Goal: Transaction & Acquisition: Download file/media

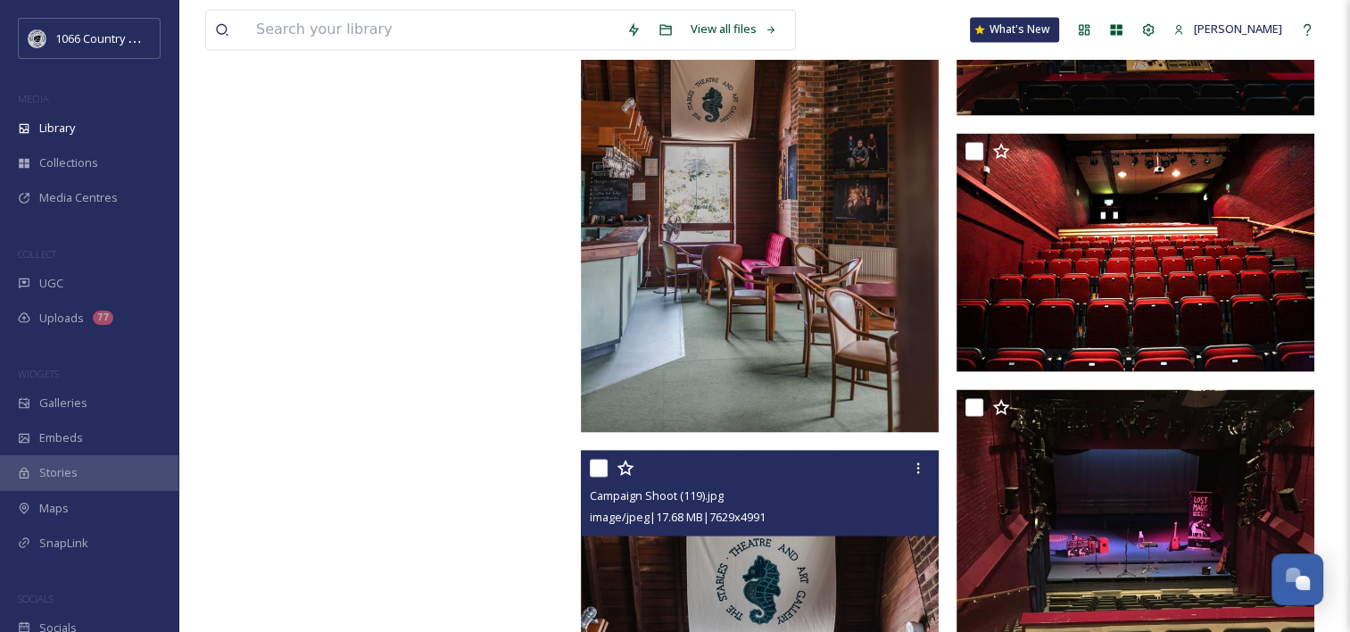
scroll to position [3407, 0]
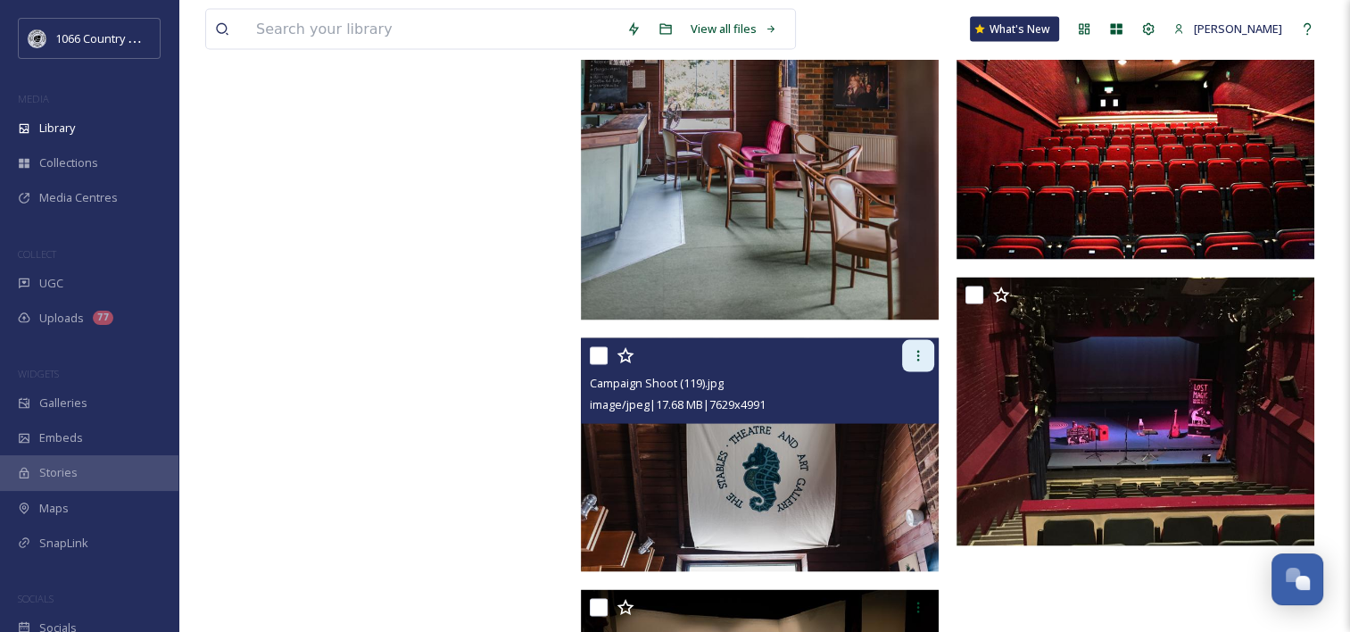
click at [921, 353] on icon at bounding box center [918, 356] width 14 height 14
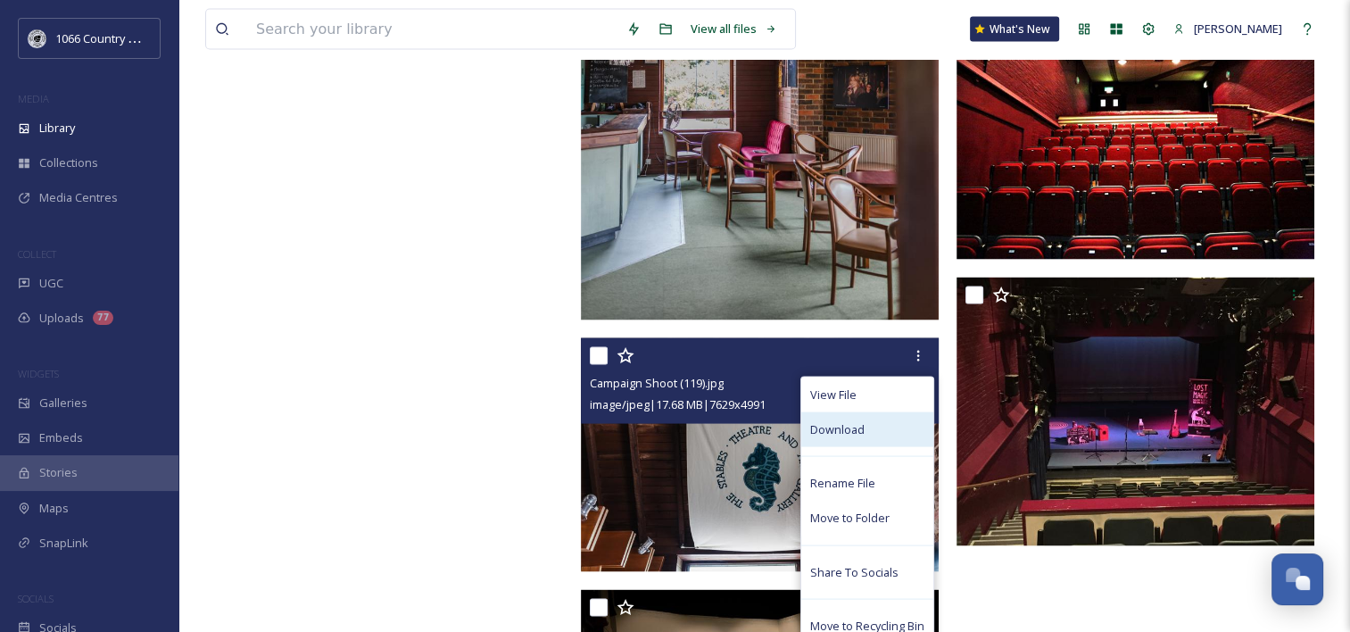
click at [839, 433] on span "Download" at bounding box center [837, 429] width 54 height 17
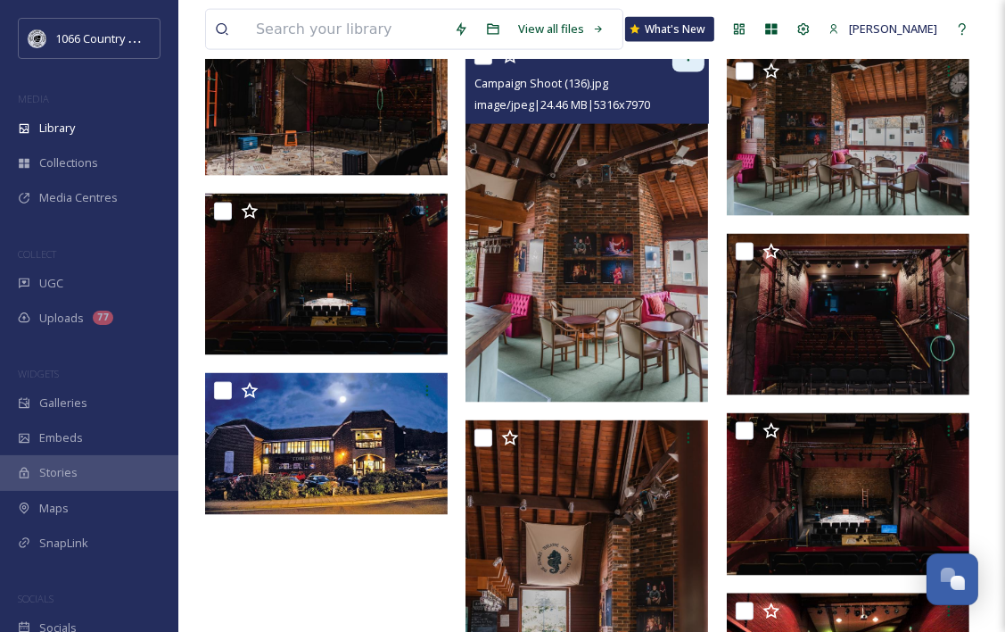
scroll to position [1832, 0]
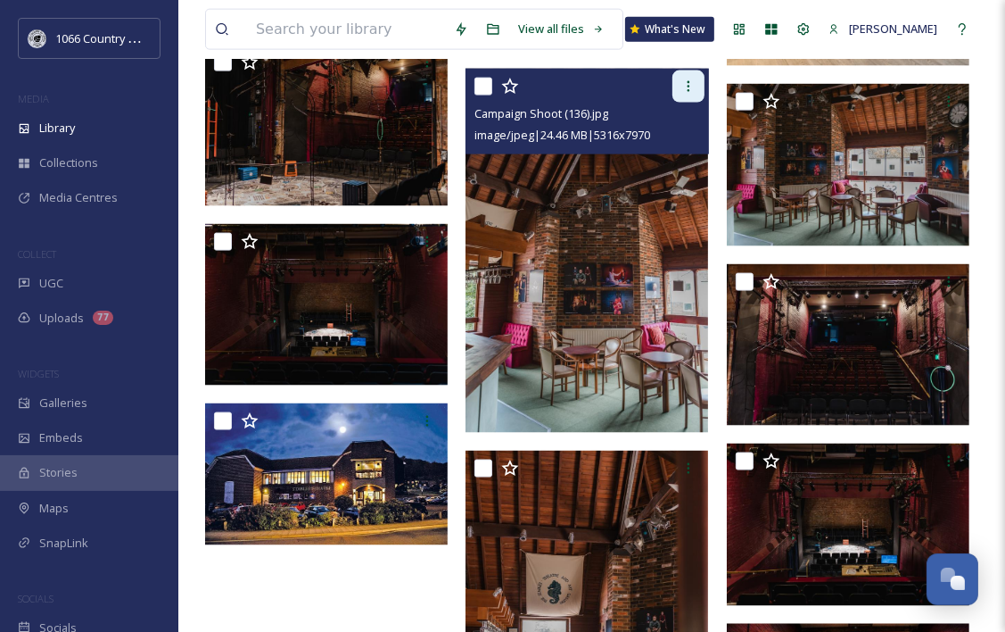
click at [695, 86] on icon at bounding box center [689, 86] width 14 height 14
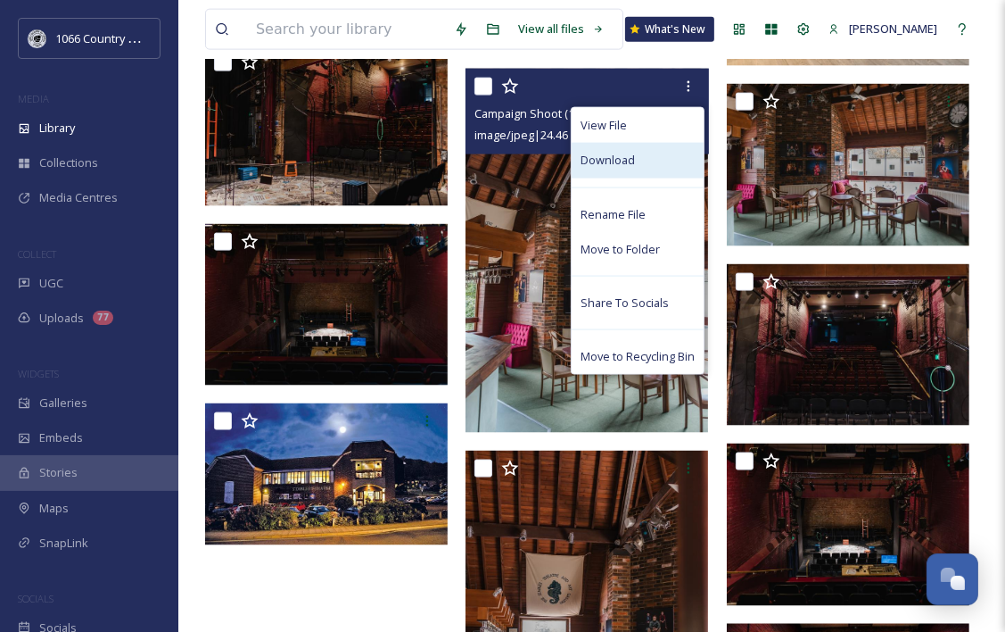
click at [654, 161] on div "Download" at bounding box center [638, 160] width 132 height 35
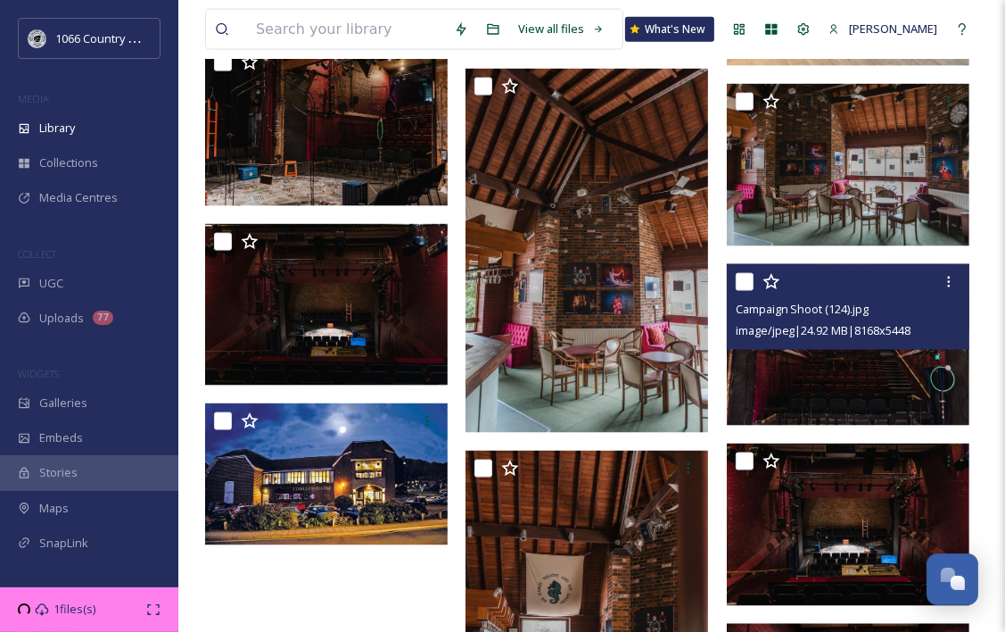
click at [853, 382] on img at bounding box center [848, 344] width 243 height 161
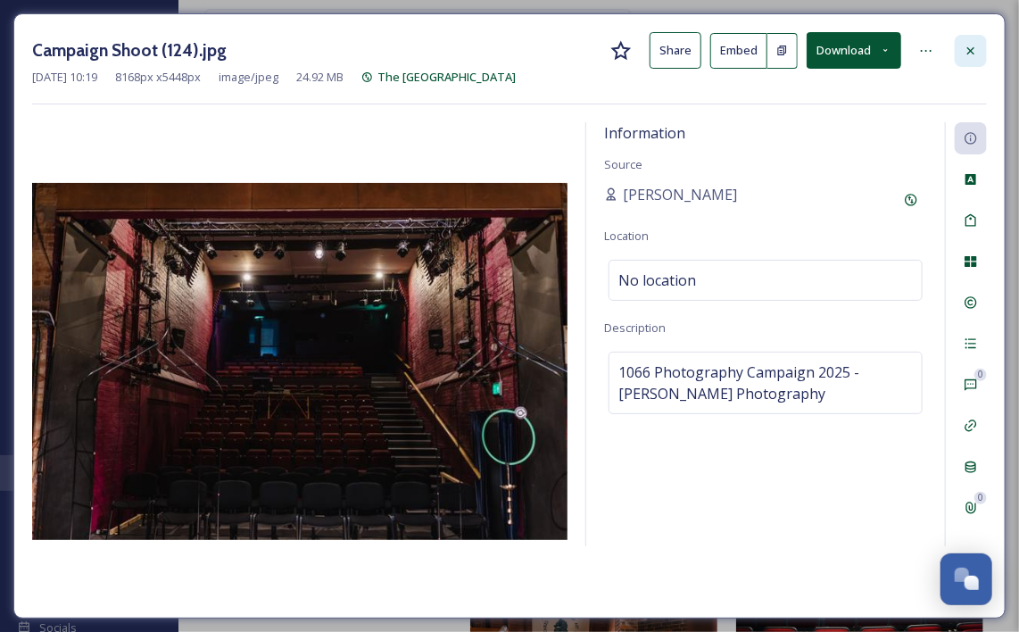
click at [964, 52] on icon at bounding box center [970, 51] width 14 height 14
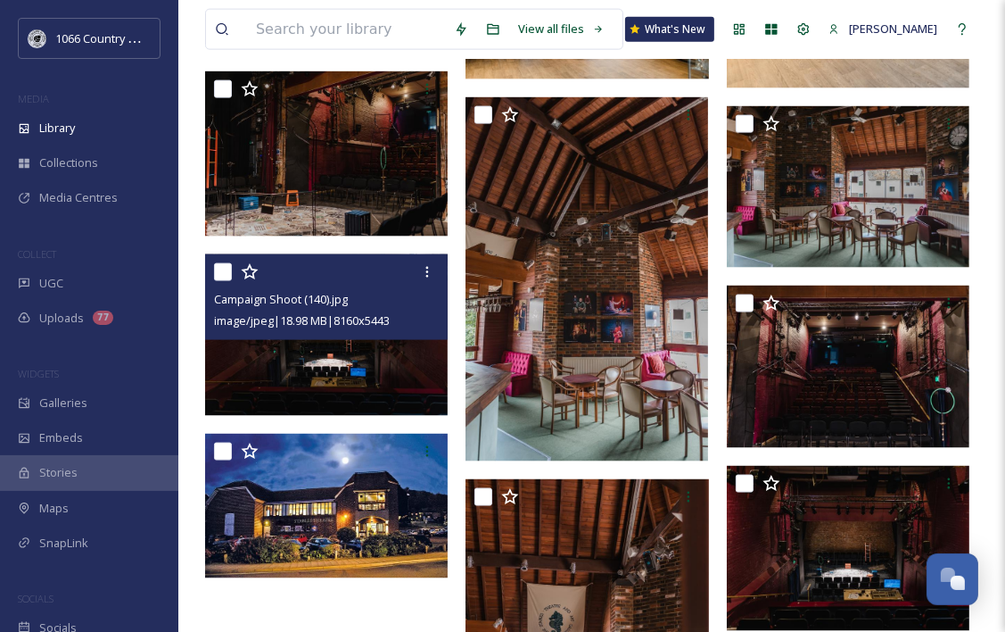
click at [308, 389] on img at bounding box center [326, 334] width 243 height 161
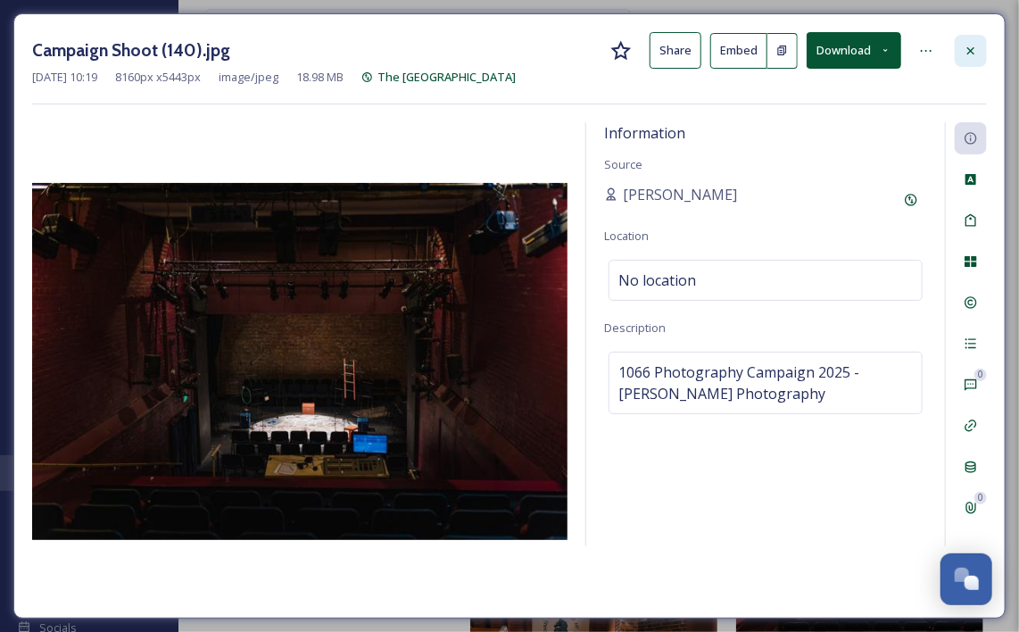
click at [970, 46] on icon at bounding box center [970, 51] width 14 height 14
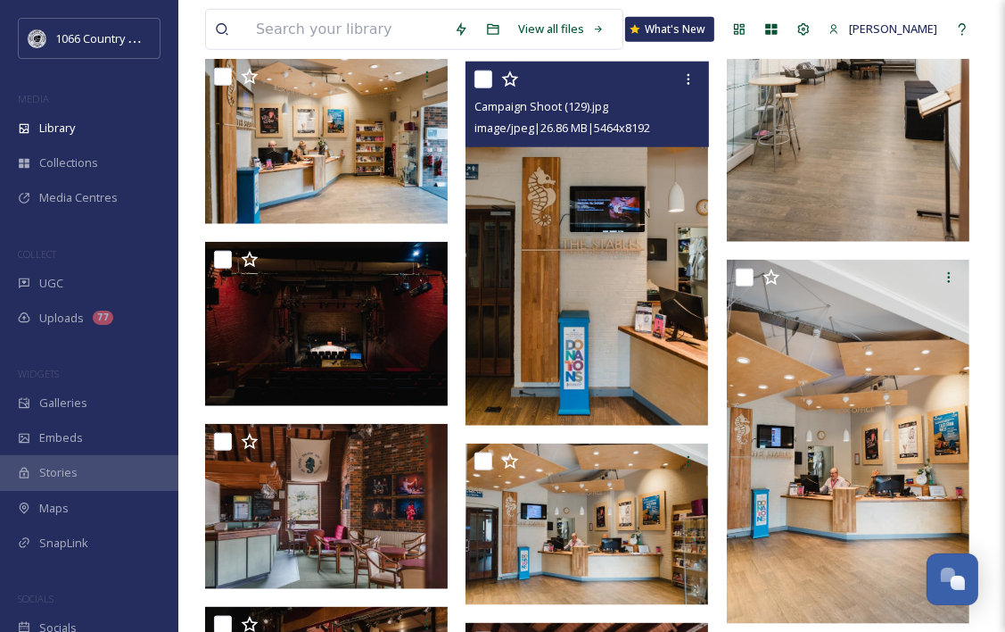
scroll to position [1119, 0]
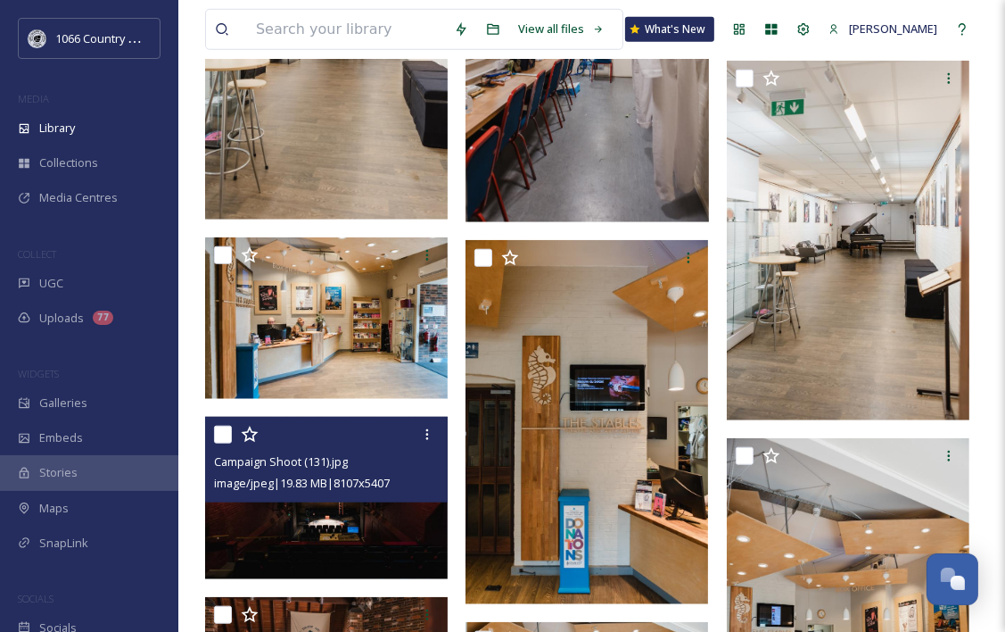
click at [260, 525] on img at bounding box center [326, 497] width 243 height 161
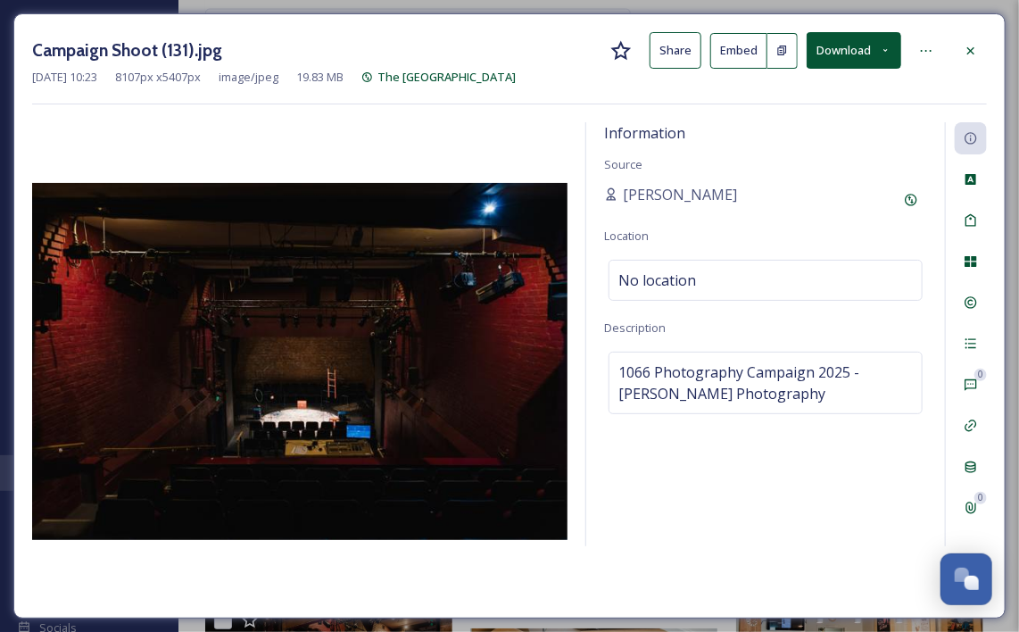
click at [987, 52] on div at bounding box center [971, 51] width 32 height 32
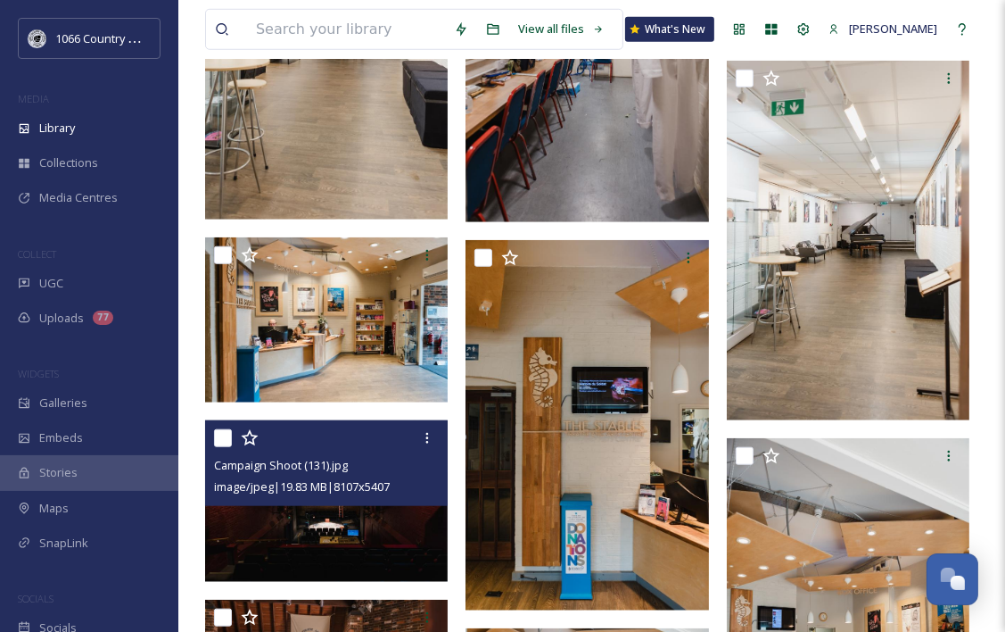
click at [978, 54] on div "View all files What's New [PERSON_NAME]" at bounding box center [591, 29] width 773 height 59
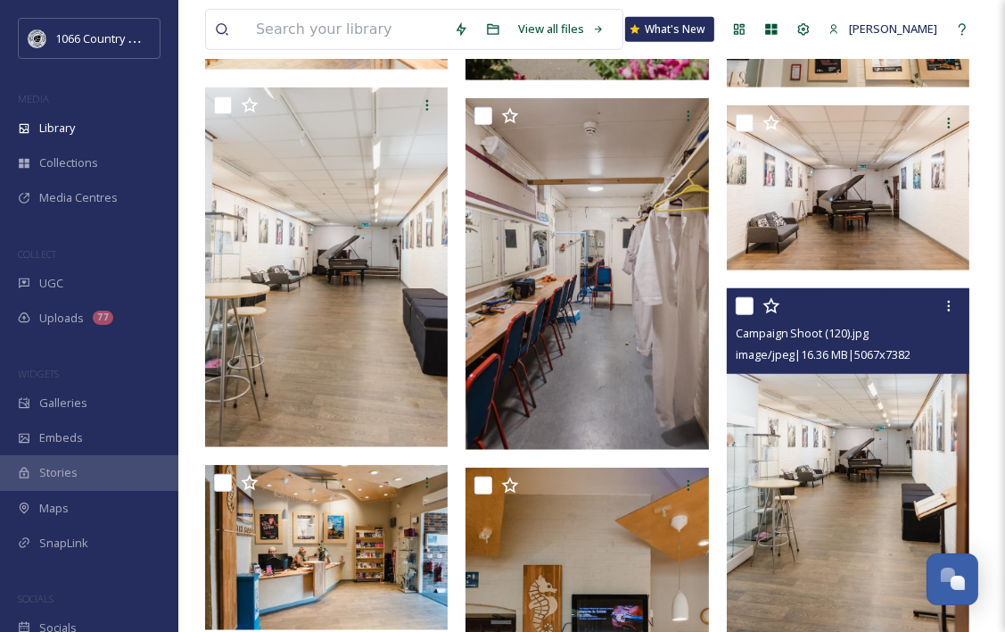
scroll to position [851, 0]
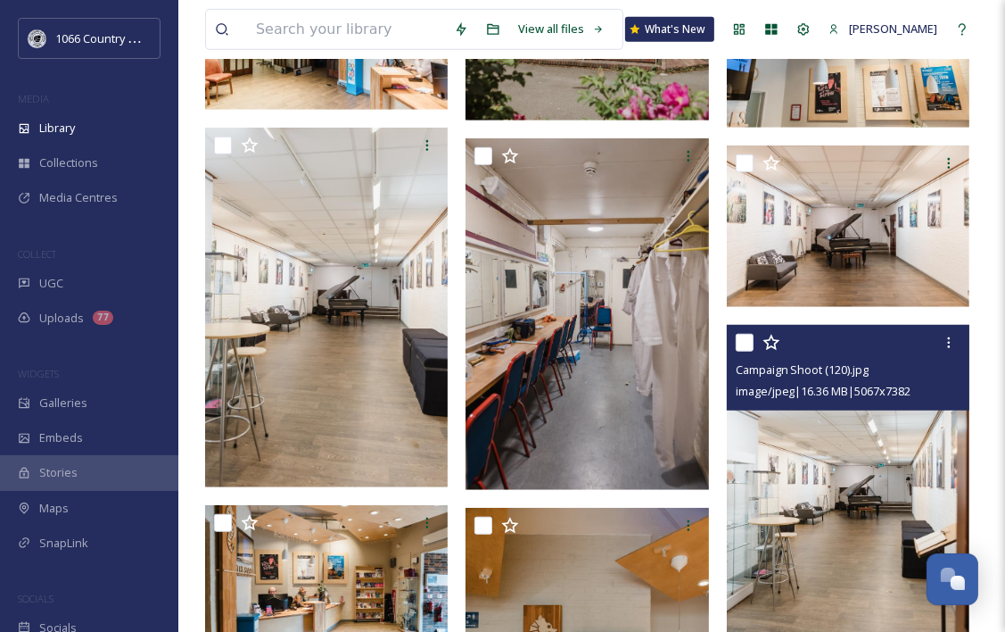
click at [807, 514] on img at bounding box center [848, 502] width 243 height 354
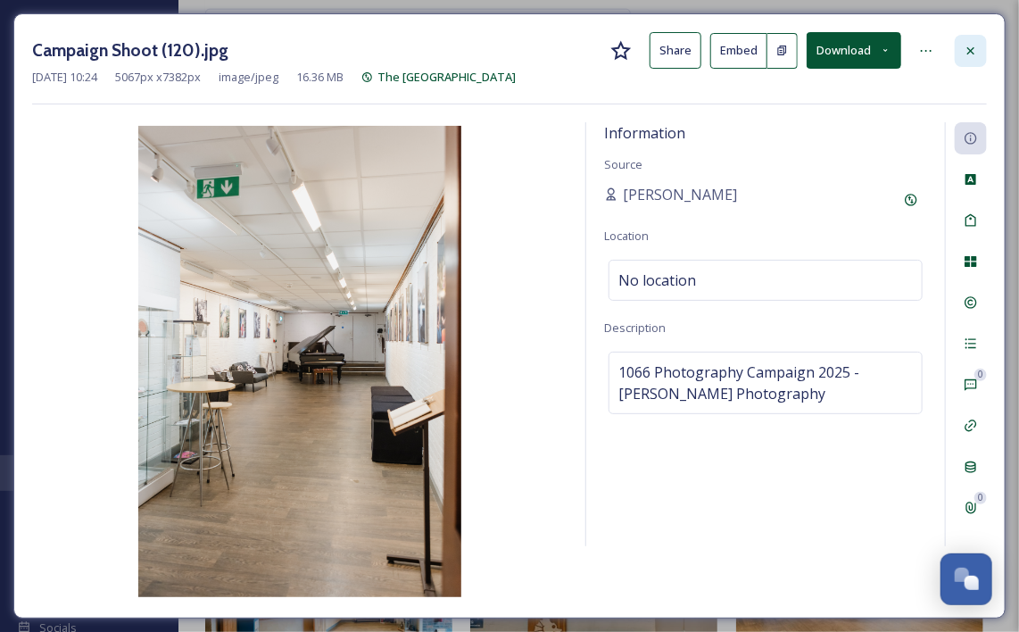
click at [974, 44] on icon at bounding box center [970, 51] width 14 height 14
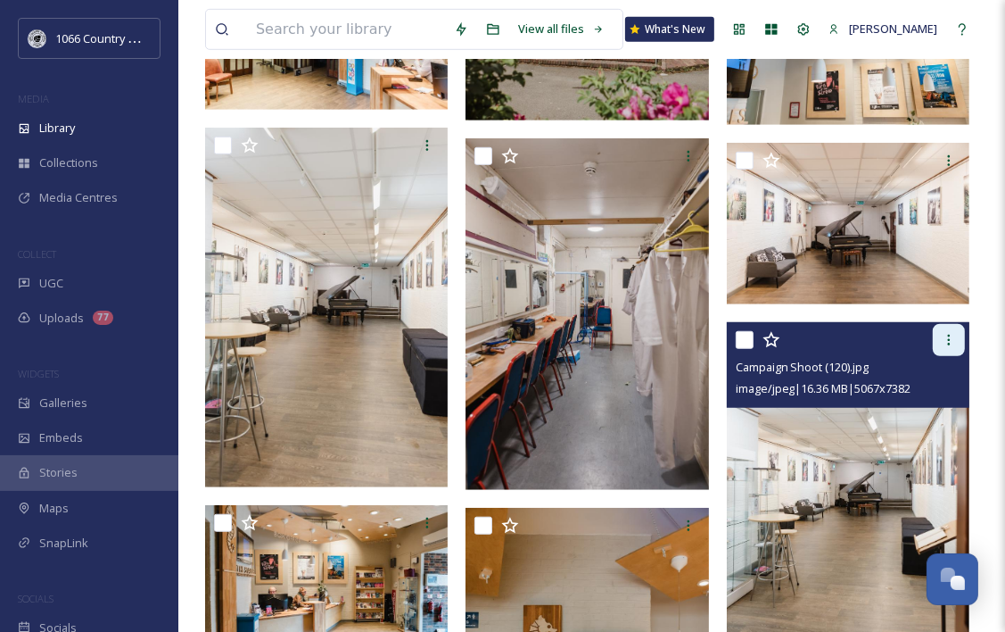
click at [949, 343] on icon at bounding box center [949, 340] width 3 height 11
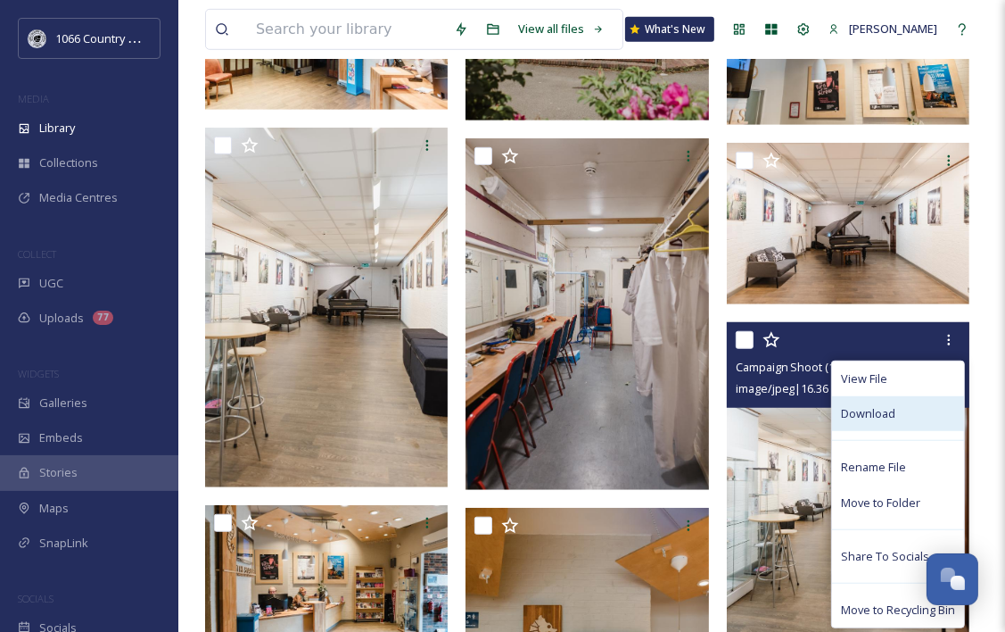
click at [893, 405] on span "Download" at bounding box center [868, 413] width 54 height 17
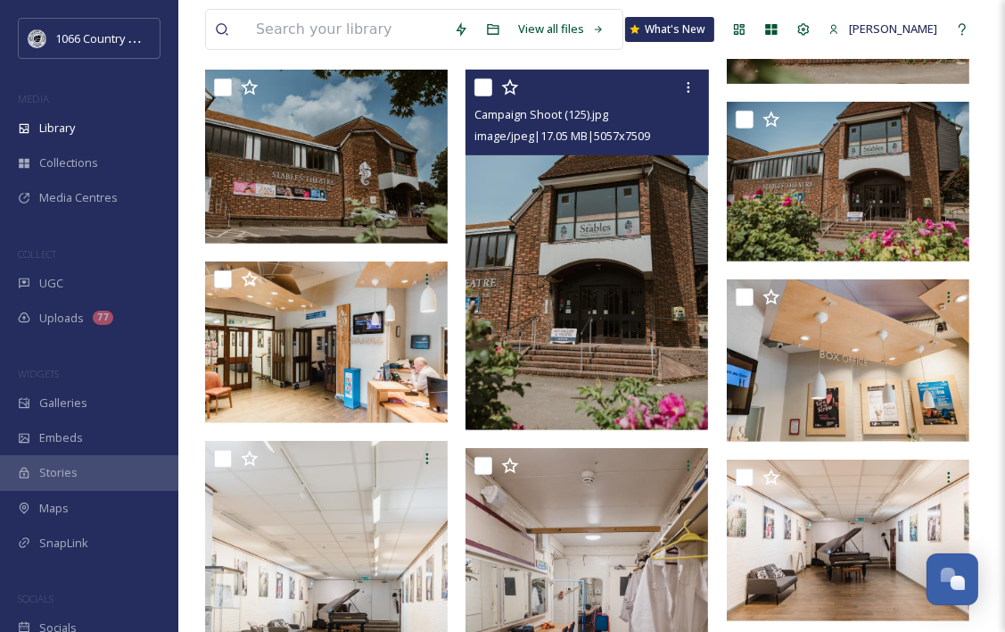
scroll to position [405, 0]
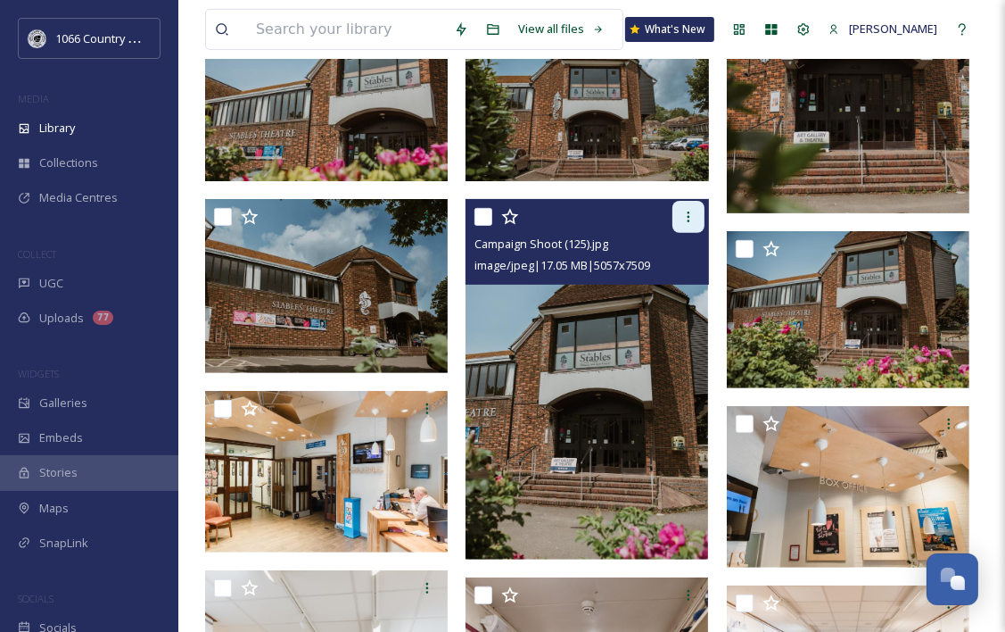
click at [688, 220] on icon at bounding box center [688, 216] width 3 height 11
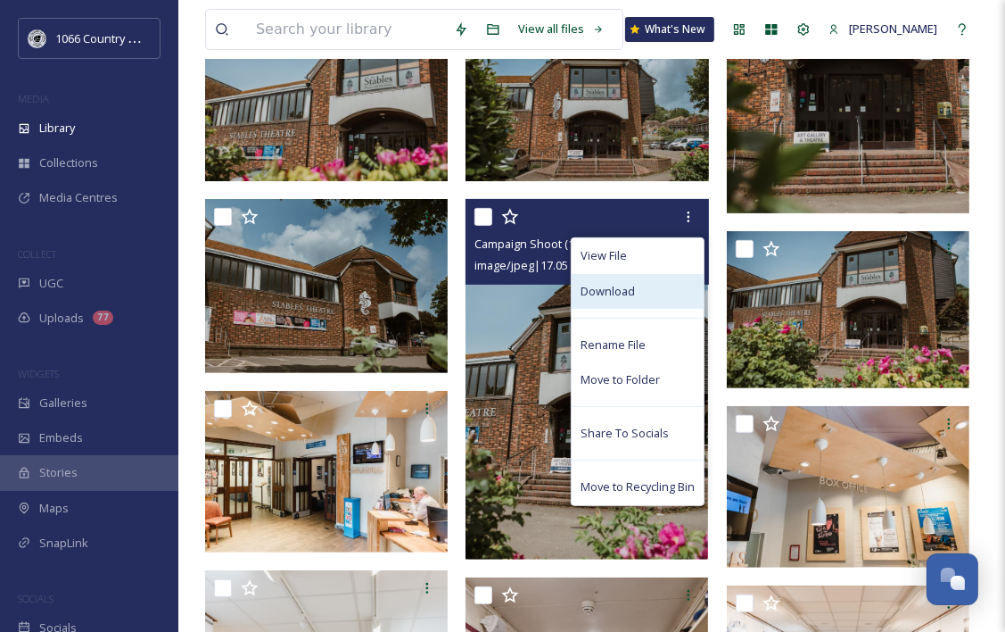
click at [640, 284] on div "Download" at bounding box center [638, 291] width 132 height 35
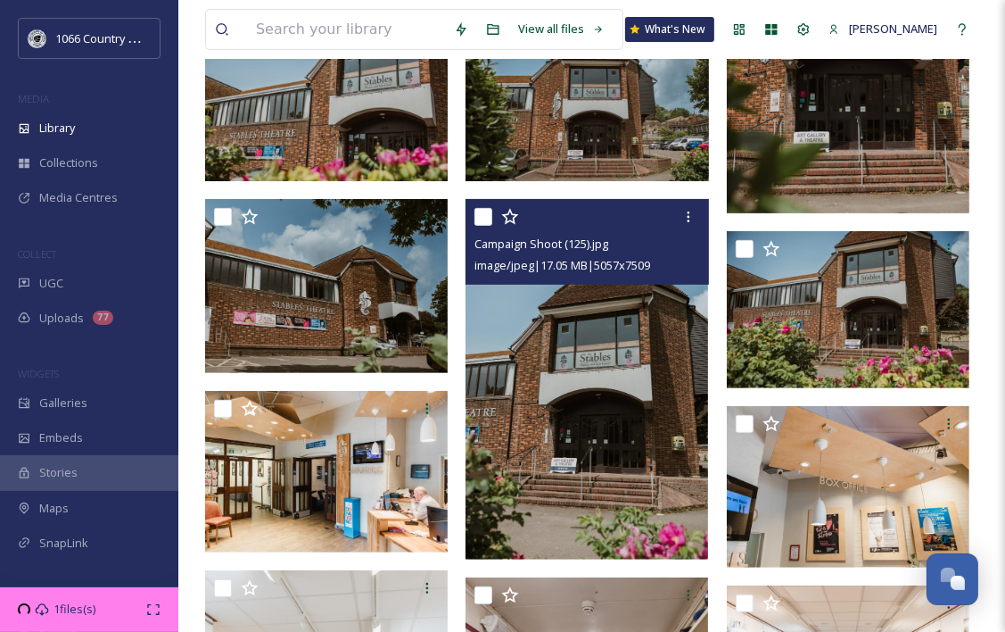
scroll to position [48, 0]
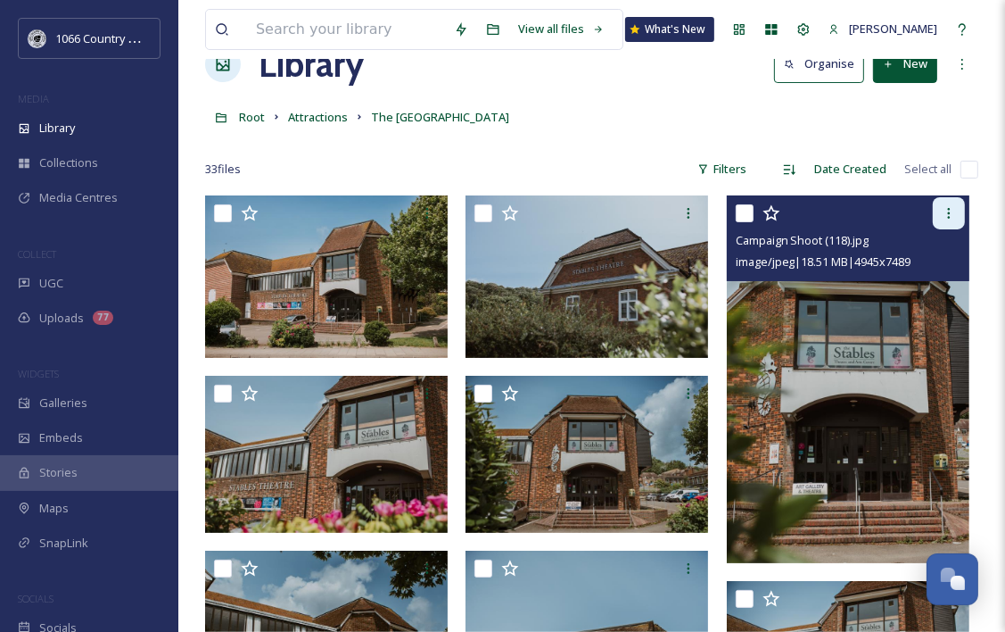
click at [935, 215] on div at bounding box center [949, 213] width 32 height 32
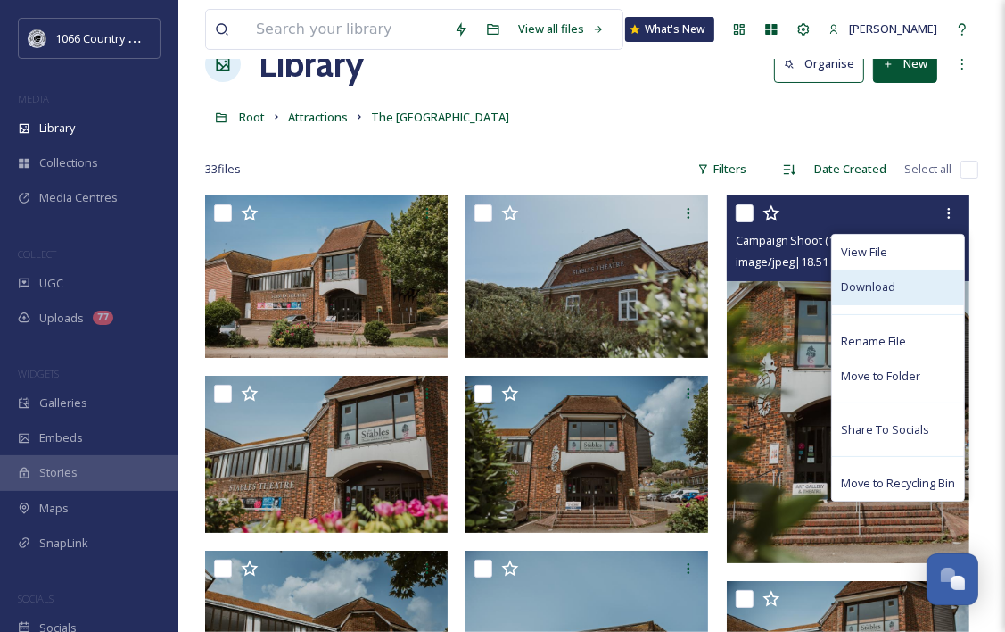
click at [875, 281] on span "Download" at bounding box center [868, 286] width 54 height 17
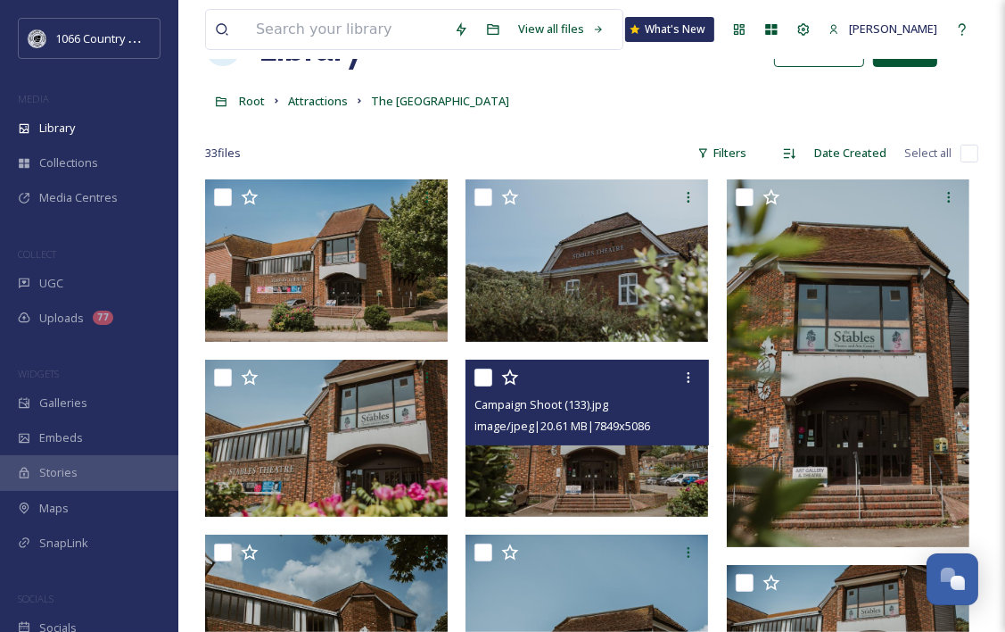
scroll to position [0, 0]
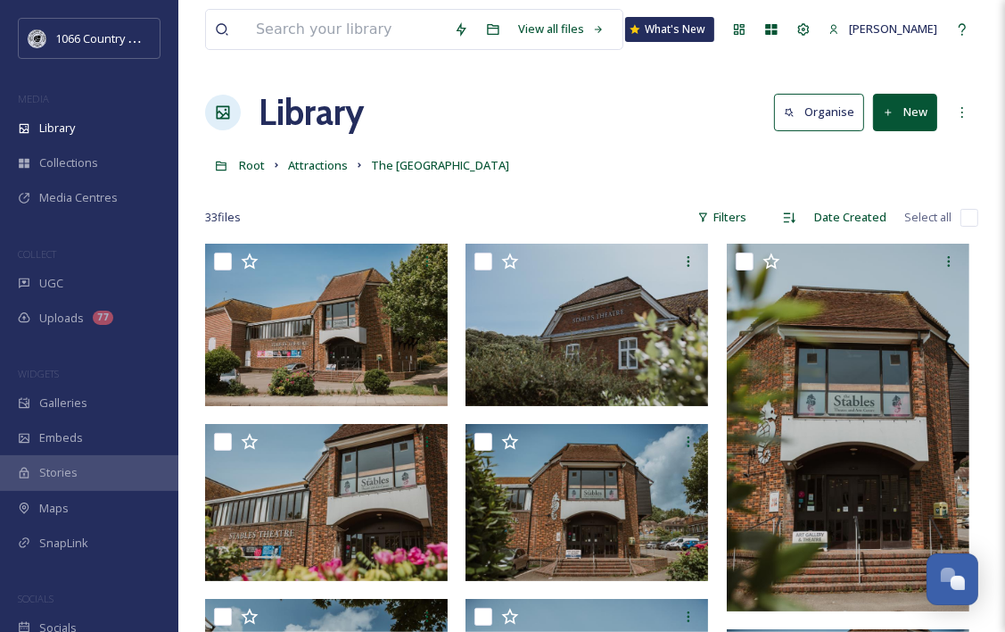
click at [513, 215] on div "33 file s Filters Date Created Select all" at bounding box center [591, 217] width 773 height 35
click at [967, 215] on input "checkbox" at bounding box center [970, 218] width 18 height 18
checkbox input "true"
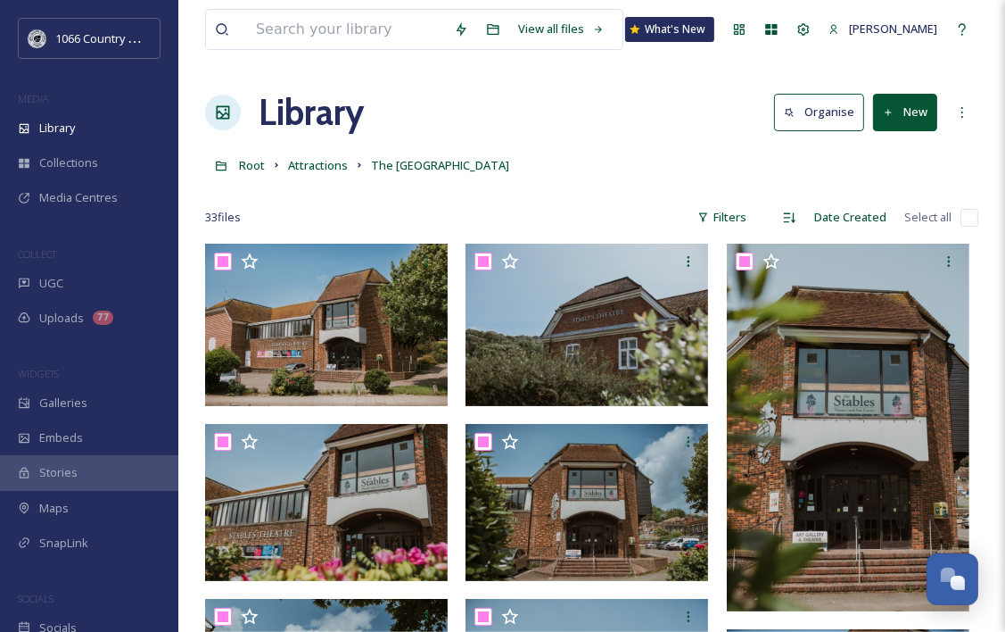
checkbox input "true"
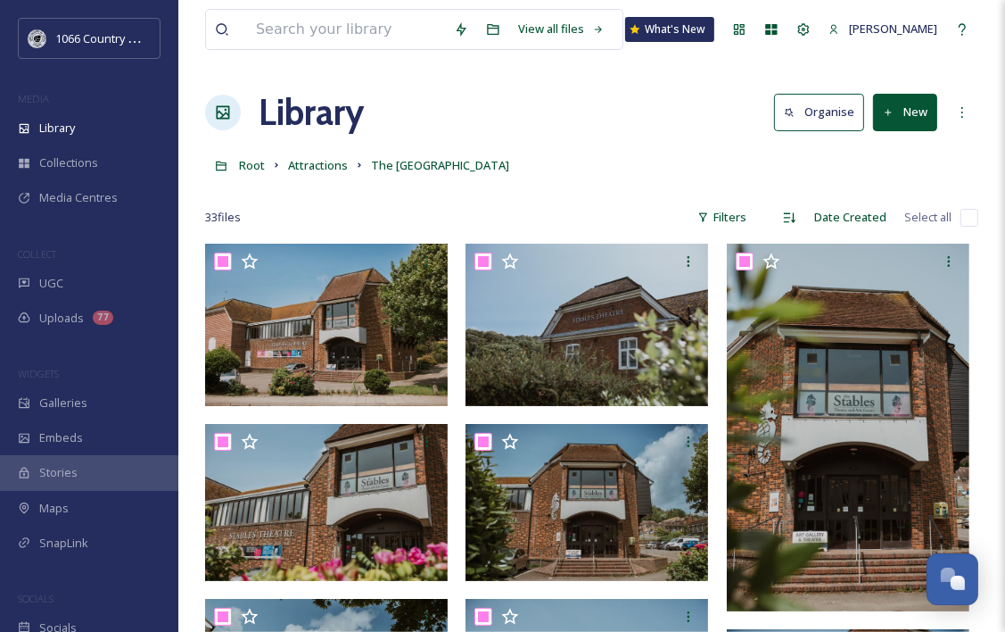
checkbox input "true"
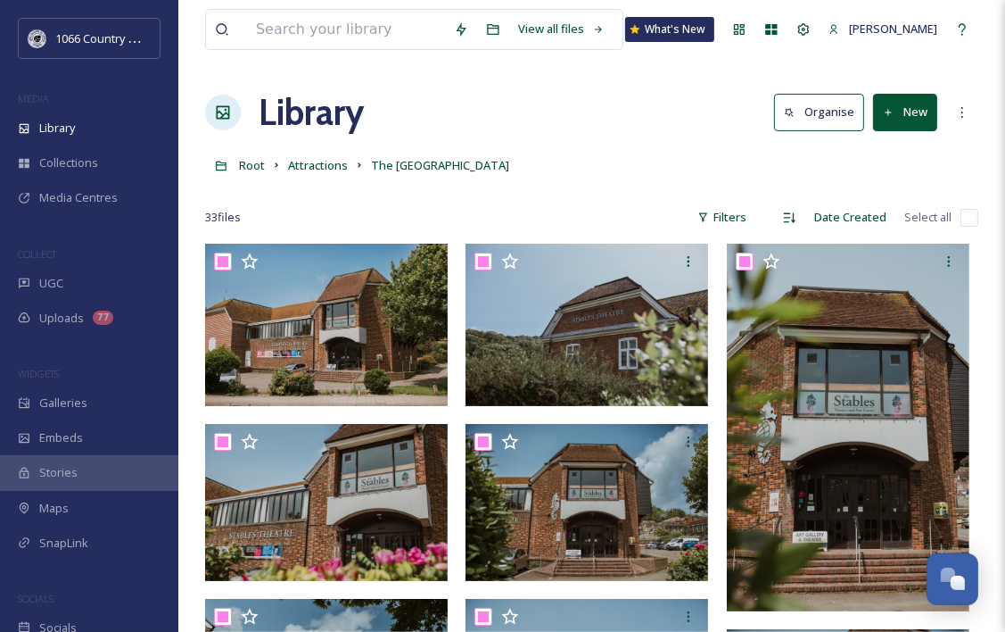
checkbox input "true"
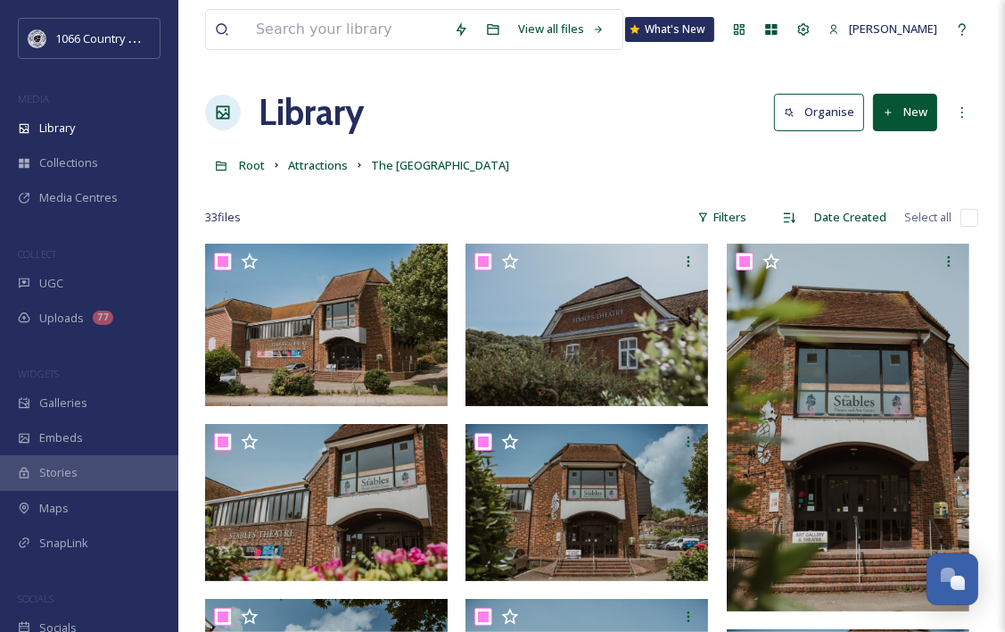
checkbox input "true"
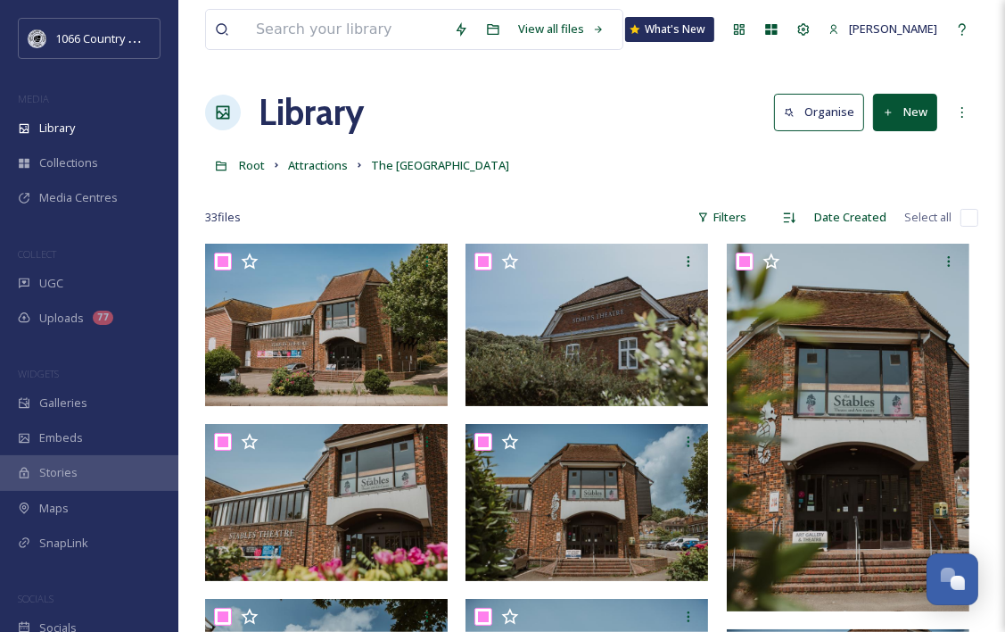
checkbox input "true"
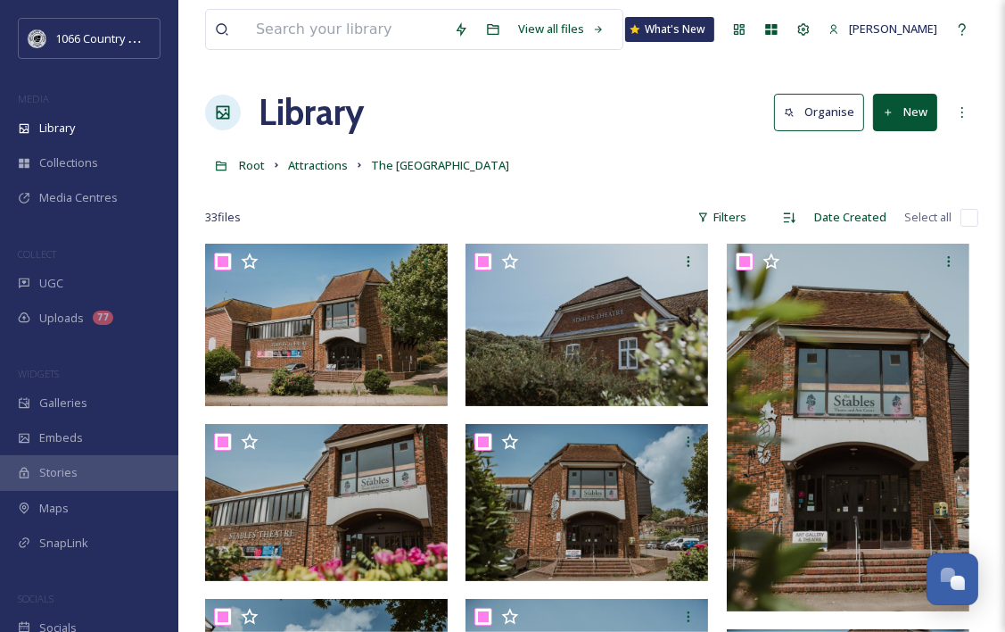
checkbox input "true"
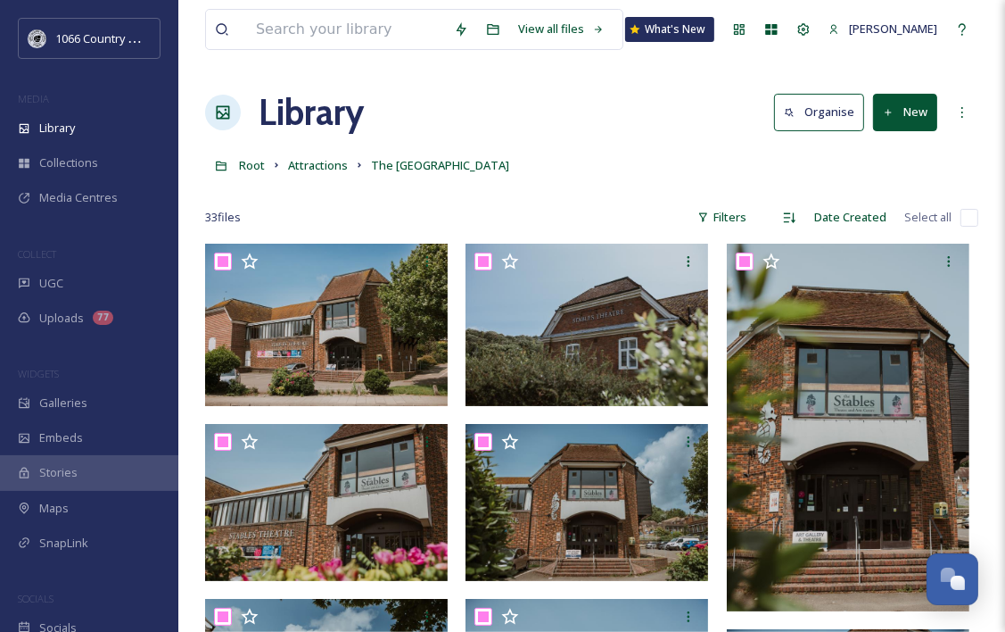
checkbox input "true"
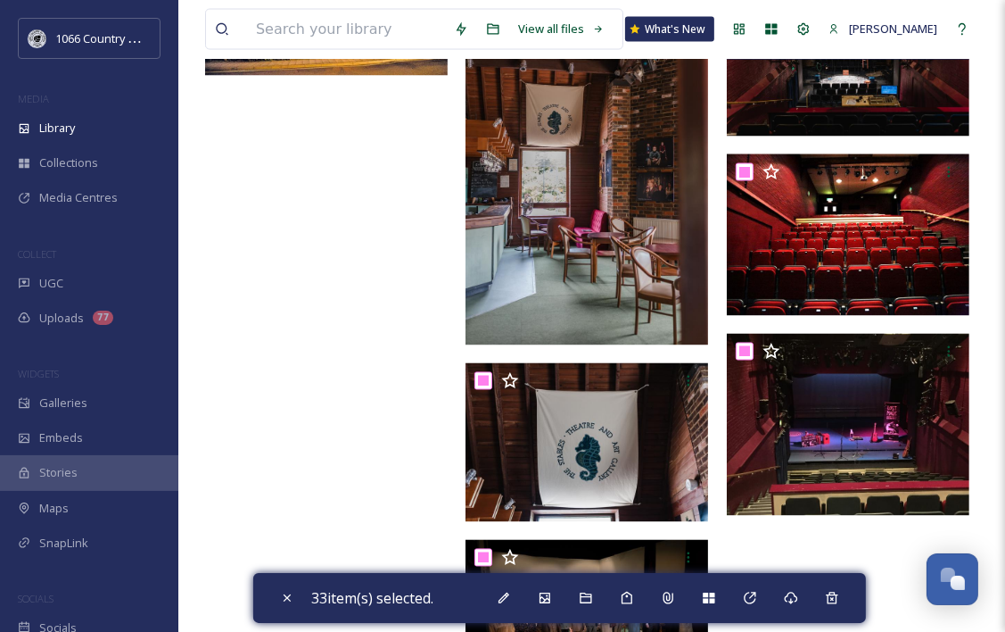
scroll to position [2498, 0]
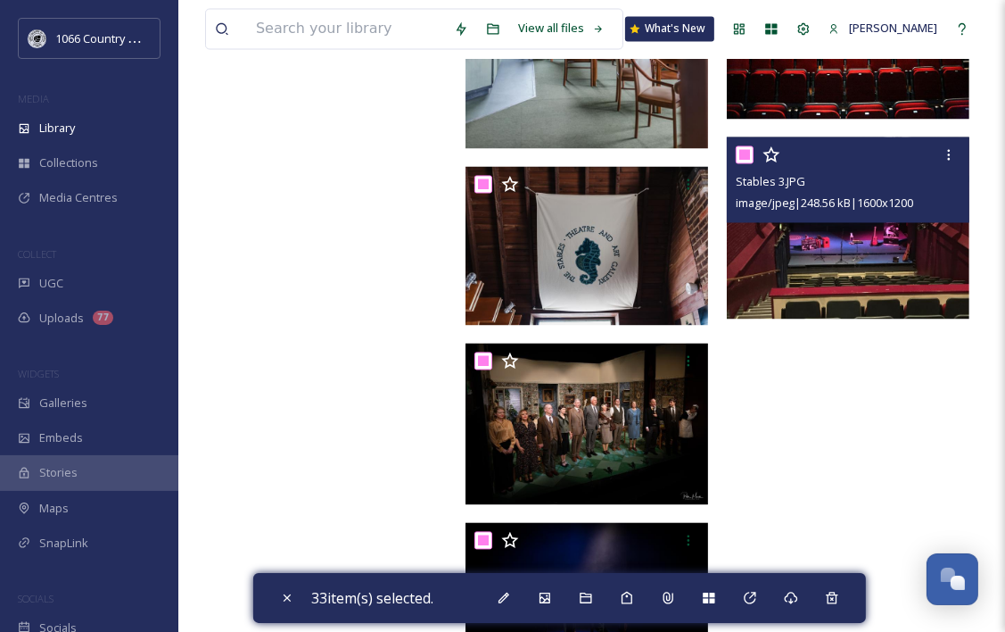
click at [745, 155] on input "checkbox" at bounding box center [745, 155] width 18 height 18
checkbox input "false"
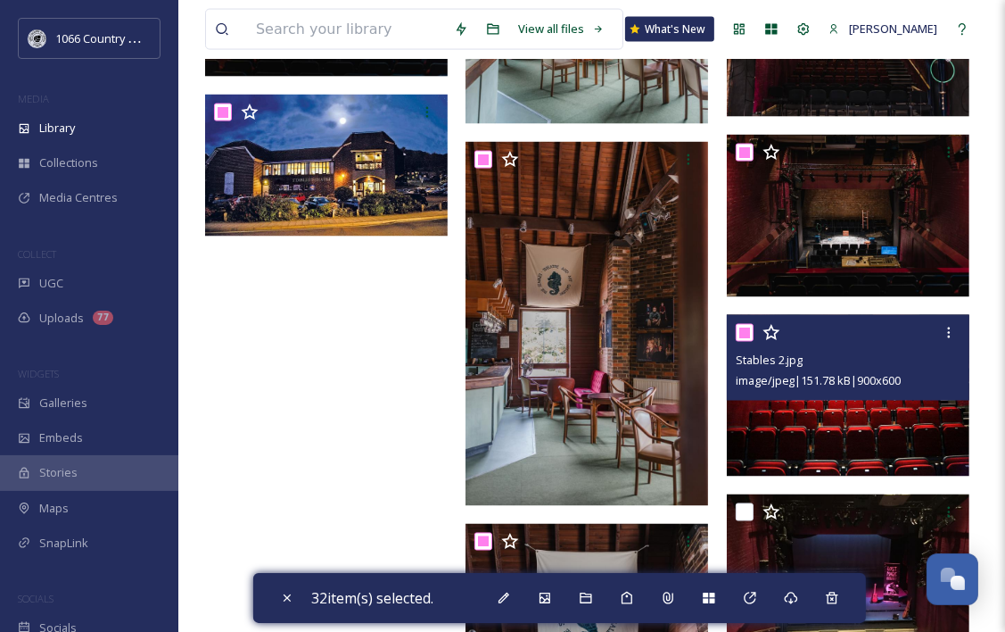
click at [742, 329] on input "checkbox" at bounding box center [745, 333] width 18 height 18
checkbox input "false"
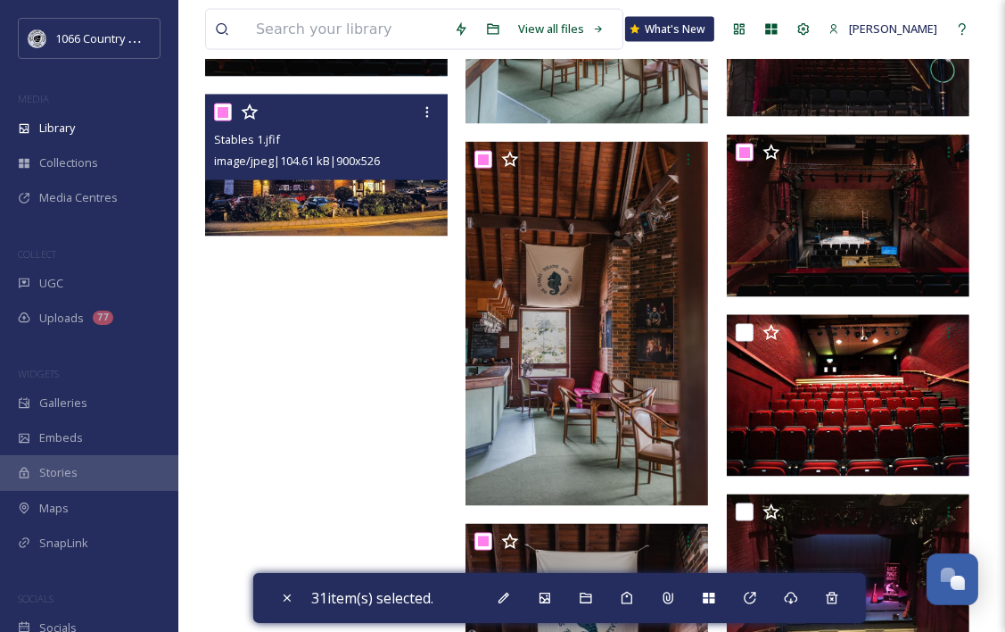
click at [225, 114] on input "checkbox" at bounding box center [223, 112] width 18 height 18
checkbox input "false"
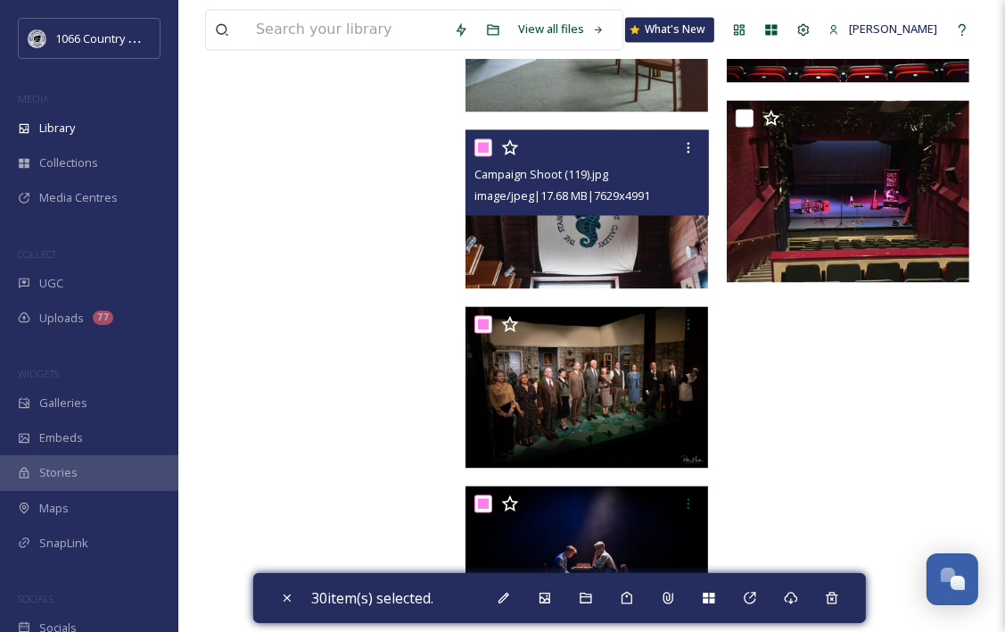
scroll to position [2555, 0]
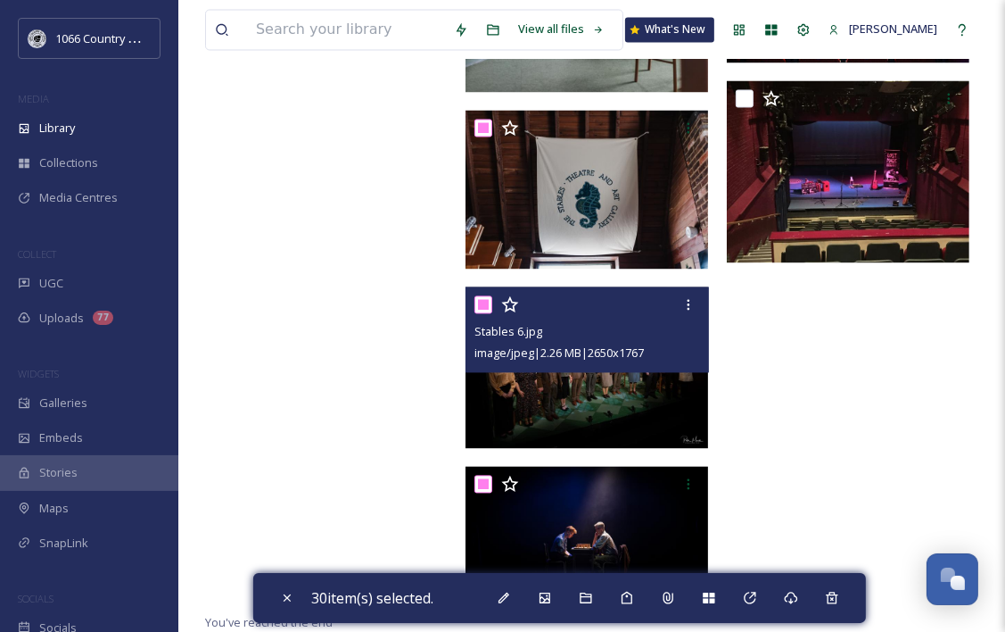
click at [480, 307] on input "checkbox" at bounding box center [484, 304] width 18 height 18
checkbox input "false"
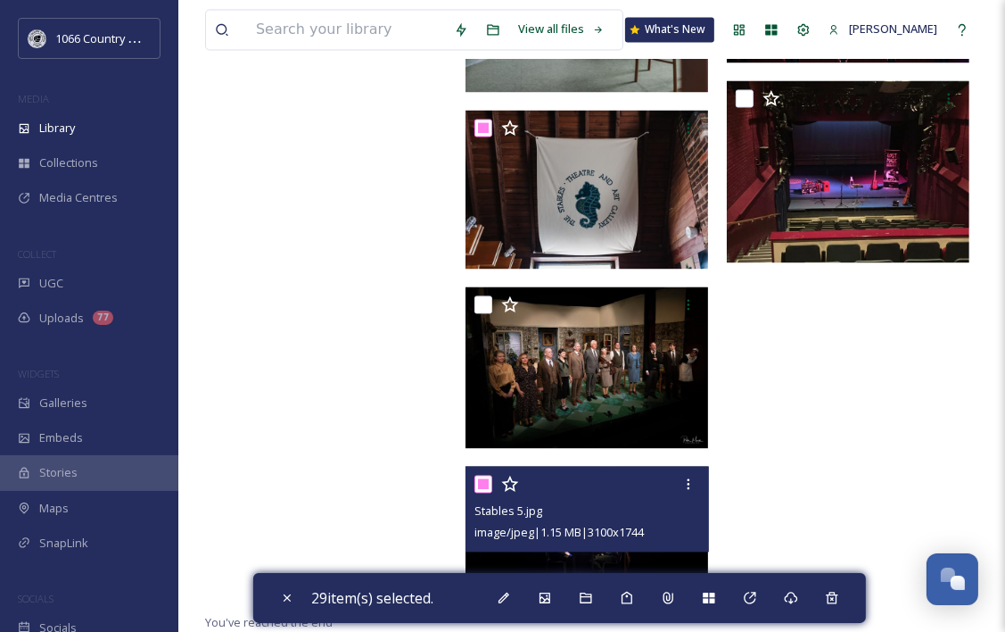
click at [484, 485] on input "checkbox" at bounding box center [484, 484] width 18 height 18
checkbox input "false"
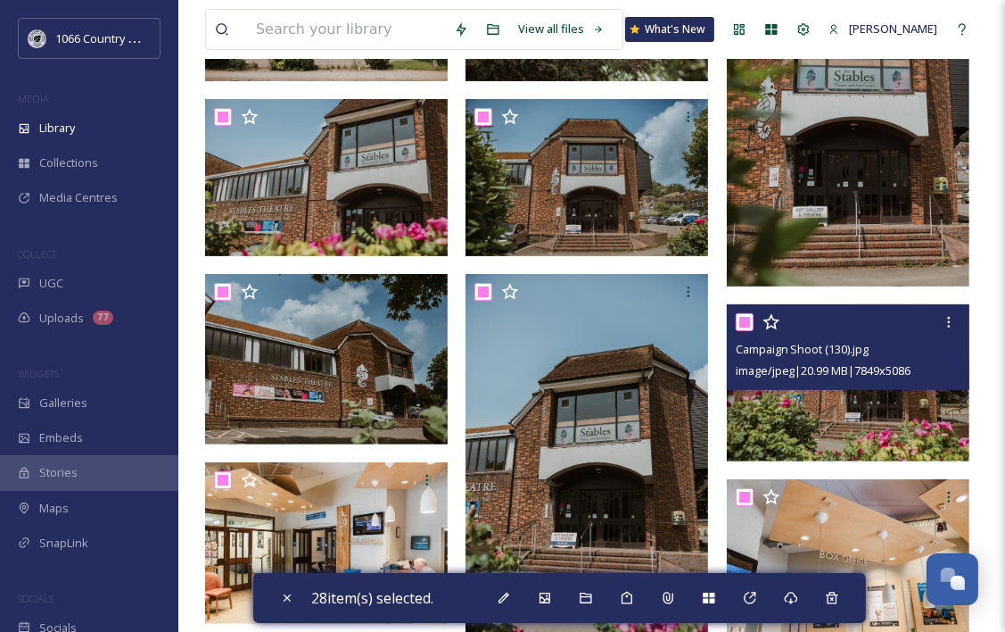
scroll to position [0, 0]
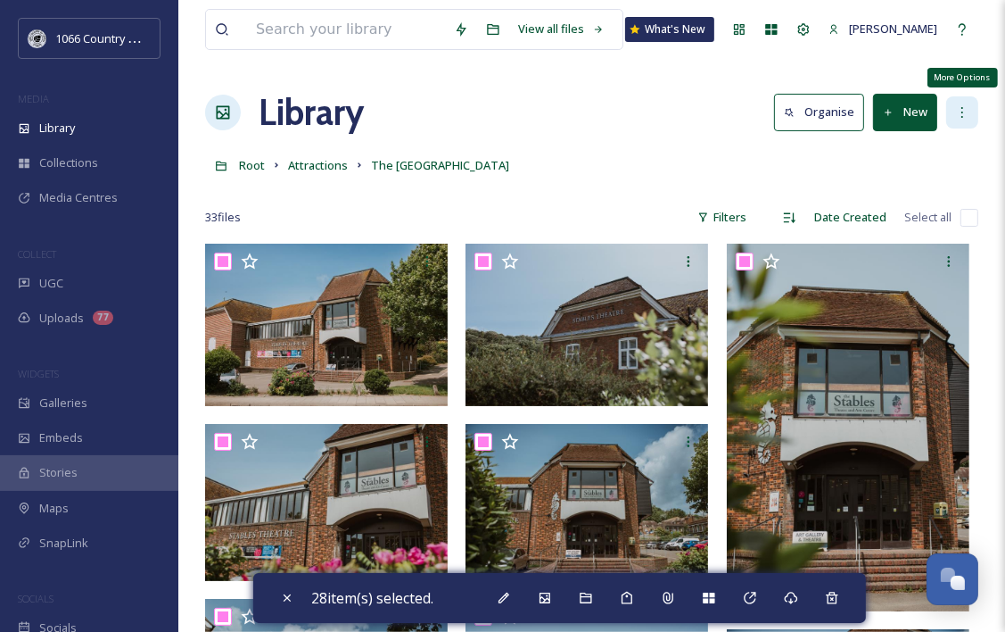
click at [959, 112] on icon at bounding box center [962, 112] width 14 height 14
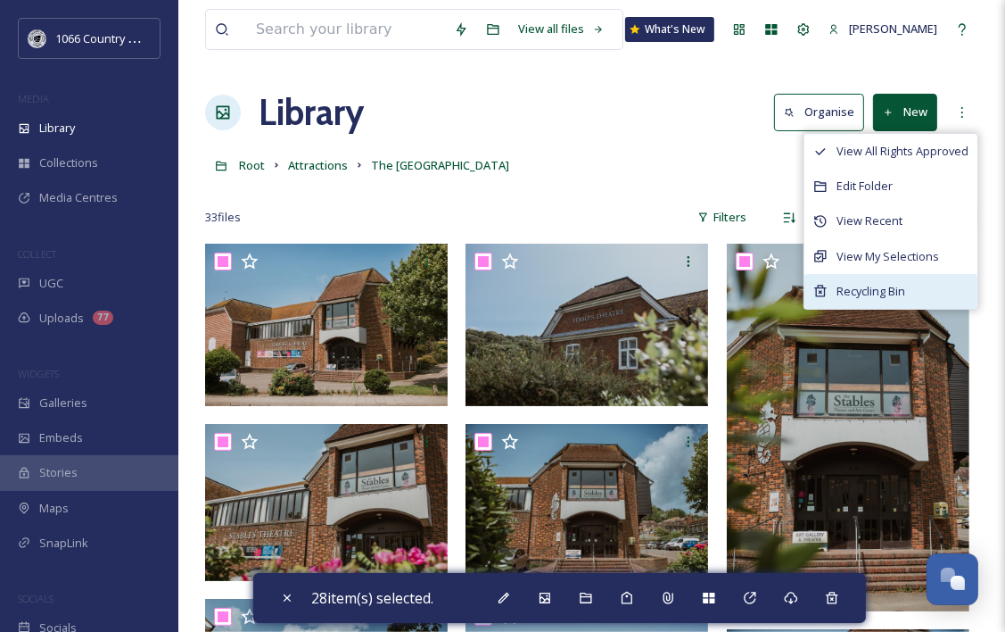
click at [903, 285] on span "Recycling Bin" at bounding box center [871, 291] width 69 height 17
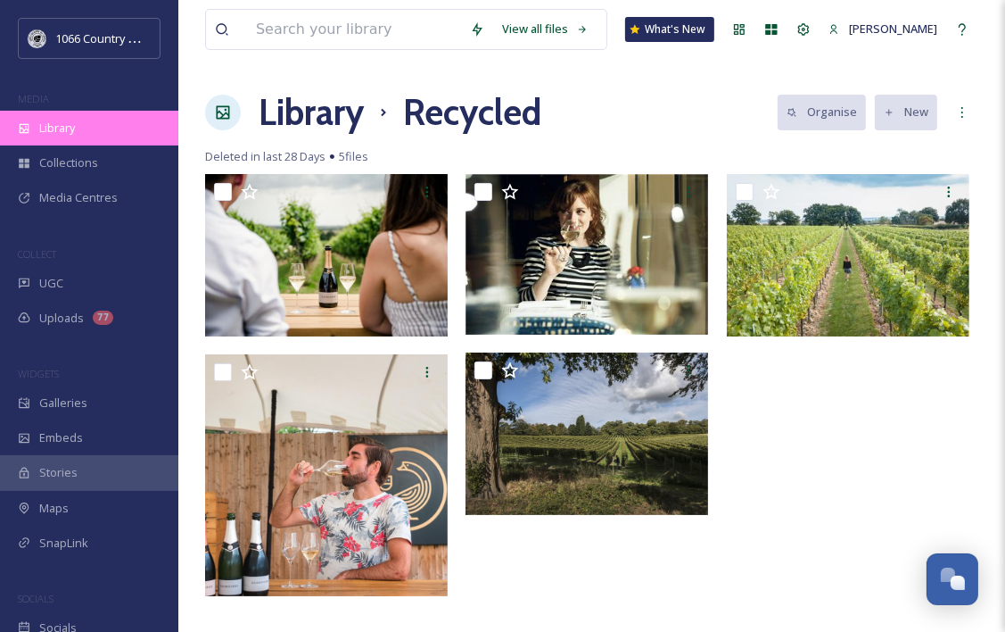
click at [72, 128] on span "Library" at bounding box center [57, 128] width 36 height 17
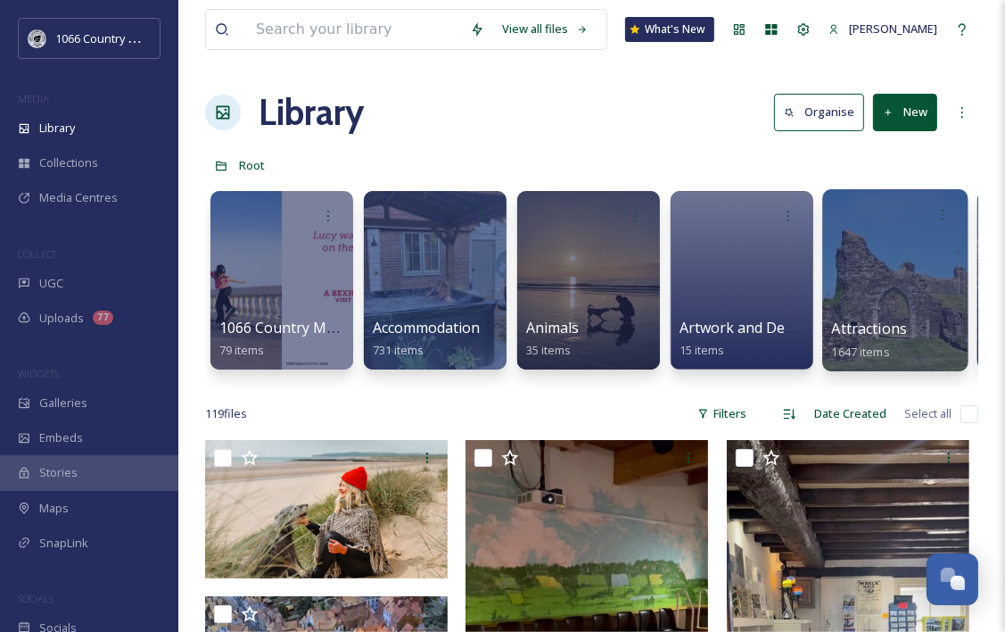
click at [897, 260] on div at bounding box center [895, 280] width 145 height 182
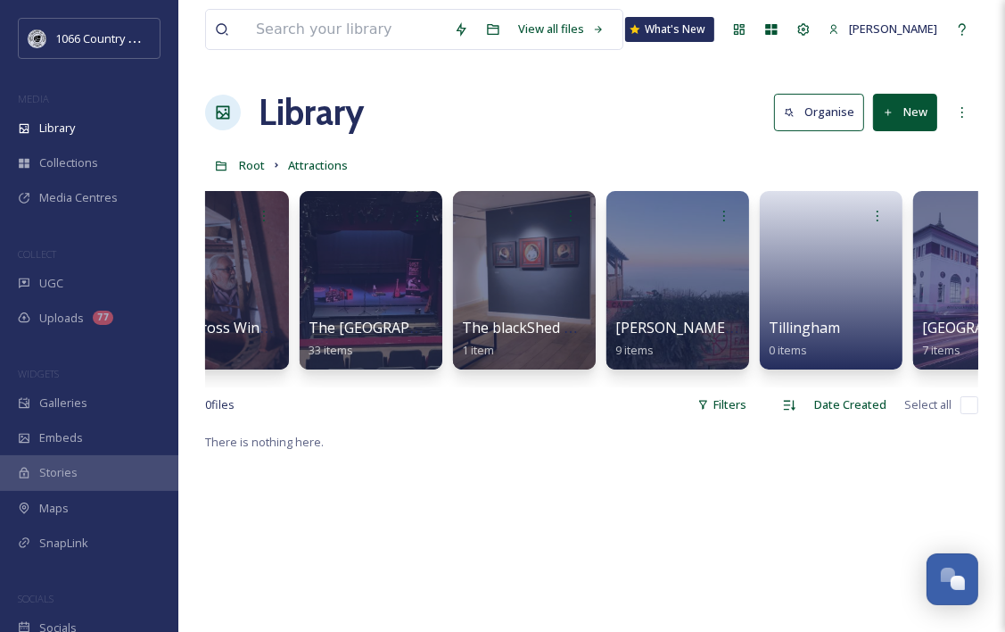
scroll to position [0, 7353]
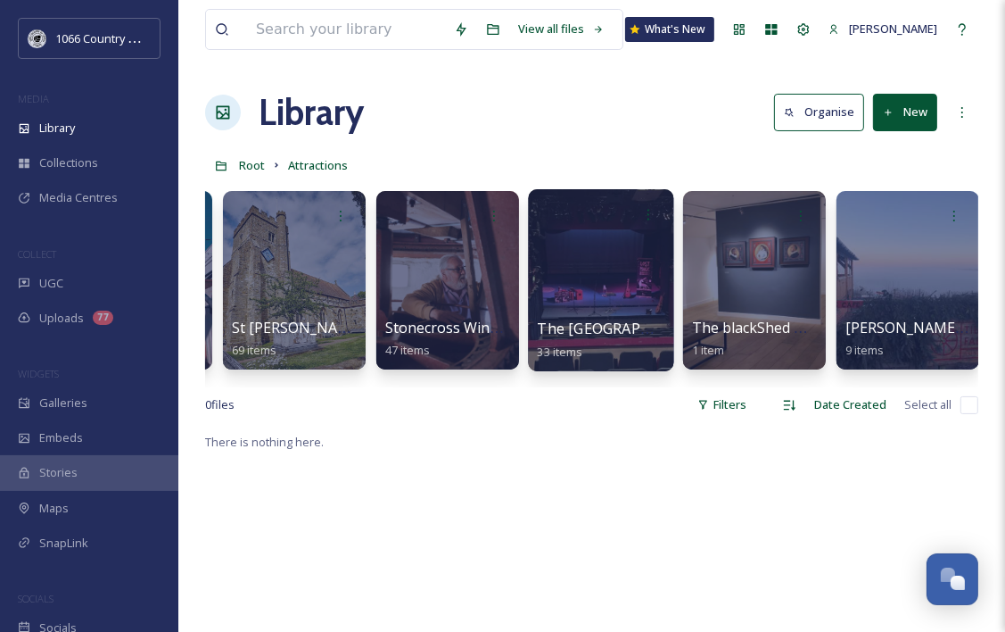
click at [588, 252] on div at bounding box center [600, 280] width 145 height 182
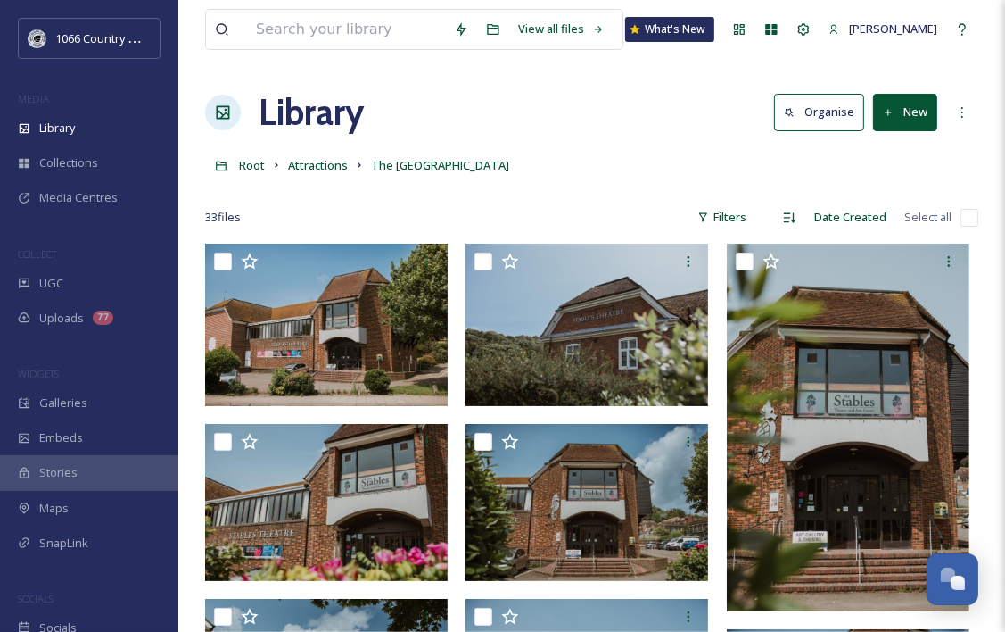
click at [969, 214] on input "checkbox" at bounding box center [970, 218] width 18 height 18
checkbox input "true"
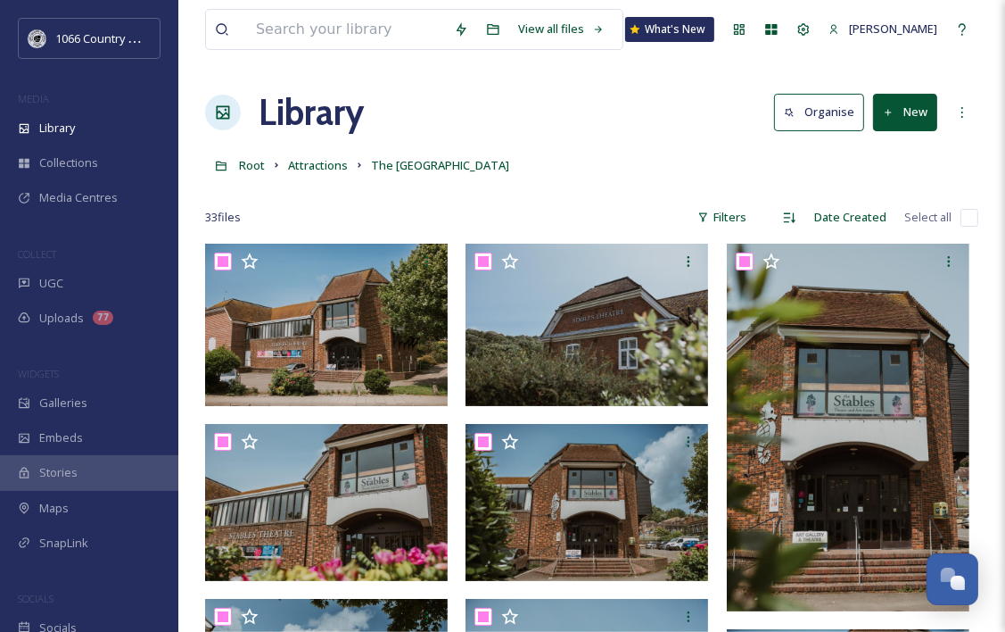
checkbox input "true"
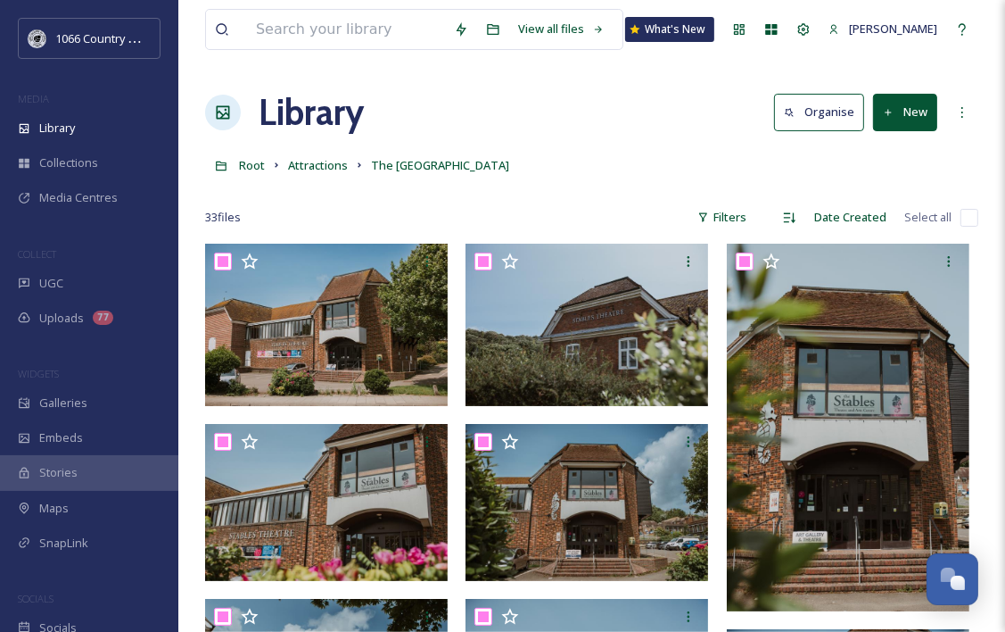
checkbox input "true"
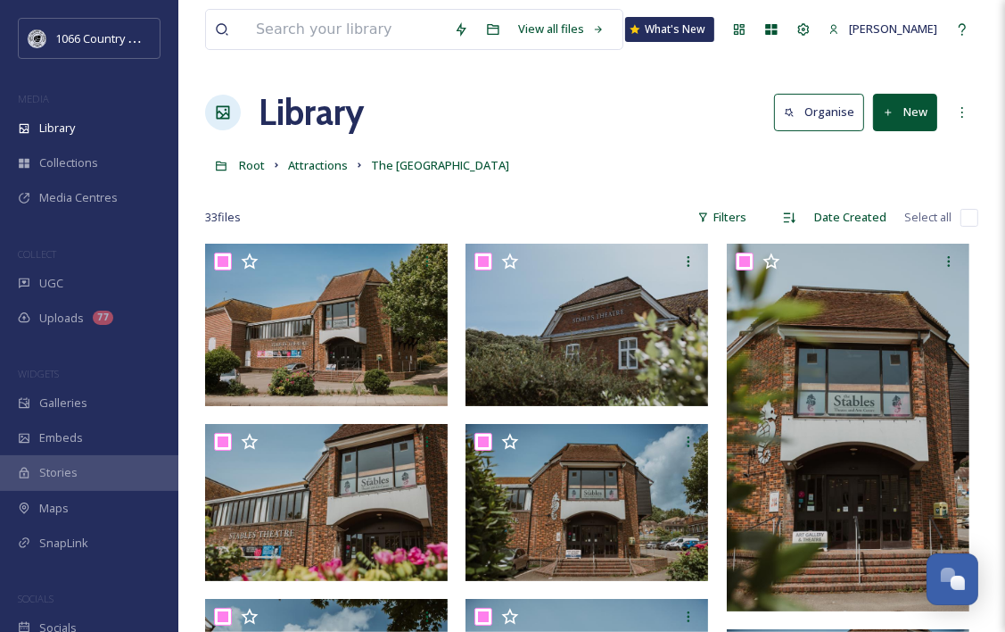
checkbox input "true"
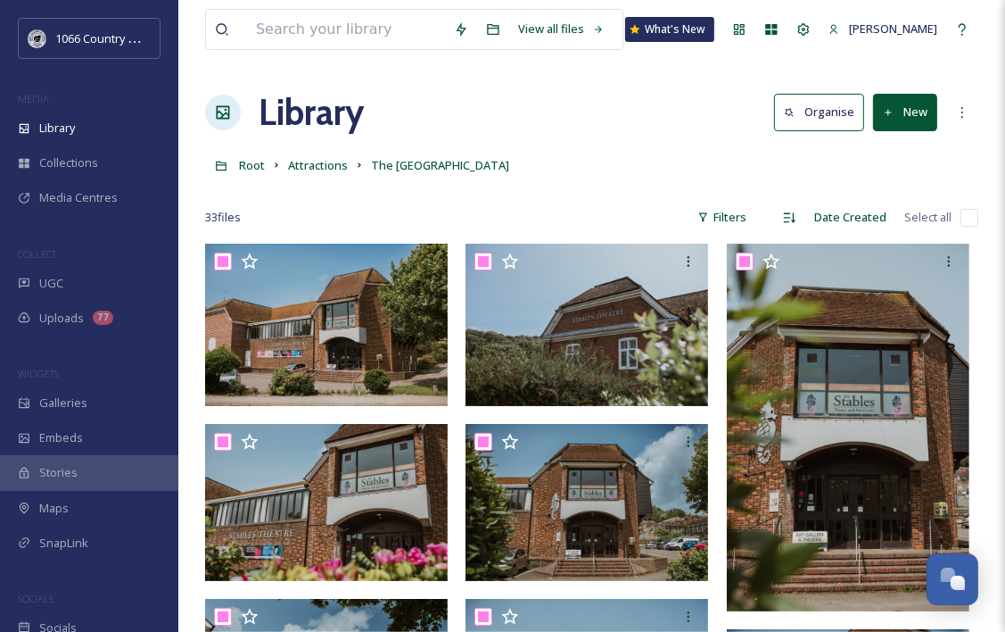
checkbox input "true"
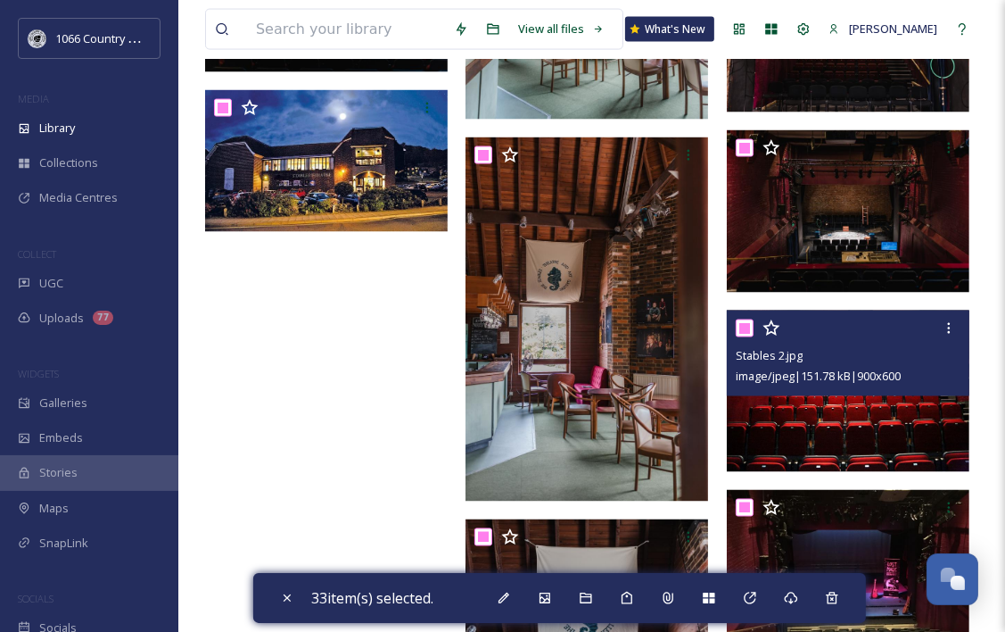
scroll to position [2230, 0]
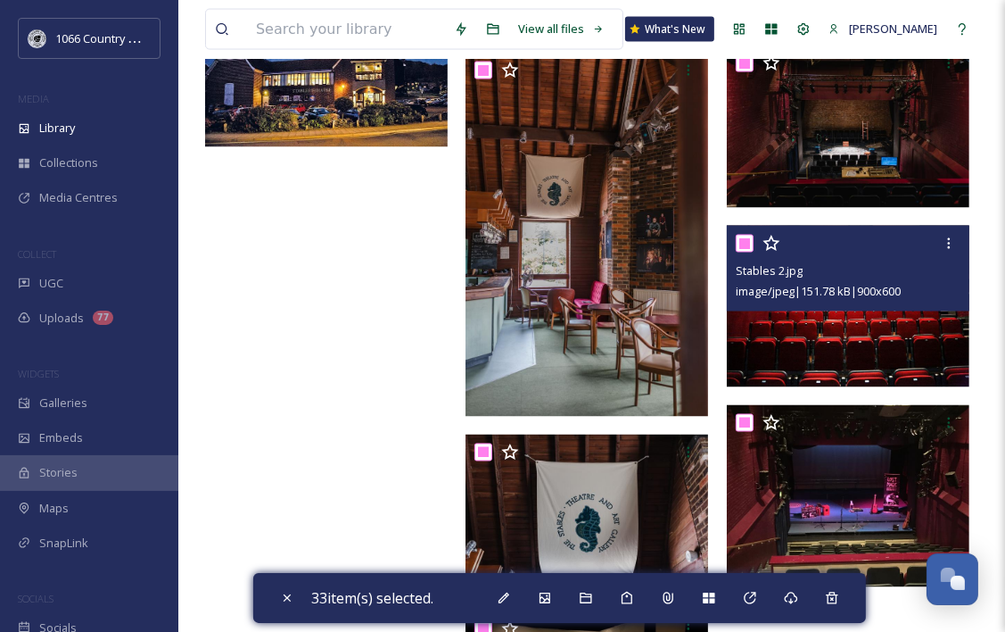
click at [744, 241] on input "checkbox" at bounding box center [745, 244] width 18 height 18
checkbox input "false"
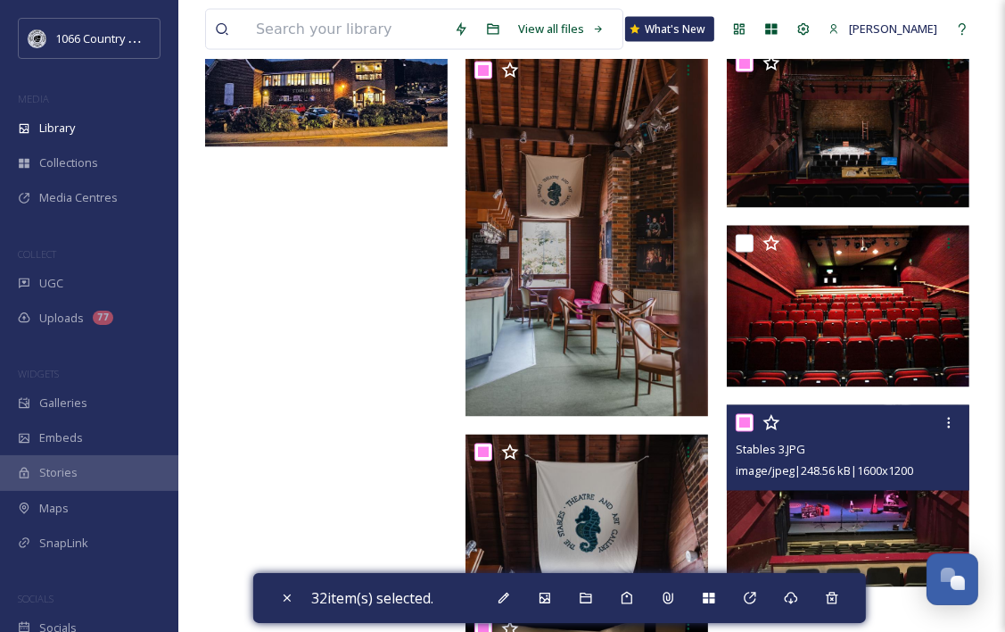
click at [745, 421] on input "checkbox" at bounding box center [745, 423] width 18 height 18
checkbox input "false"
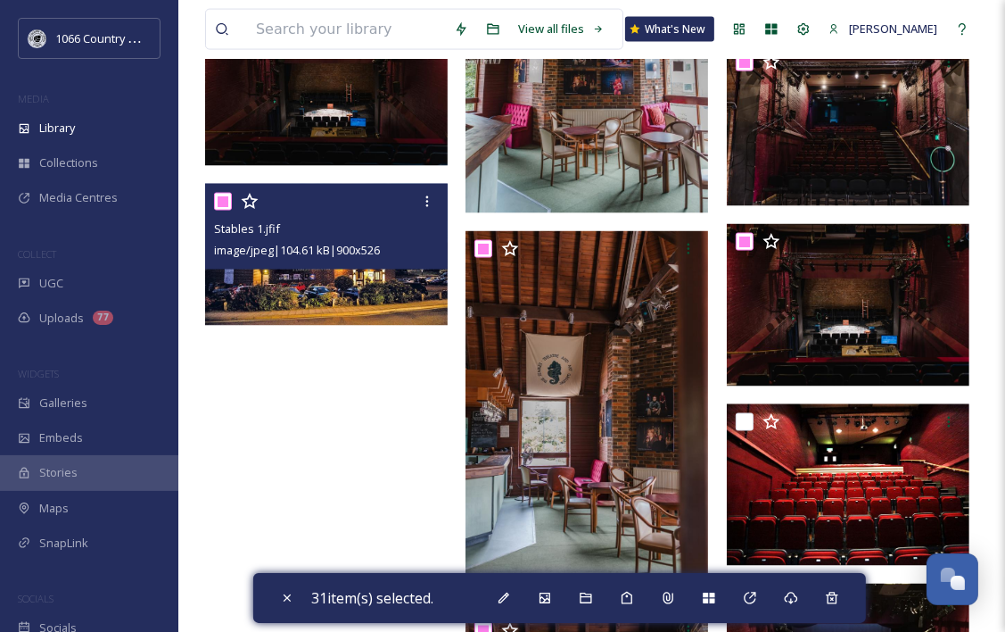
click at [225, 197] on input "checkbox" at bounding box center [223, 202] width 18 height 18
checkbox input "false"
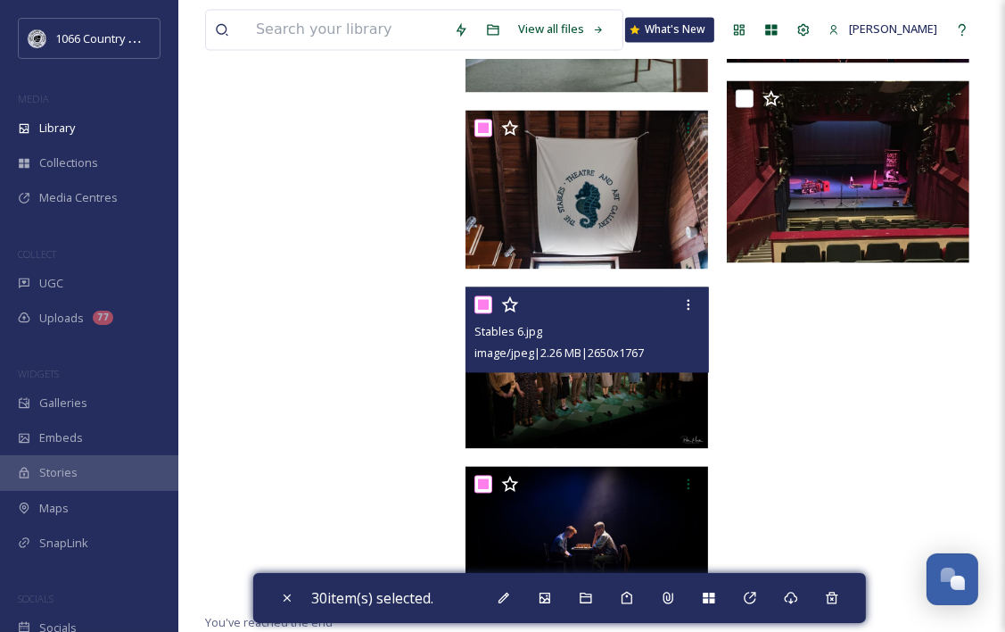
scroll to position [2555, 0]
click at [485, 303] on input "checkbox" at bounding box center [484, 304] width 18 height 18
checkbox input "false"
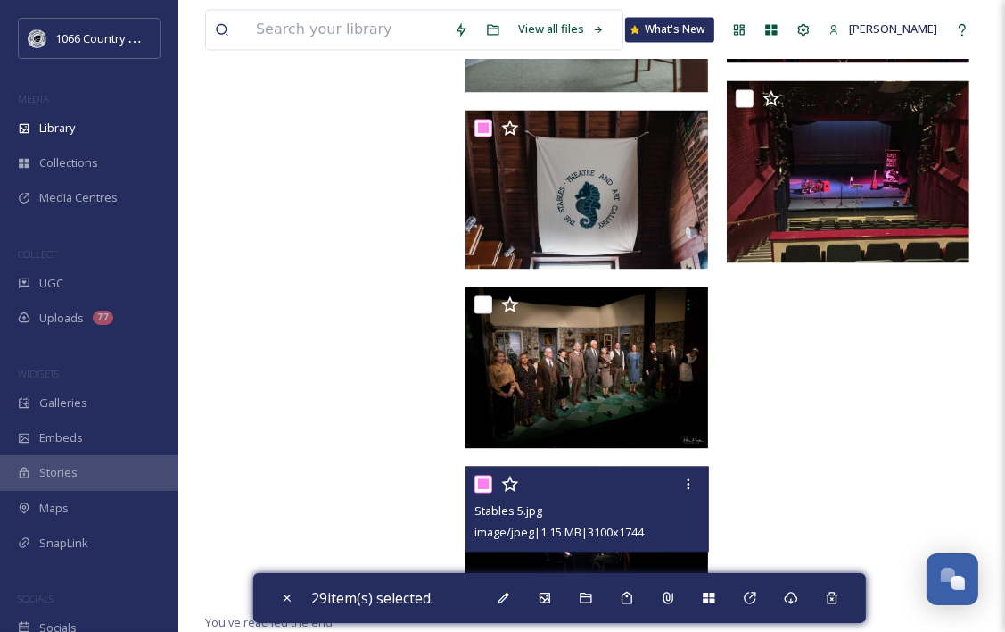
click at [477, 484] on input "checkbox" at bounding box center [484, 484] width 18 height 18
checkbox input "false"
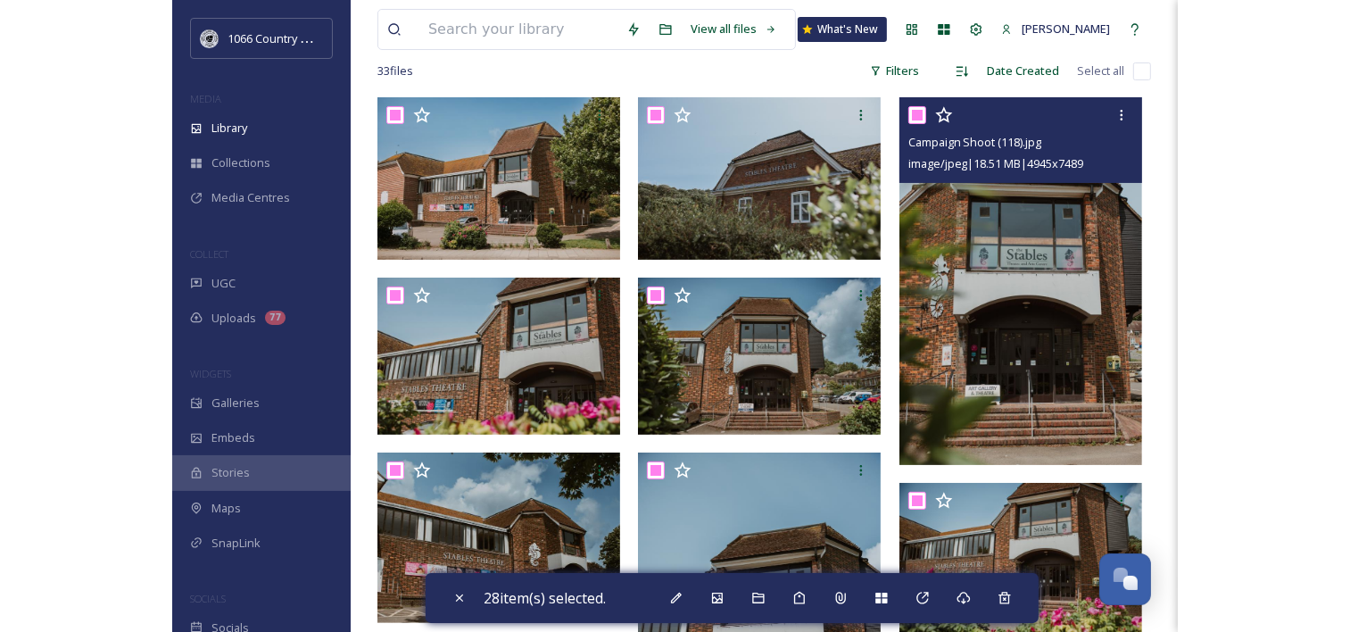
scroll to position [0, 0]
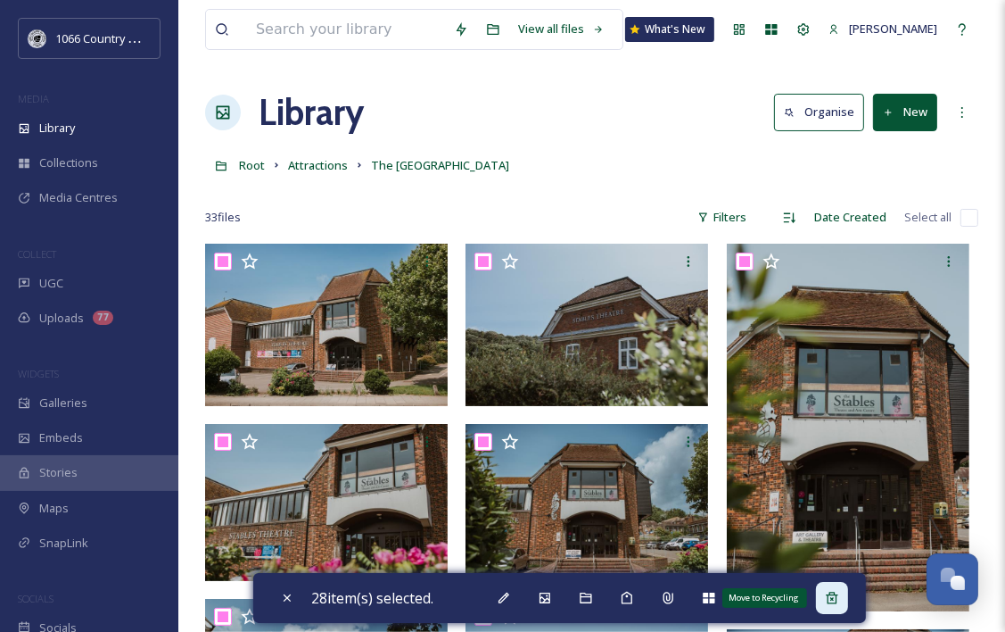
click at [836, 600] on icon at bounding box center [832, 598] width 14 height 14
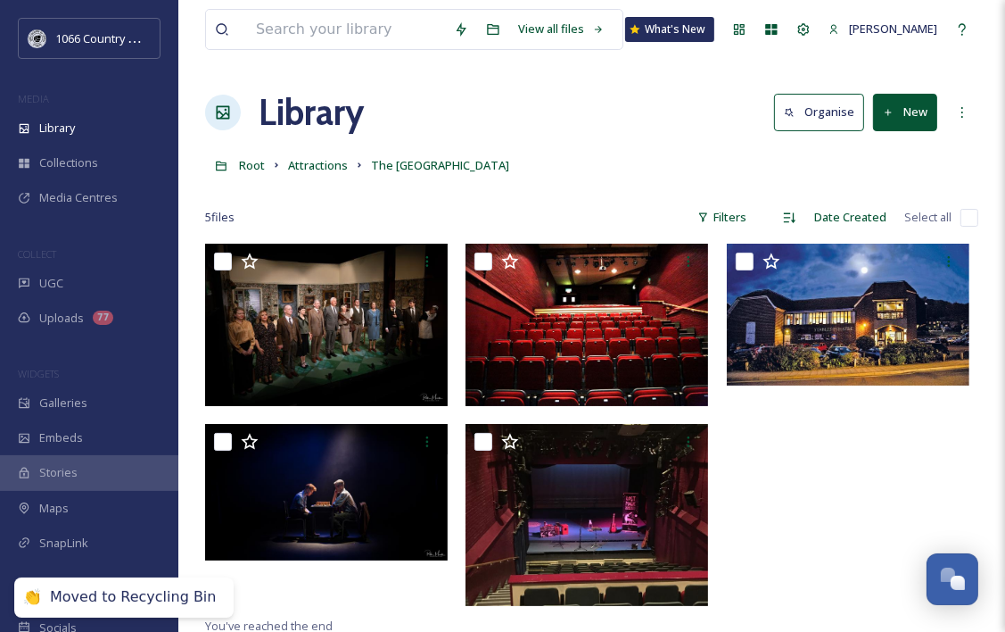
click at [779, 513] on div at bounding box center [853, 429] width 252 height 370
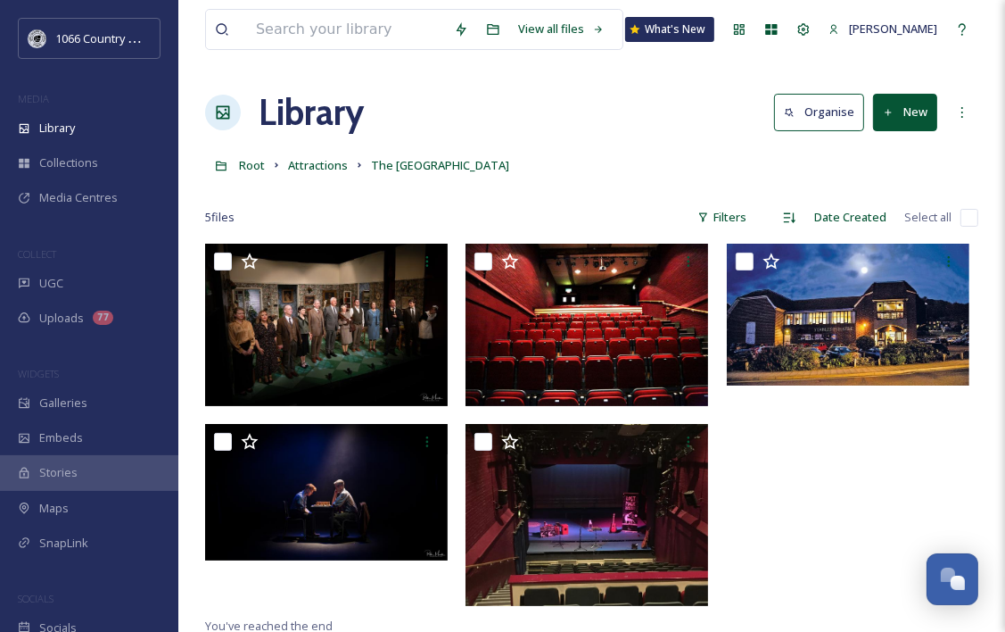
click at [926, 113] on button "New" at bounding box center [905, 112] width 64 height 37
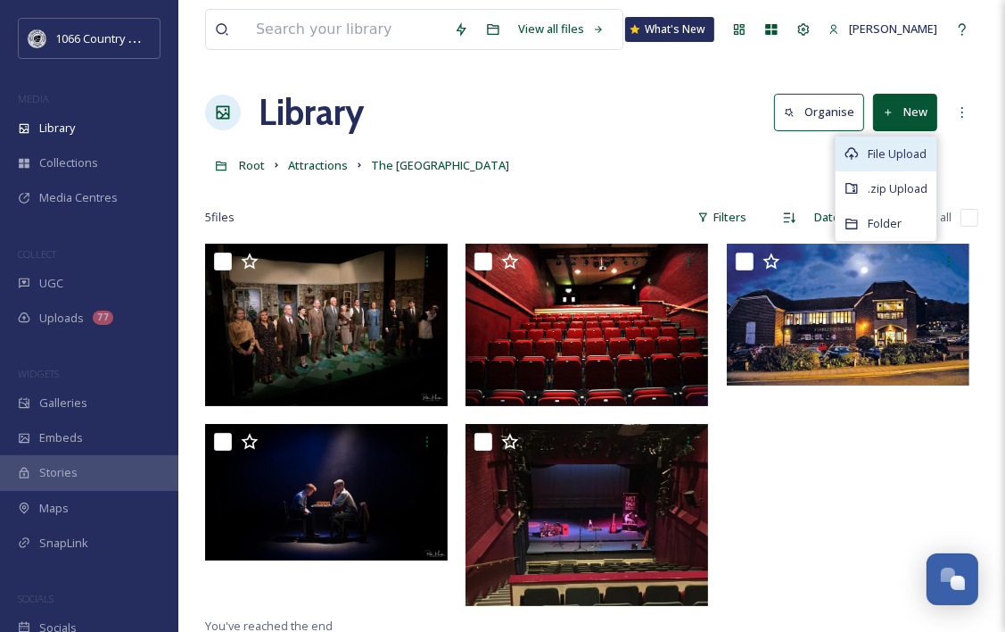
click at [904, 148] on span "File Upload" at bounding box center [897, 153] width 59 height 17
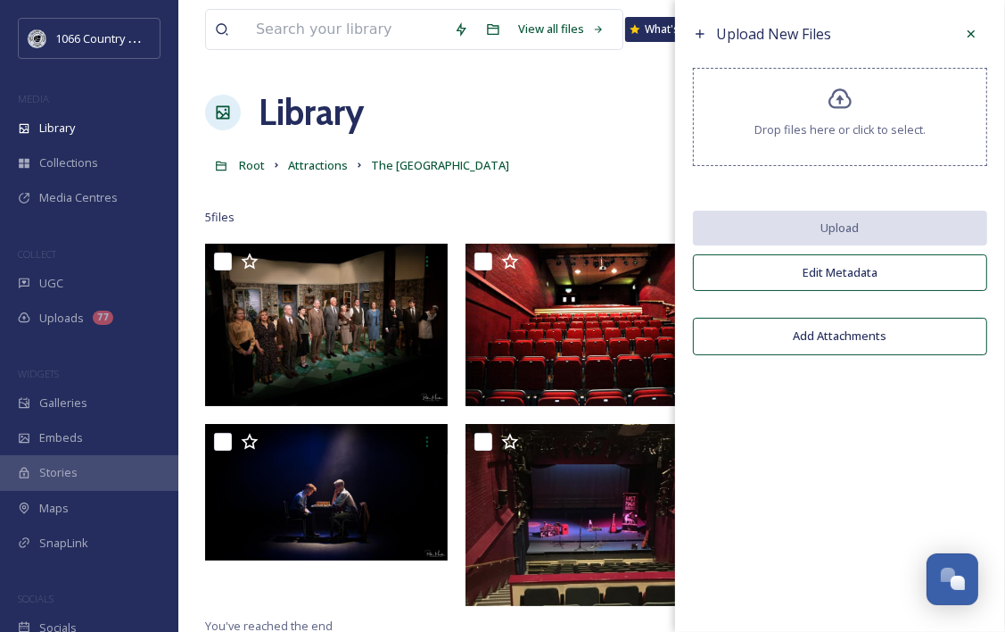
click at [878, 128] on span "Drop files here or click to select." at bounding box center [840, 129] width 171 height 17
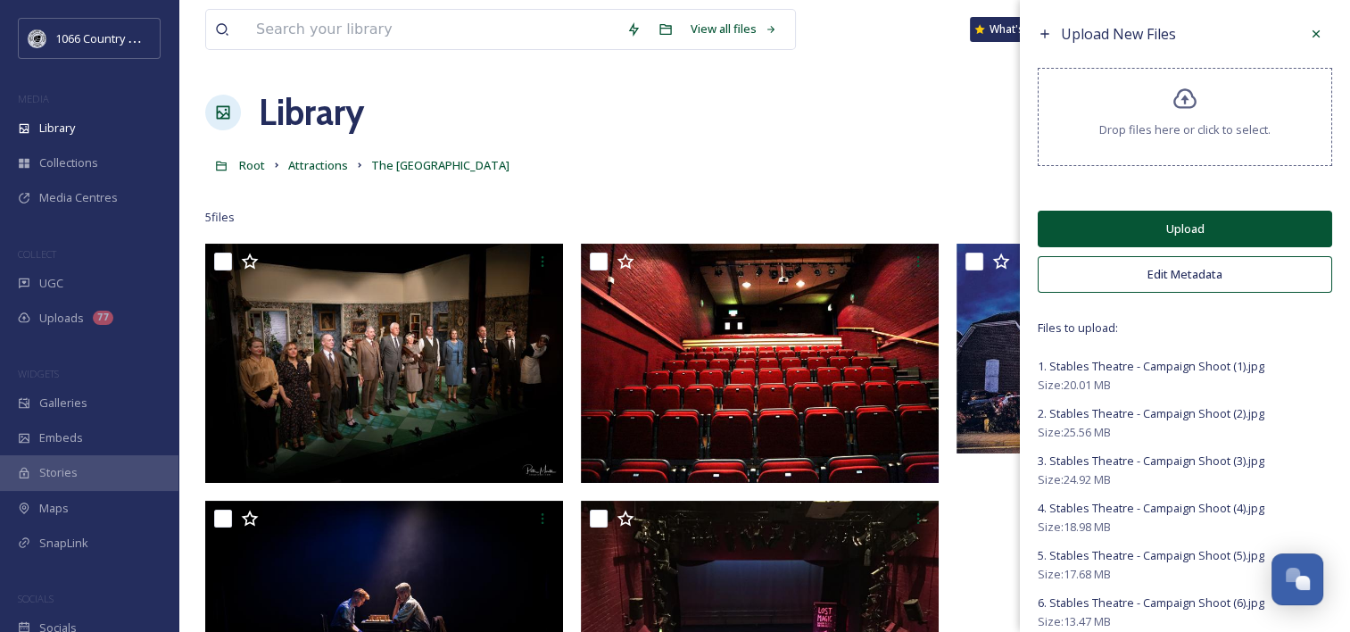
click at [1132, 279] on button "Edit Metadata" at bounding box center [1185, 274] width 294 height 37
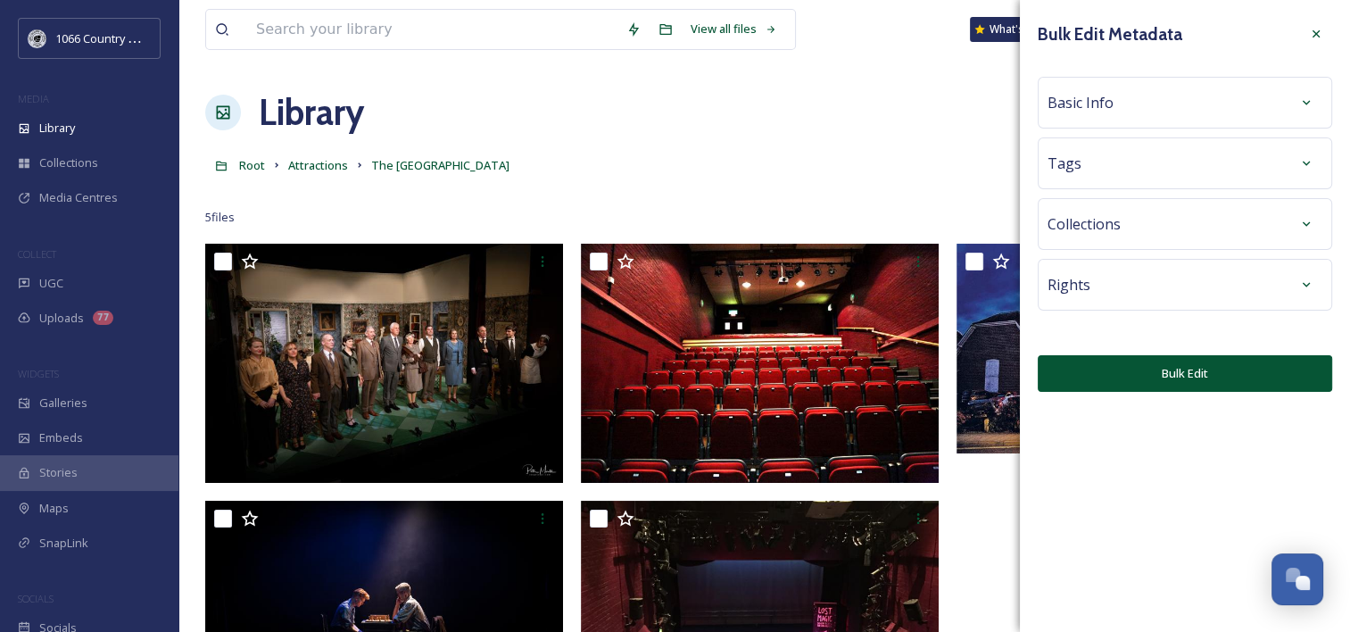
click at [1103, 119] on div "Basic Info" at bounding box center [1185, 103] width 294 height 52
click at [1129, 105] on div "Basic Info" at bounding box center [1184, 103] width 275 height 32
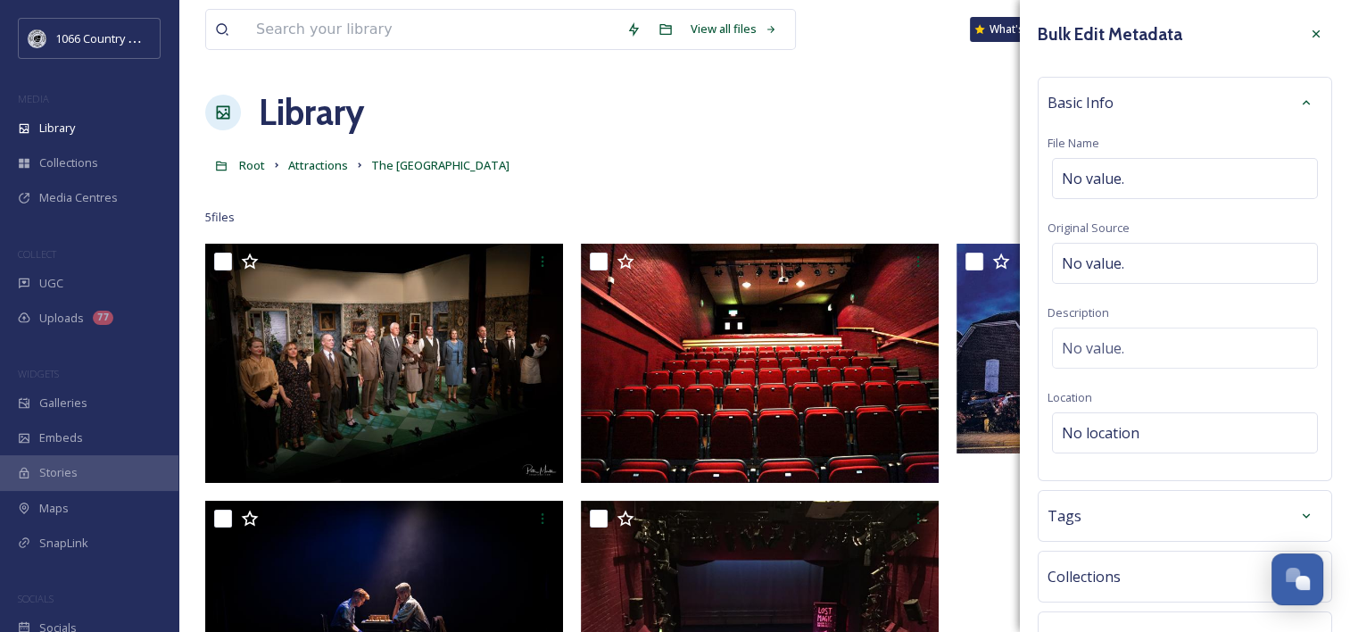
click at [1134, 370] on div "Basic Info File Name No value. Original Source No value. Description No value. …" at bounding box center [1185, 279] width 294 height 404
click at [1142, 357] on div "No value." at bounding box center [1185, 347] width 266 height 41
click at [1145, 356] on textarea at bounding box center [1184, 401] width 275 height 148
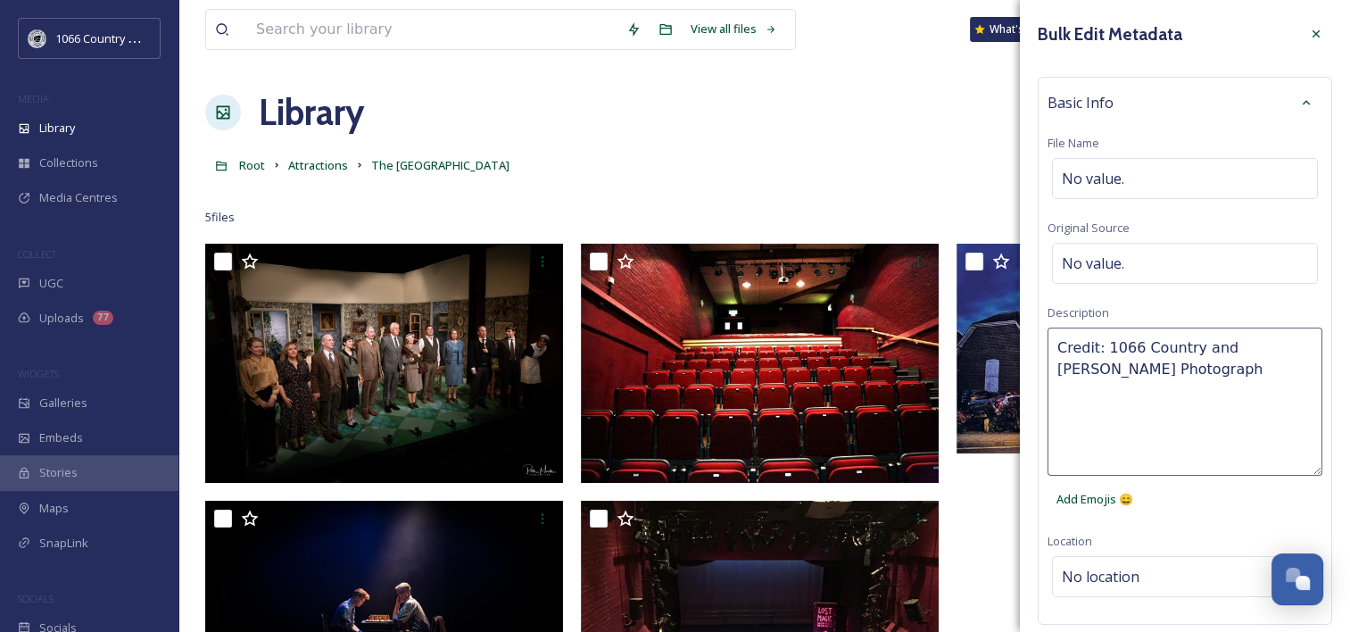
type textarea "Credit: 1066 Country and [PERSON_NAME] Photography"
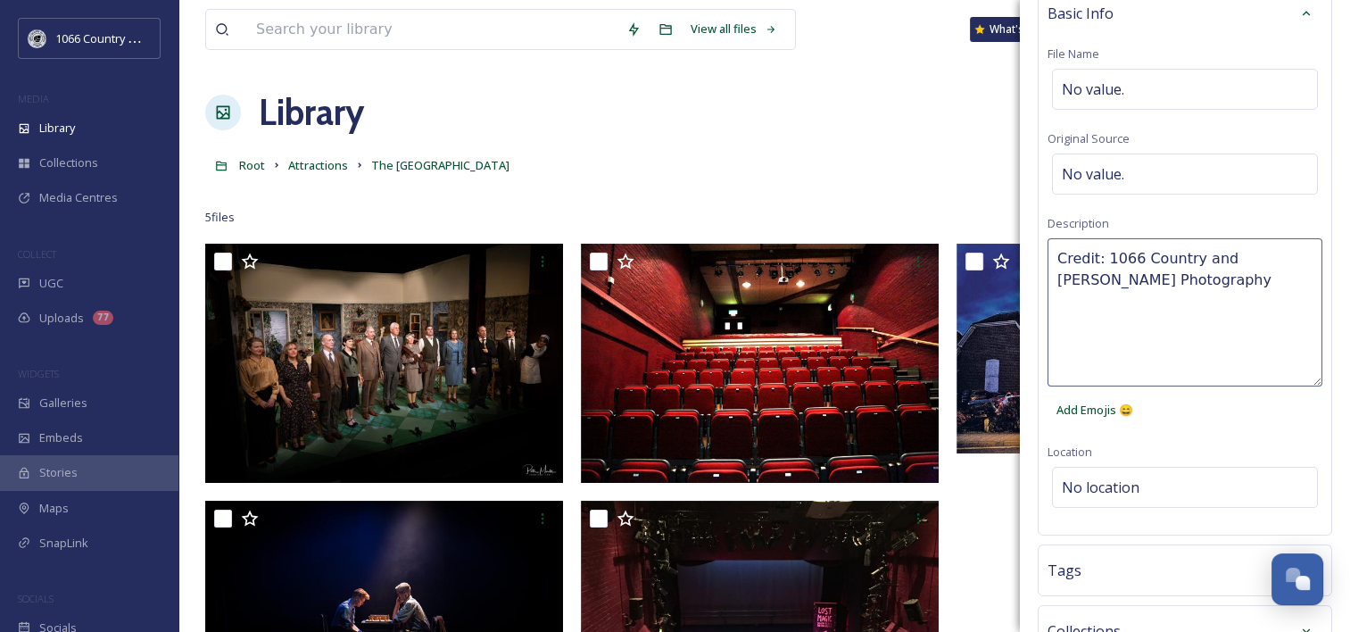
click at [1192, 427] on div "Bulk Edit Metadata Basic Info File Name No value. Original Source No value. Des…" at bounding box center [1185, 363] width 330 height 905
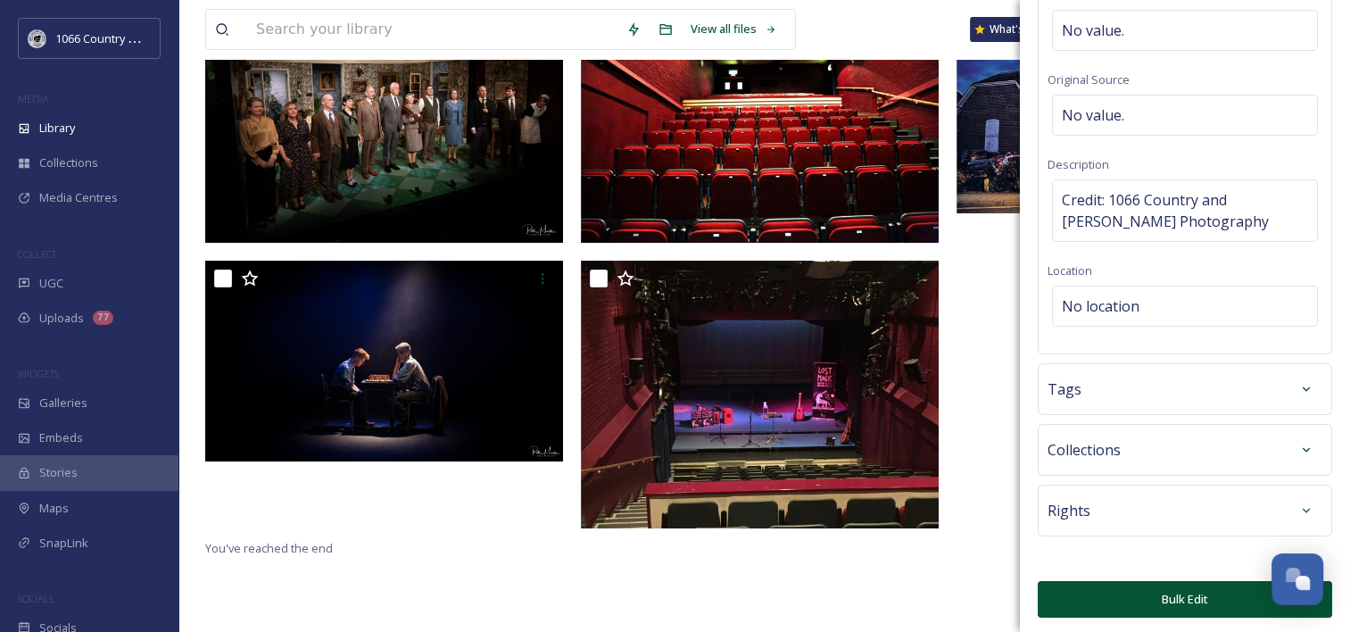
scroll to position [243, 0]
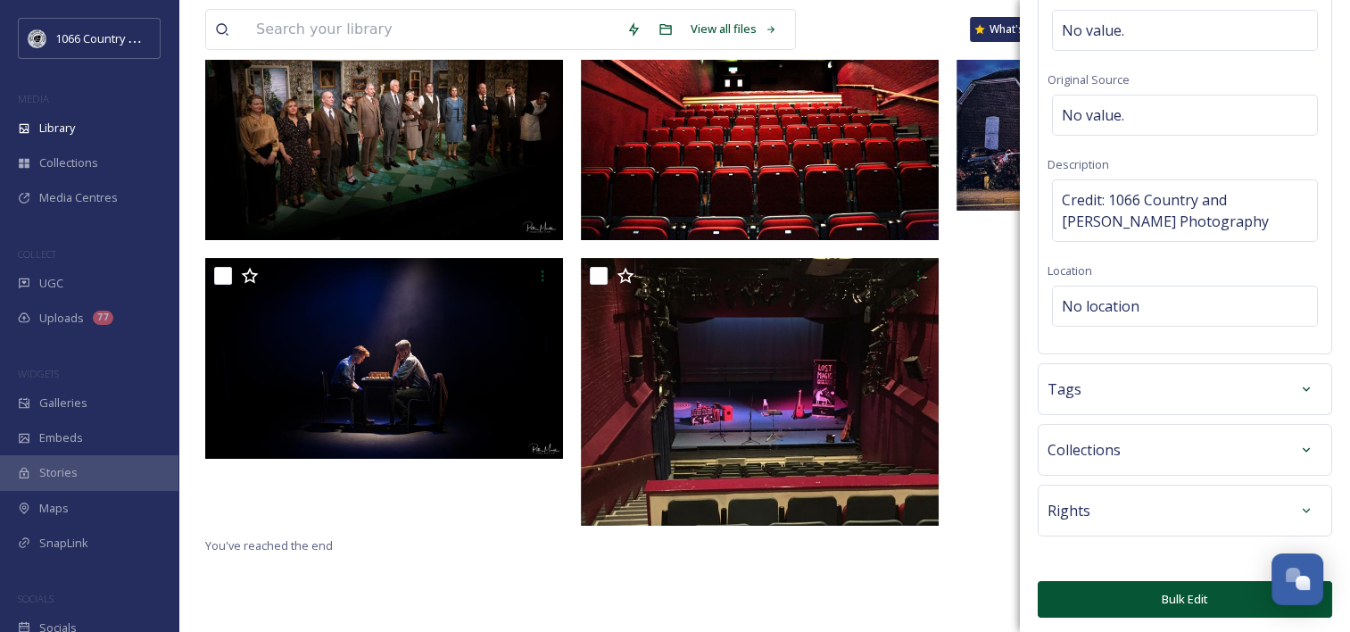
click at [1148, 596] on button "Bulk Edit" at bounding box center [1185, 599] width 294 height 37
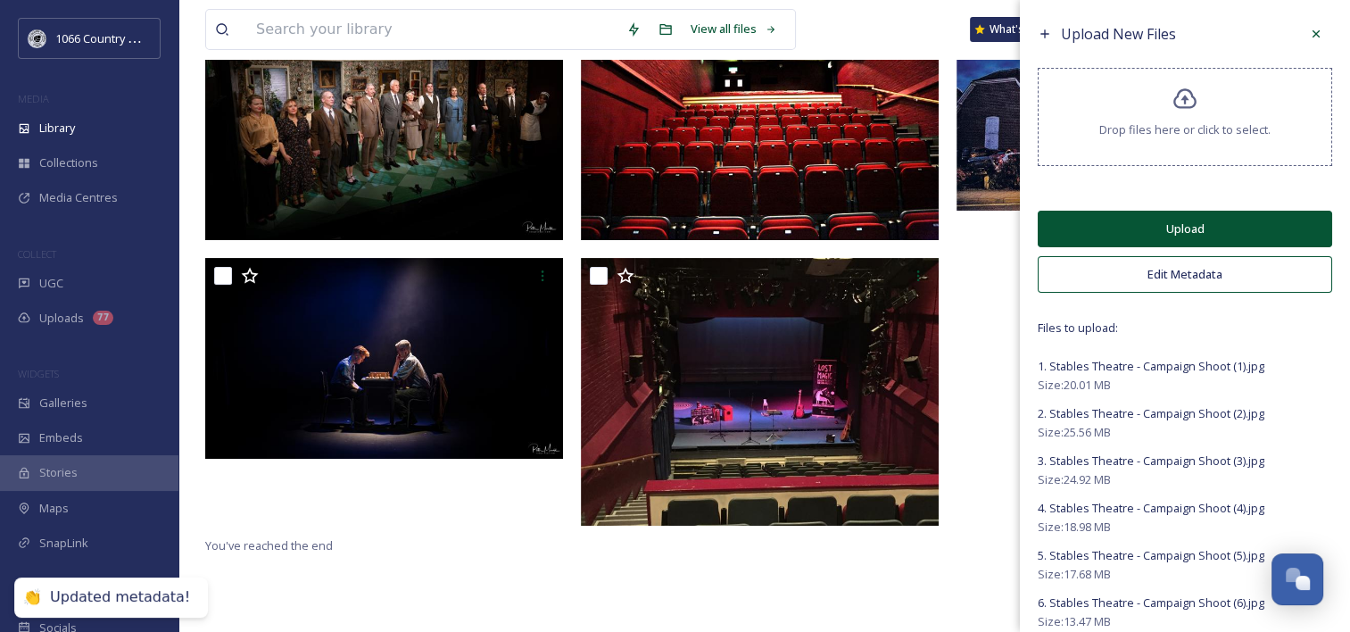
click at [1163, 238] on button "Upload" at bounding box center [1185, 229] width 294 height 37
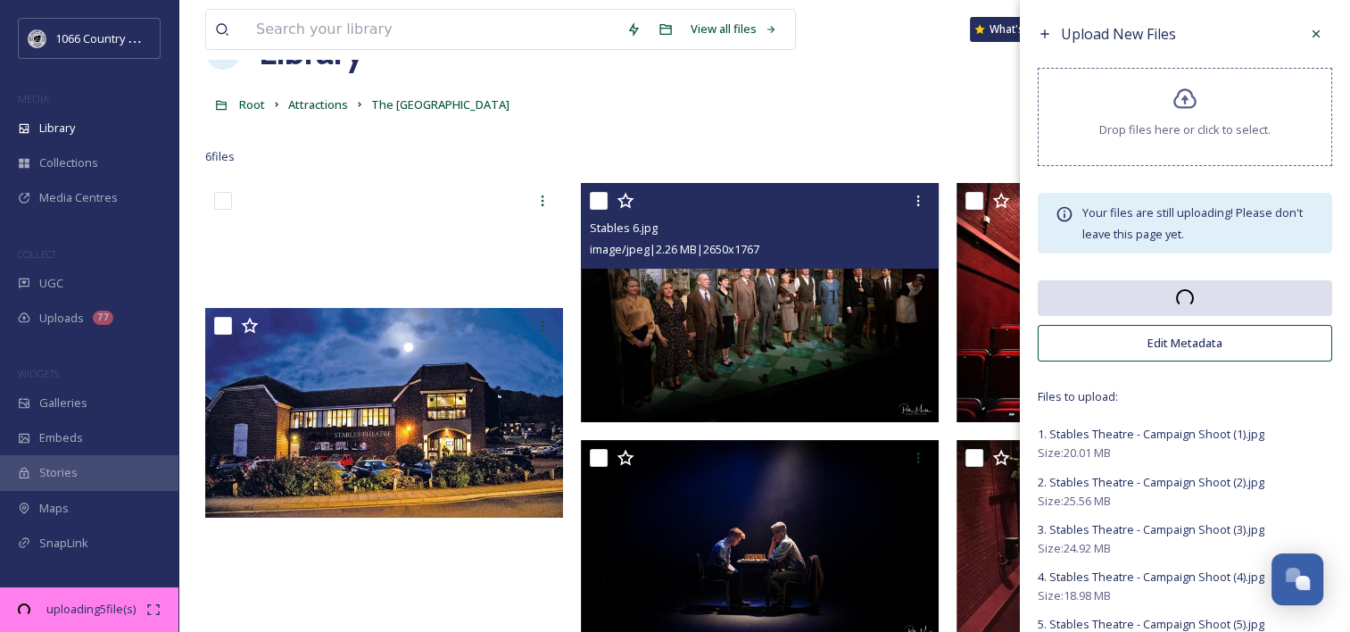
scroll to position [0, 0]
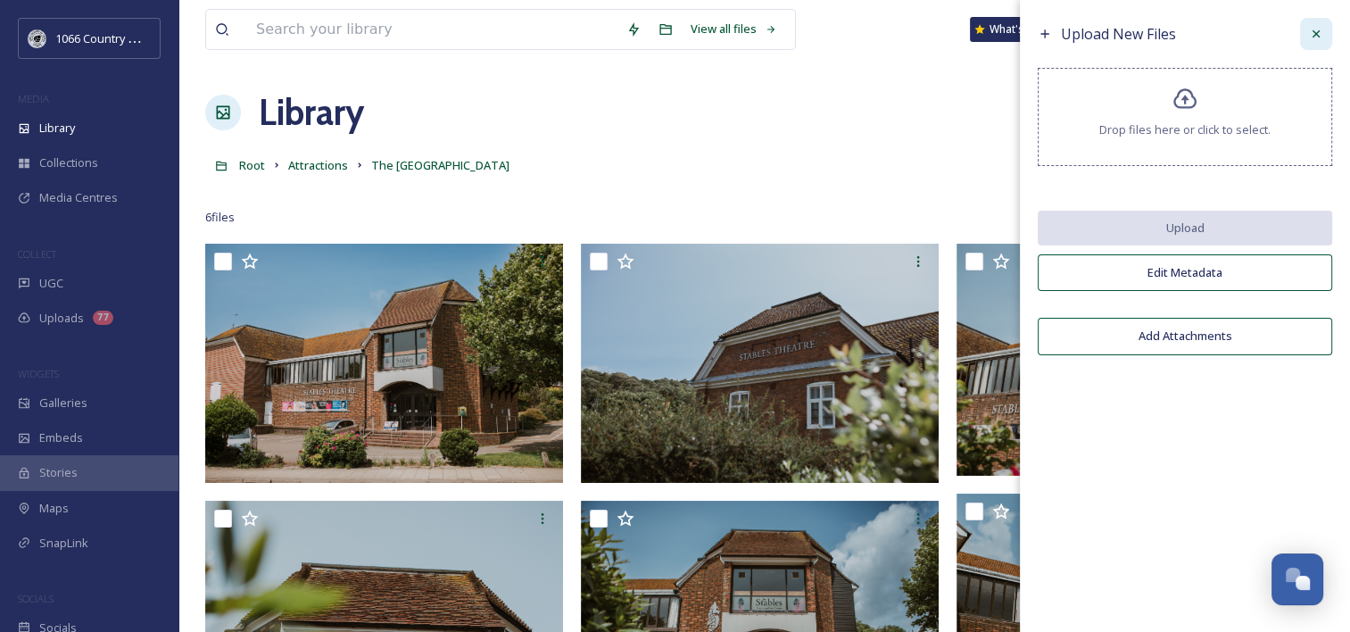
click at [1304, 26] on div at bounding box center [1316, 34] width 32 height 32
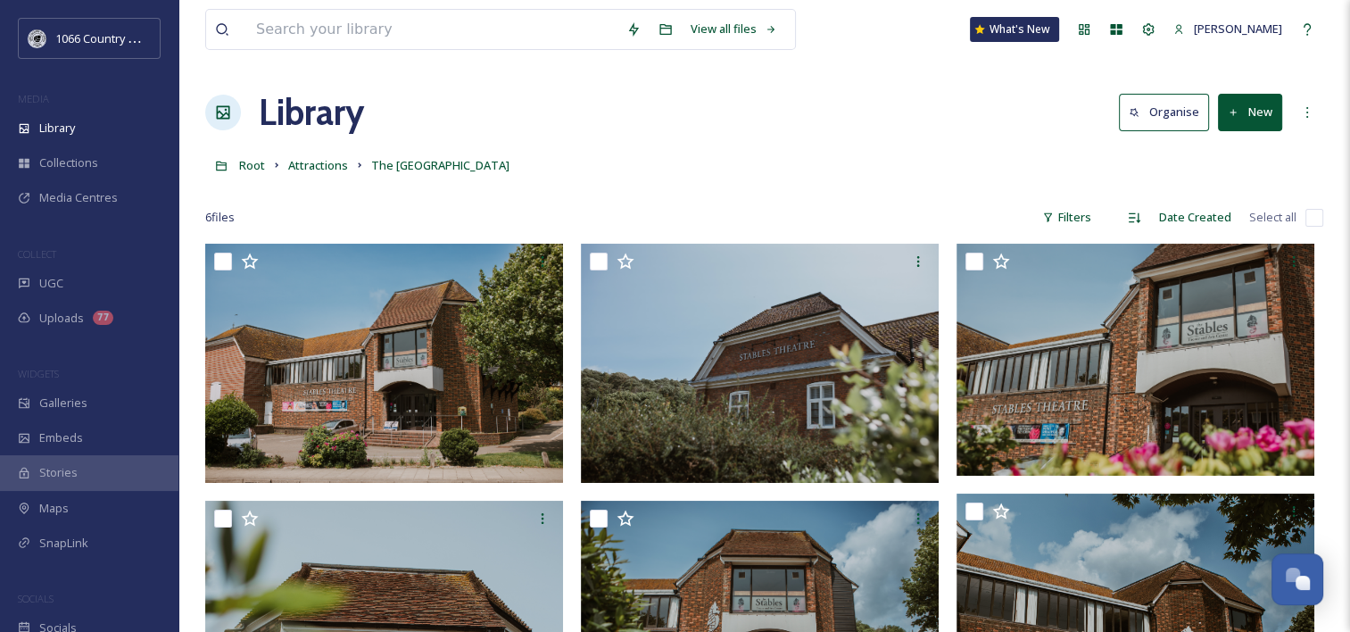
click at [749, 150] on div "Root Attractions The Stables Theatre and Arts Centre" at bounding box center [764, 165] width 1118 height 34
drag, startPoint x: 326, startPoint y: 168, endPoint x: 335, endPoint y: 163, distance: 10.8
click at [326, 168] on span "Attractions" at bounding box center [318, 165] width 60 height 16
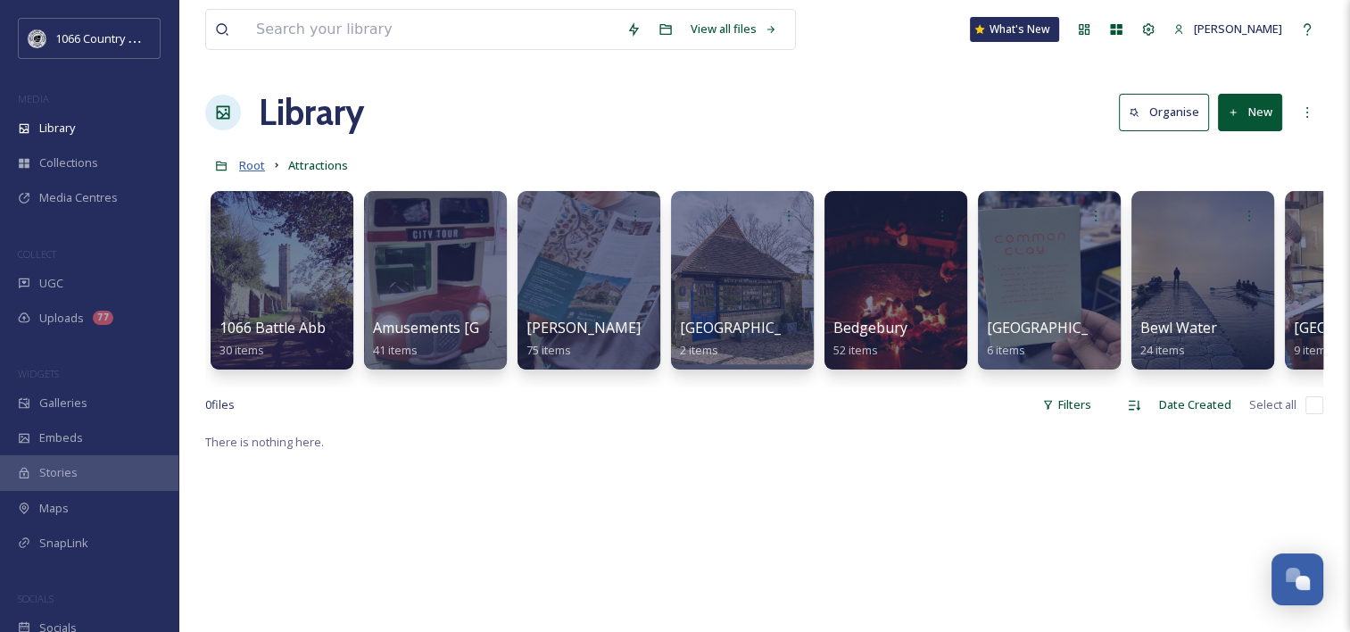
click at [258, 171] on span "Root" at bounding box center [252, 165] width 26 height 16
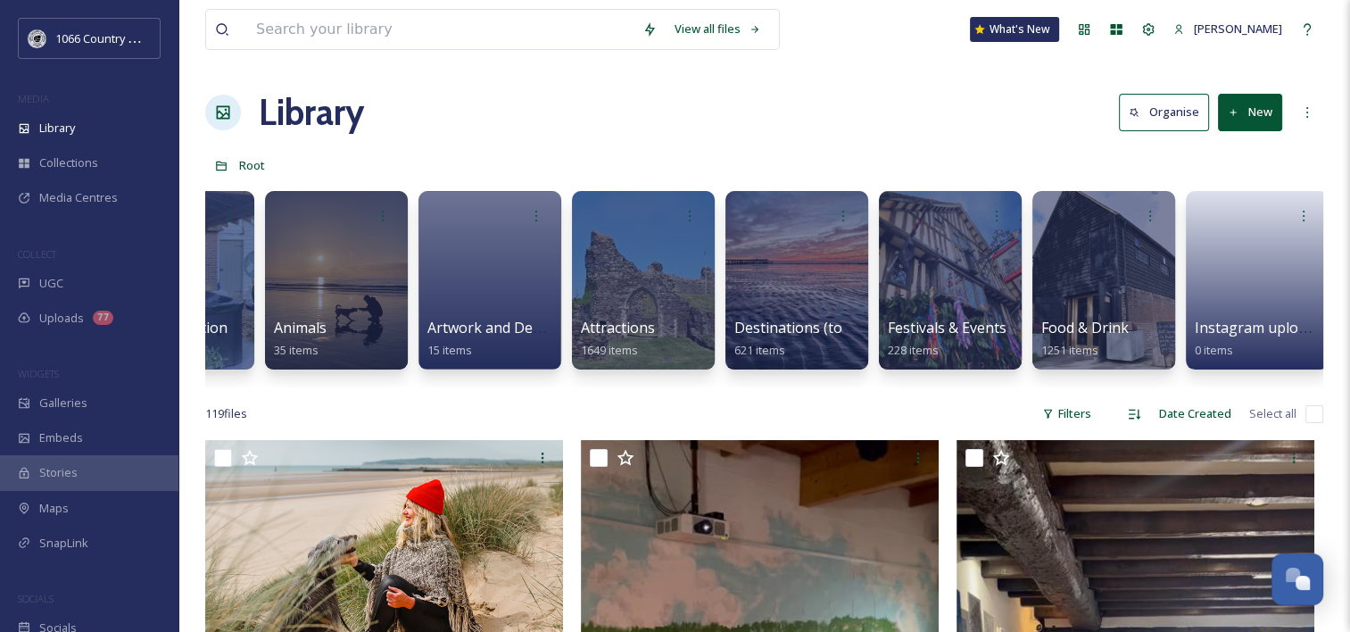
scroll to position [0, 273]
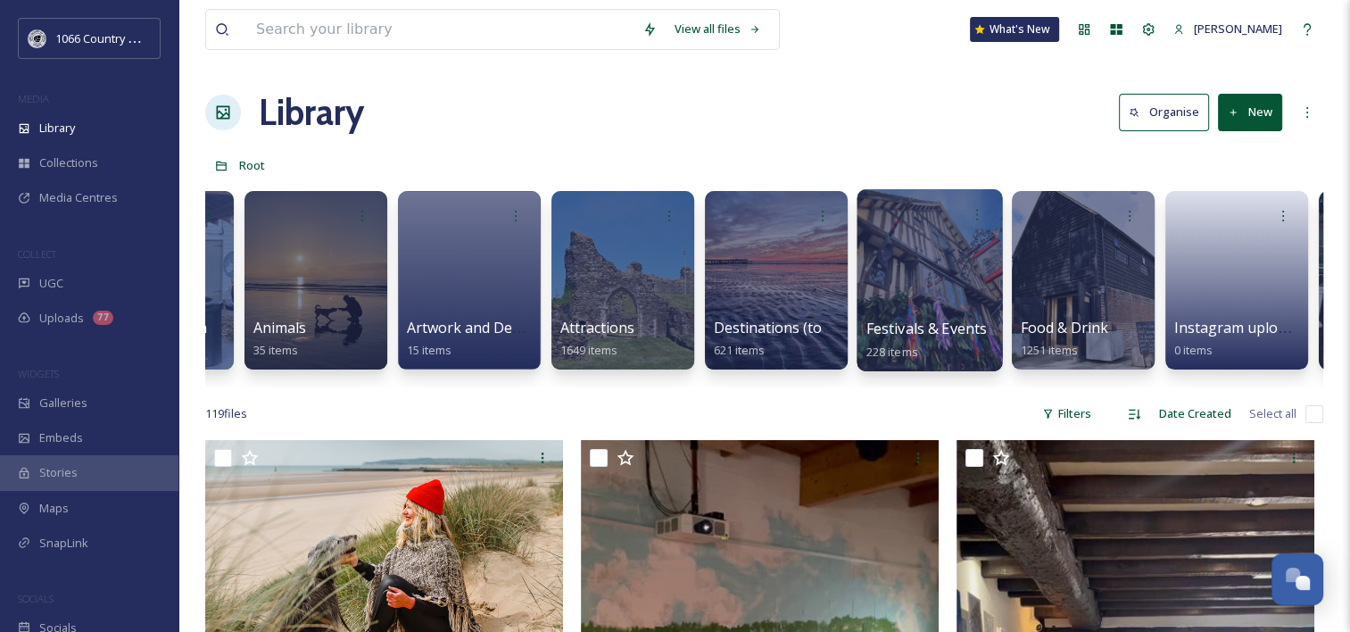
click at [942, 254] on div at bounding box center [928, 280] width 145 height 182
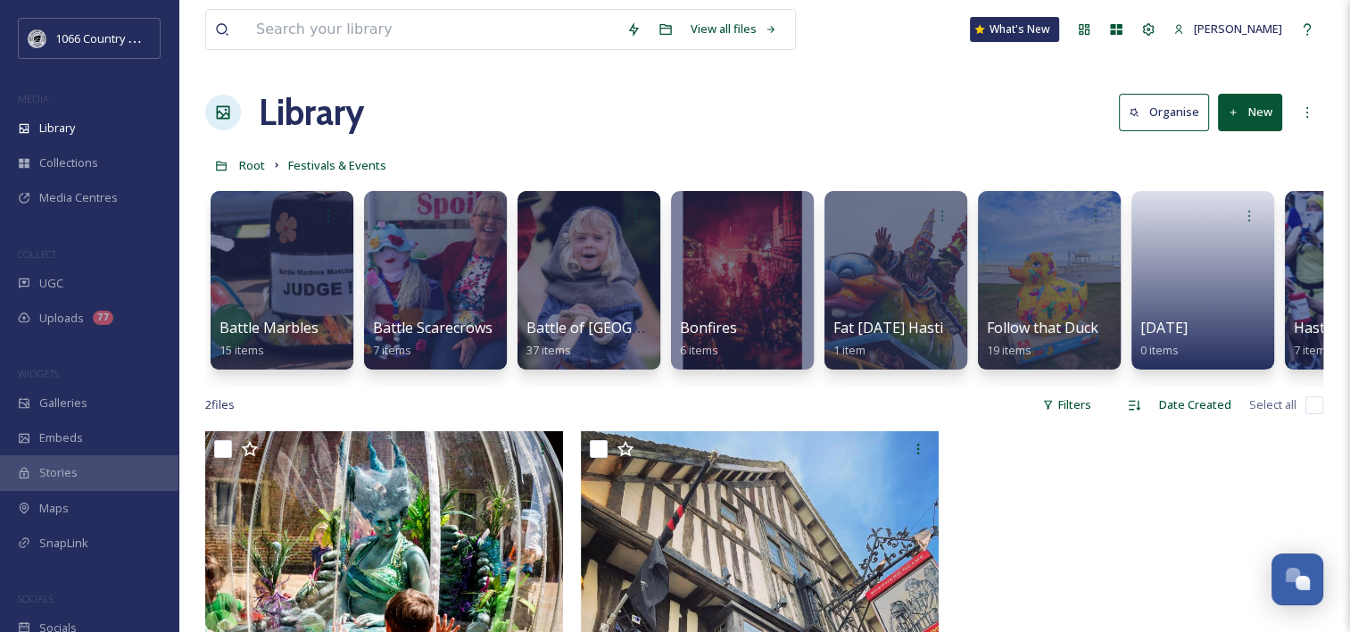
click at [1235, 109] on icon at bounding box center [1234, 113] width 12 height 12
click at [1239, 218] on span "Folder" at bounding box center [1229, 223] width 34 height 17
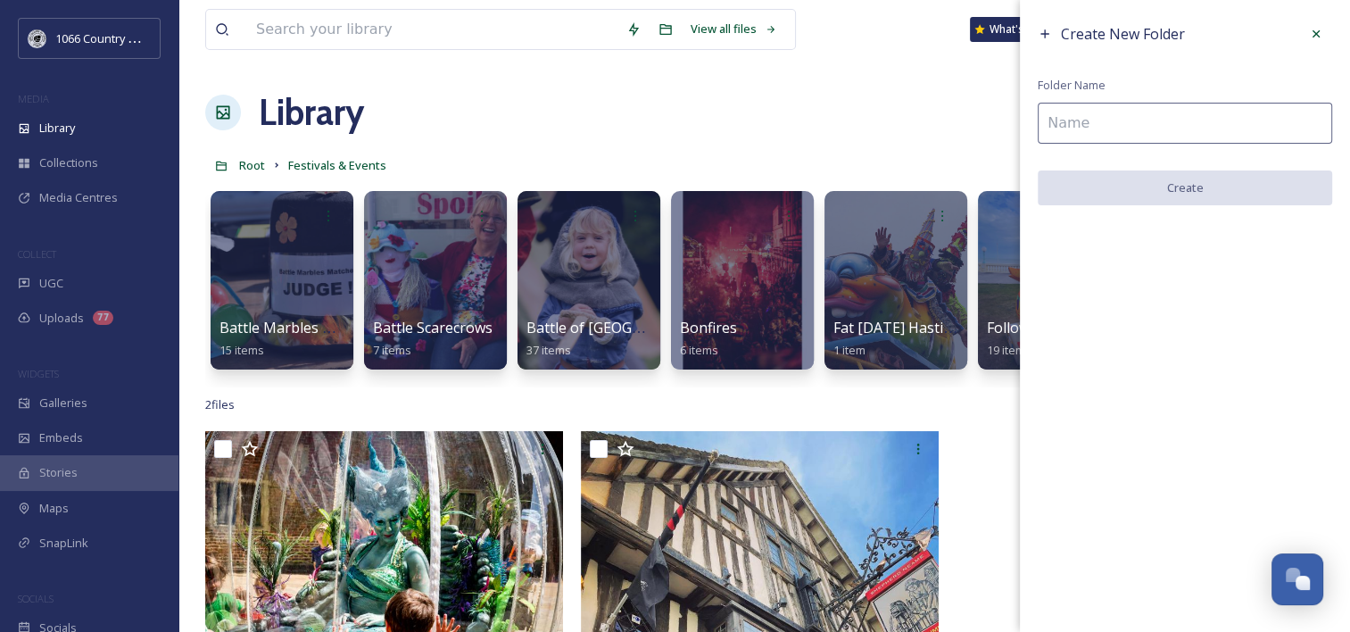
click at [1110, 131] on input at bounding box center [1185, 123] width 294 height 41
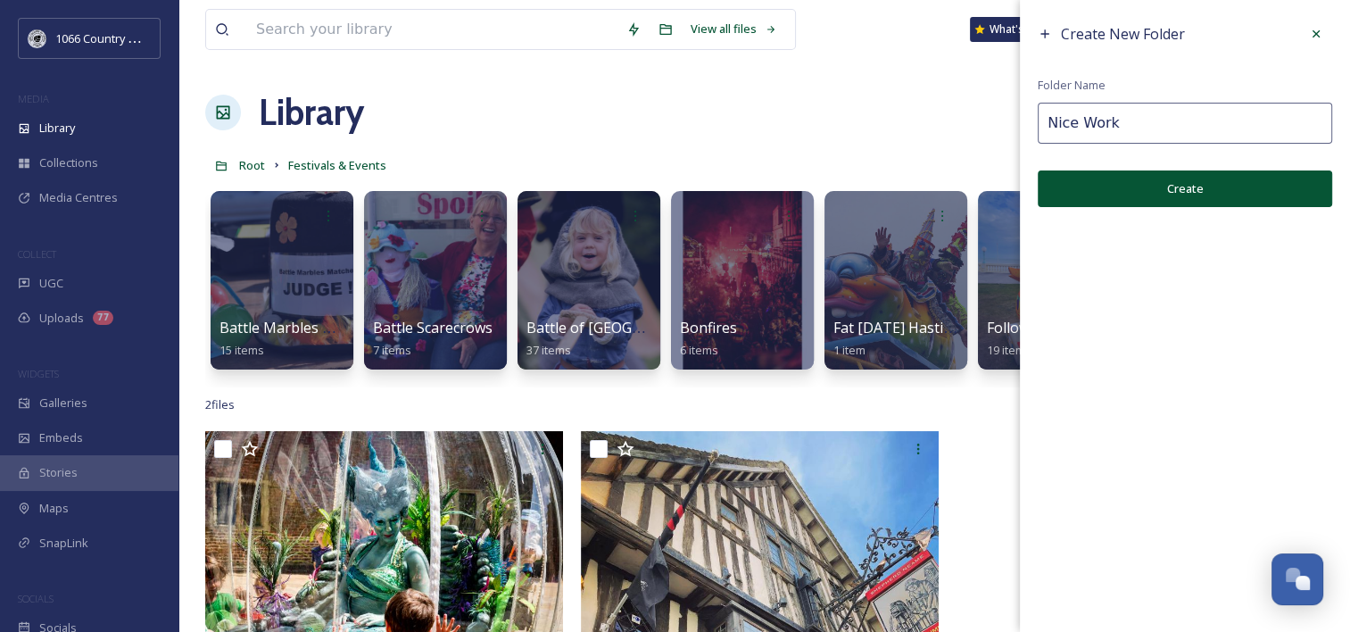
type input "Nice Work"
click at [1101, 198] on button "Create" at bounding box center [1185, 188] width 294 height 37
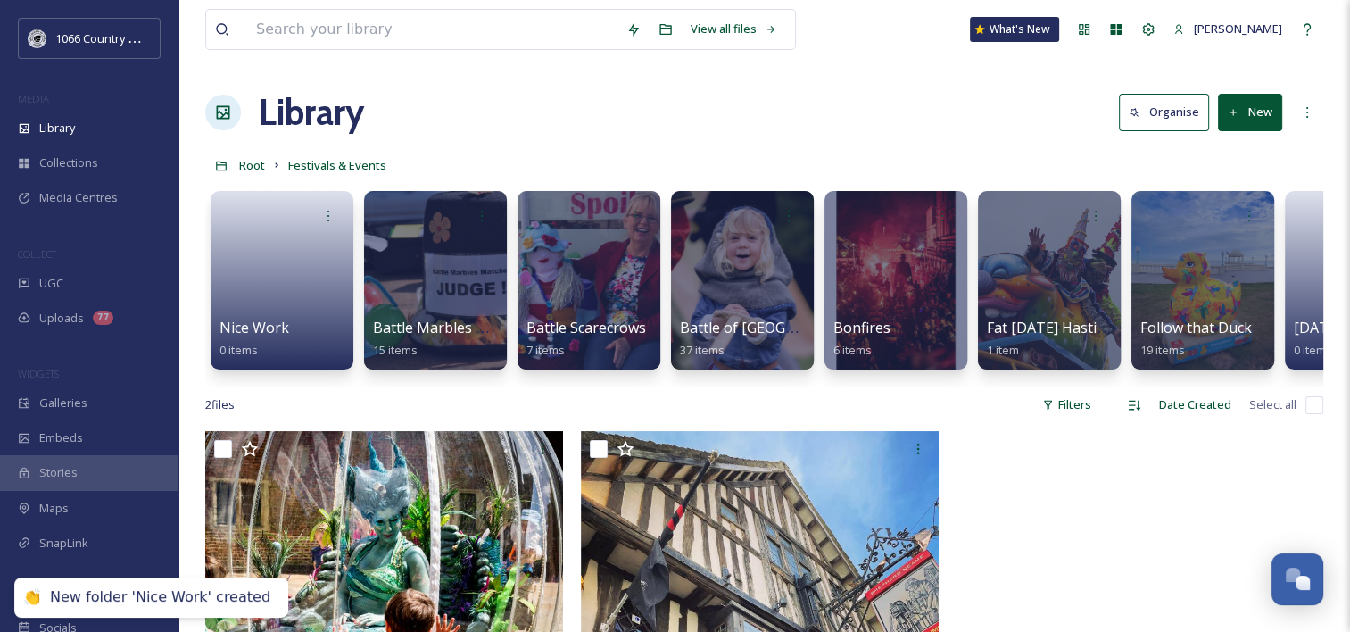
click at [1256, 107] on button "New" at bounding box center [1250, 112] width 64 height 37
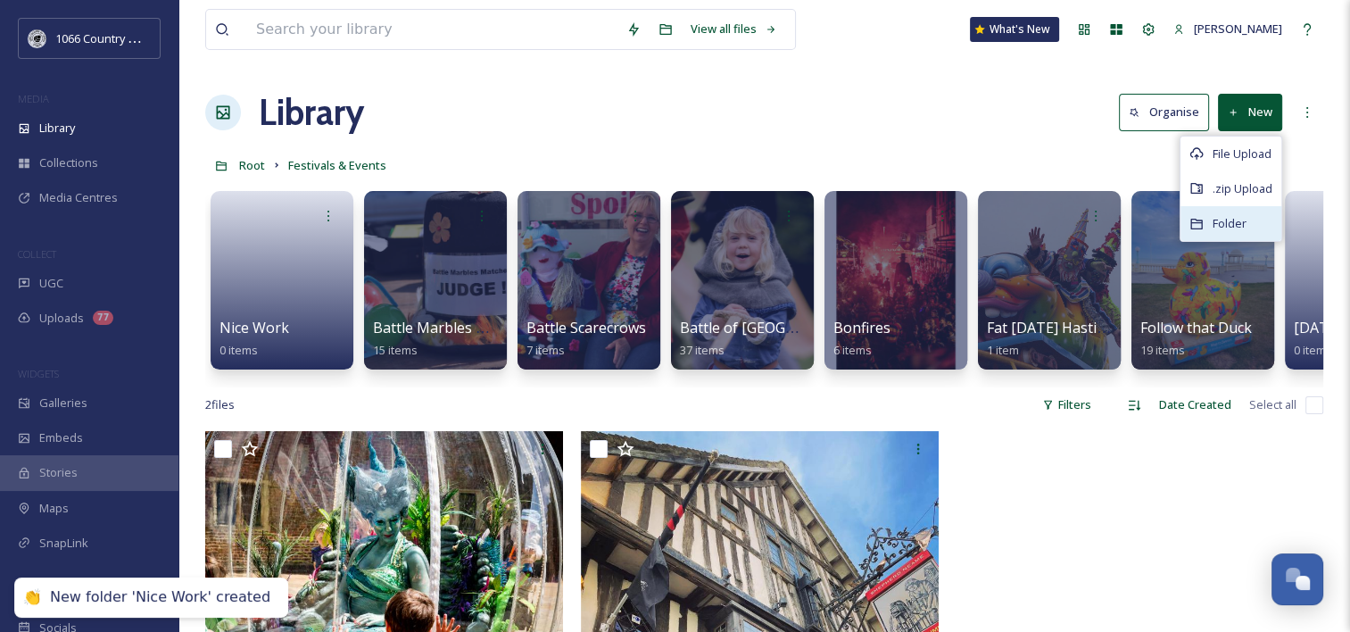
click at [1245, 221] on span "Folder" at bounding box center [1229, 223] width 34 height 17
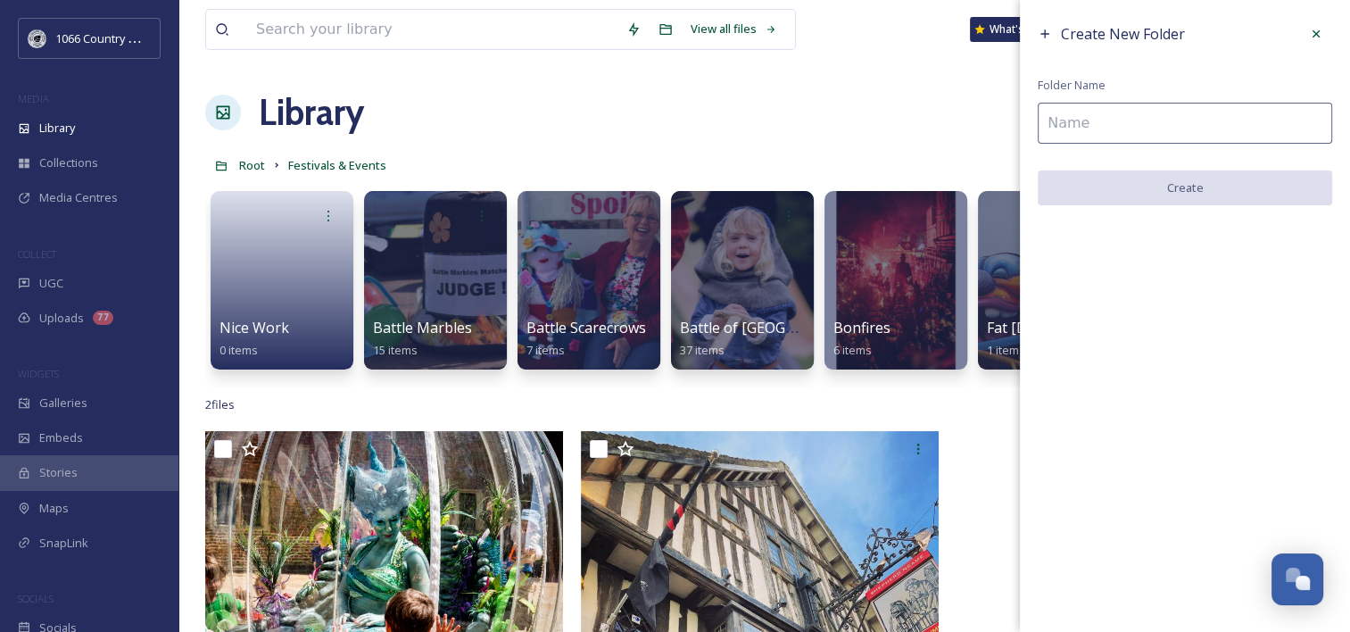
click at [1101, 128] on input at bounding box center [1185, 123] width 294 height 41
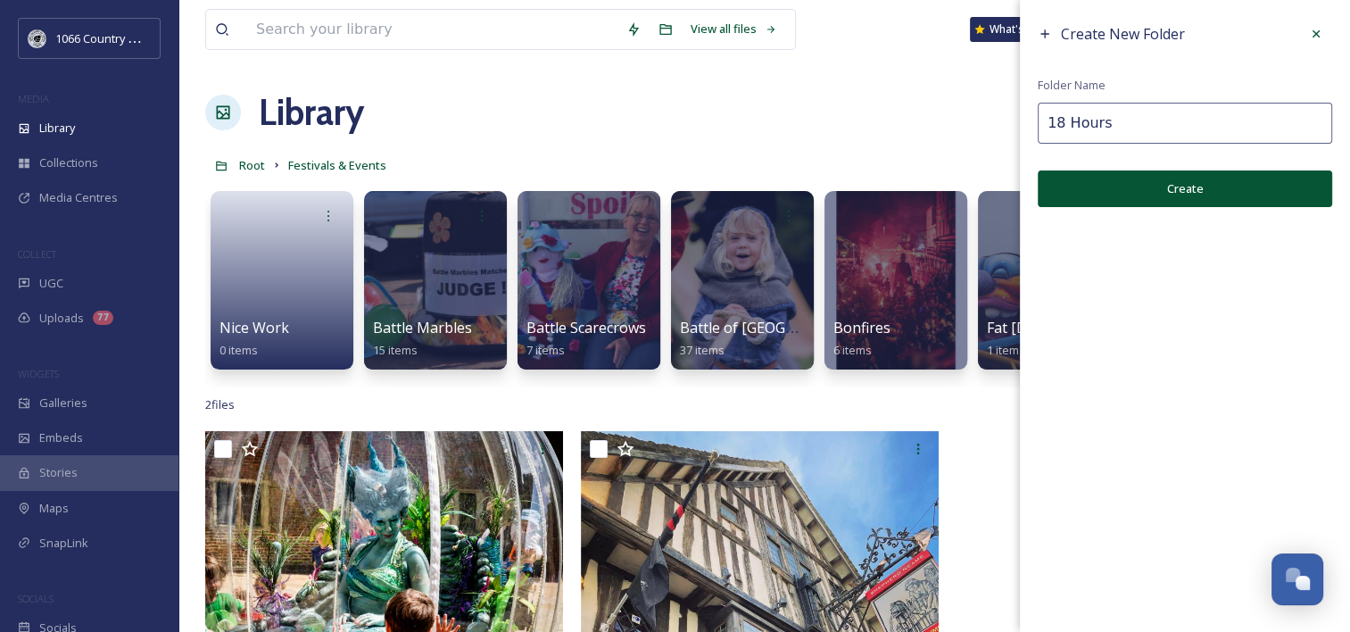
type input "18 Hours"
click at [1195, 188] on button "Create" at bounding box center [1185, 188] width 294 height 37
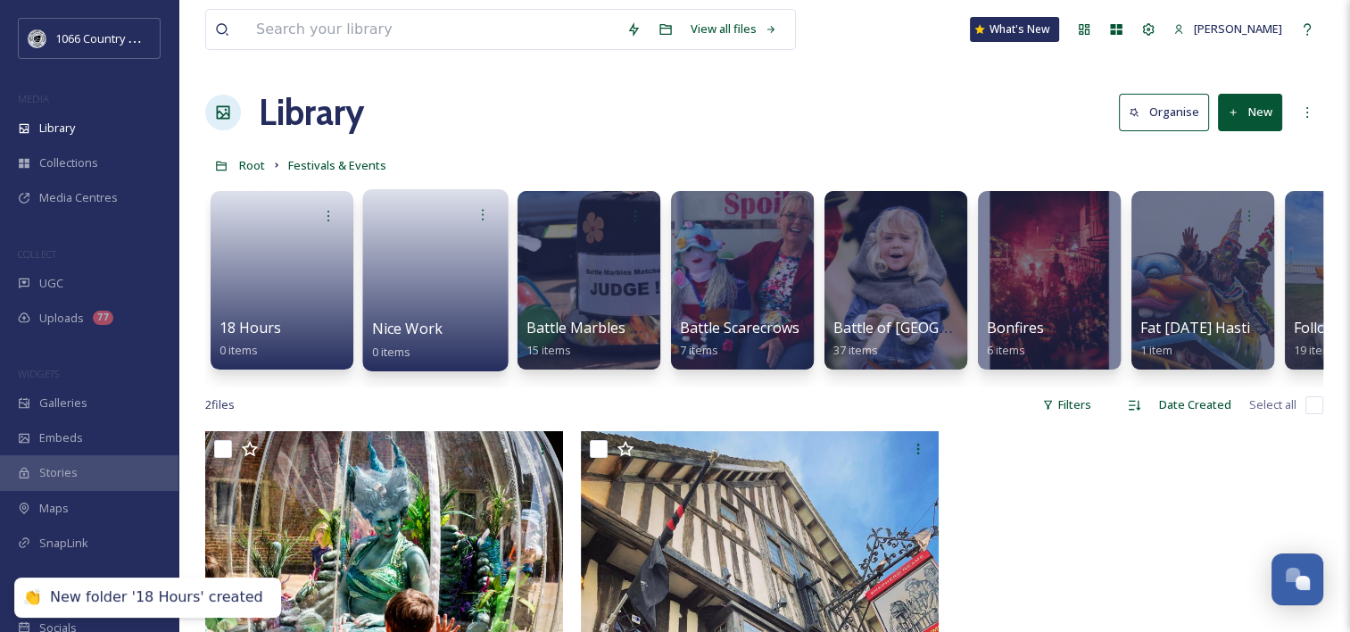
click at [426, 269] on link at bounding box center [436, 274] width 128 height 87
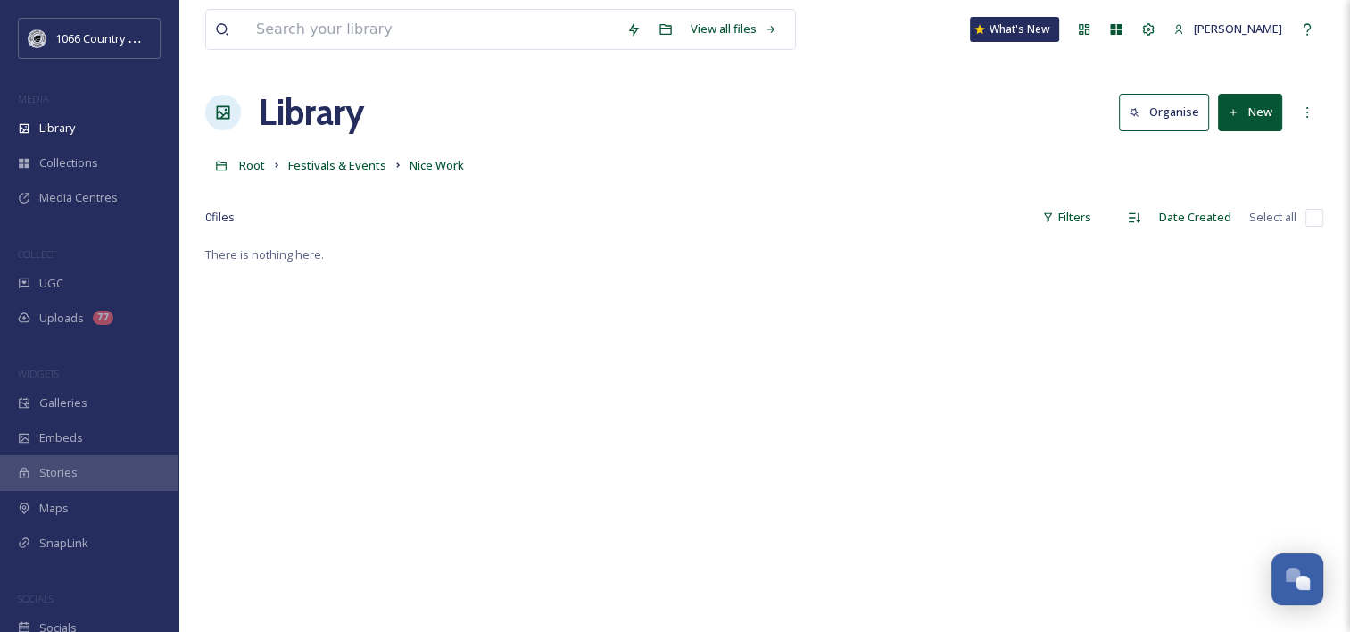
click at [1277, 111] on button "New" at bounding box center [1250, 112] width 64 height 37
click at [1242, 160] on span "File Upload" at bounding box center [1241, 153] width 59 height 17
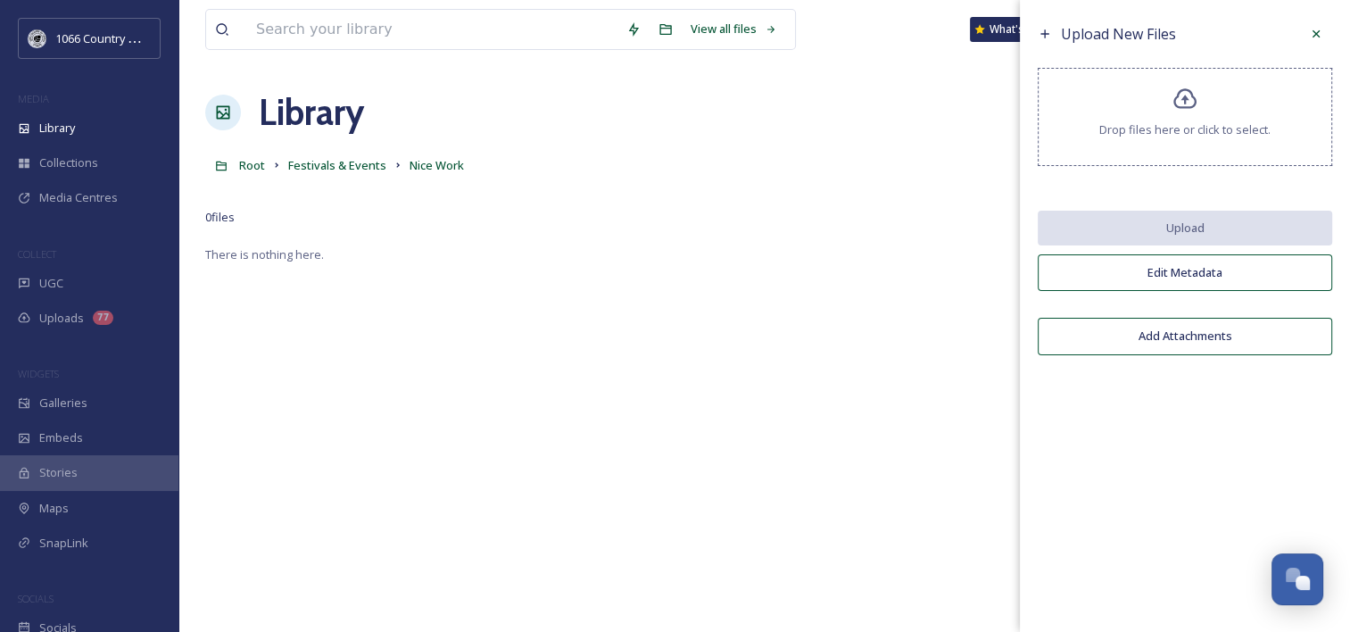
click at [1112, 141] on div "Drop files here or click to select." at bounding box center [1185, 117] width 294 height 98
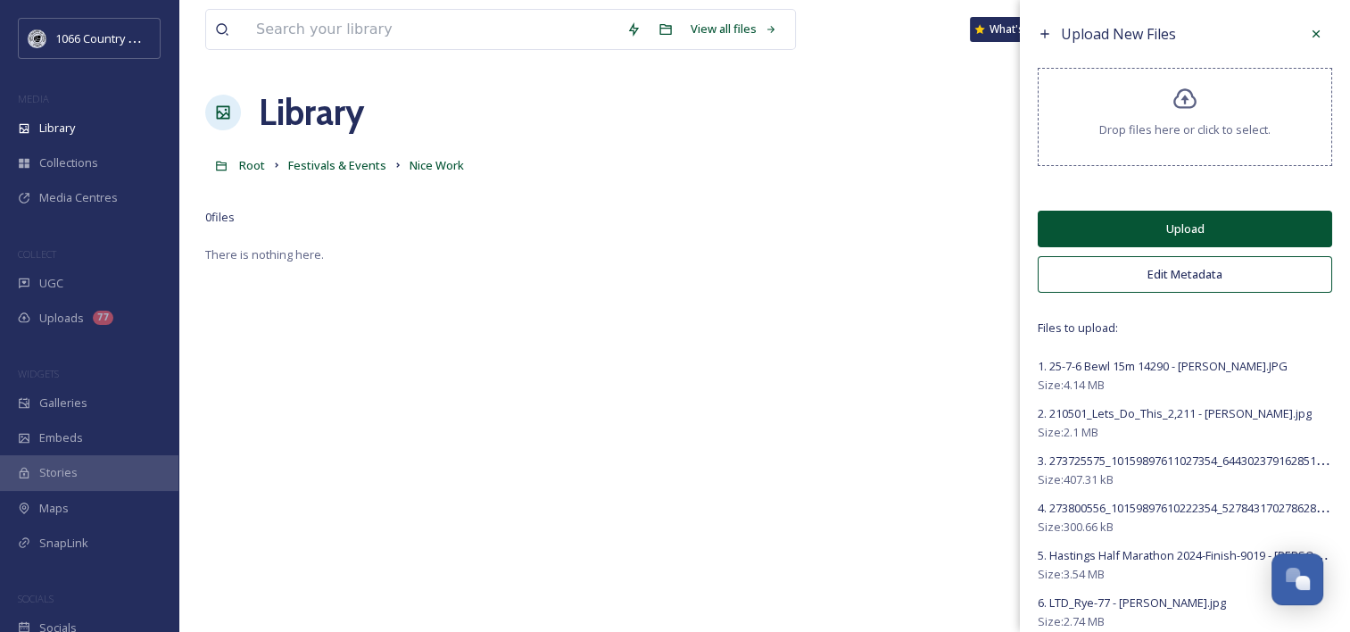
click at [1140, 270] on button "Edit Metadata" at bounding box center [1185, 274] width 294 height 37
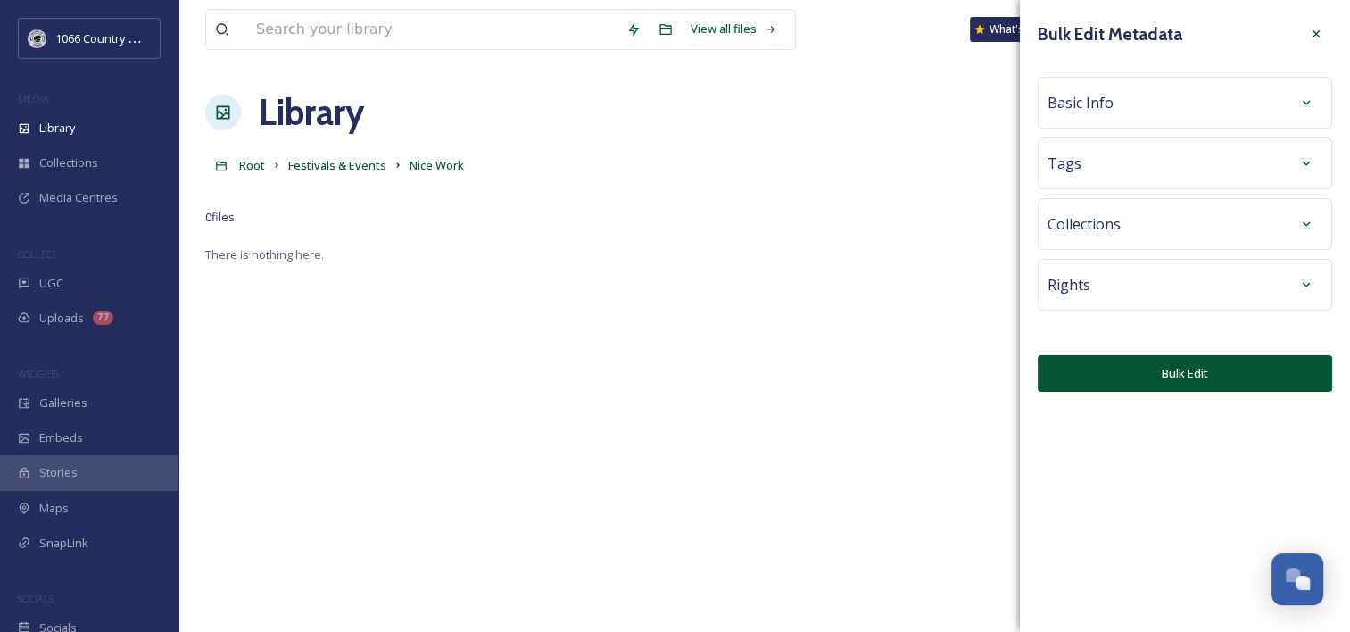
click at [1134, 121] on div "Bulk Edit Metadata Basic Info Tags Collections Rights Bulk Edit" at bounding box center [1185, 204] width 330 height 409
click at [1150, 104] on div "Basic Info" at bounding box center [1184, 103] width 275 height 32
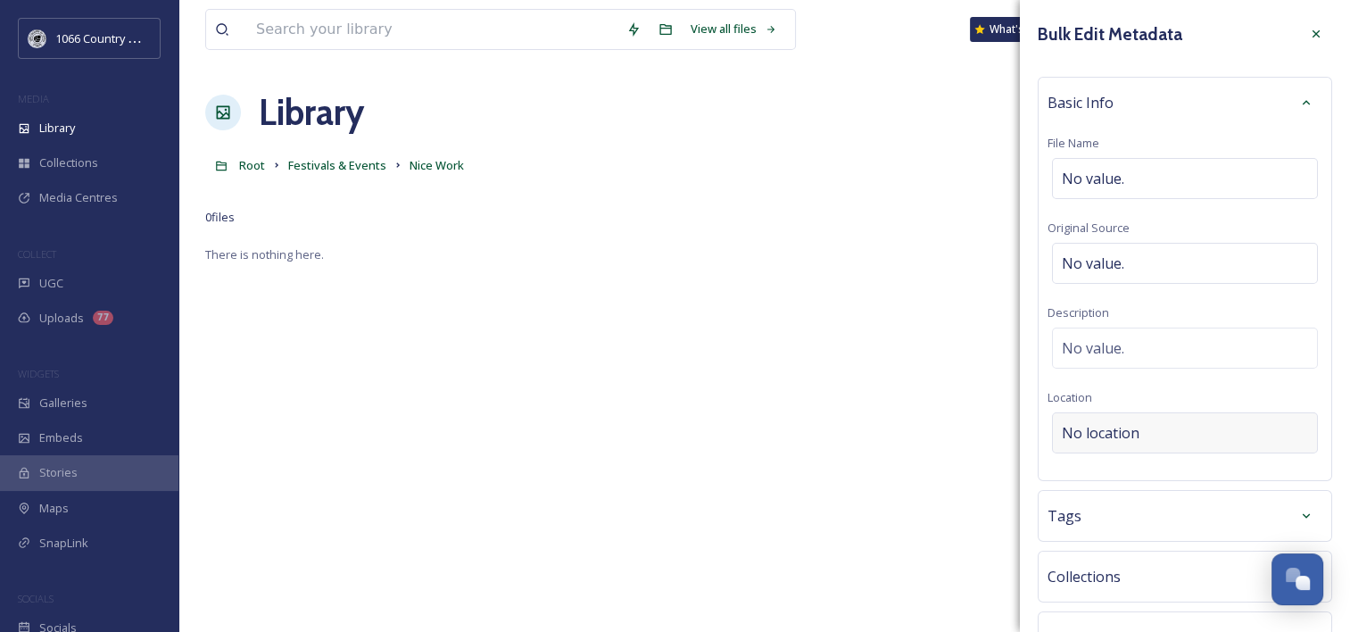
click at [1108, 426] on span "No location" at bounding box center [1101, 432] width 78 height 21
click at [1103, 346] on span "No value." at bounding box center [1093, 347] width 62 height 21
click at [1129, 344] on textarea at bounding box center [1184, 401] width 275 height 148
type textarea "Nice Work - Credit"
click at [1158, 499] on div "Nice Work - Credit Add Emojis 😄" at bounding box center [1184, 421] width 275 height 189
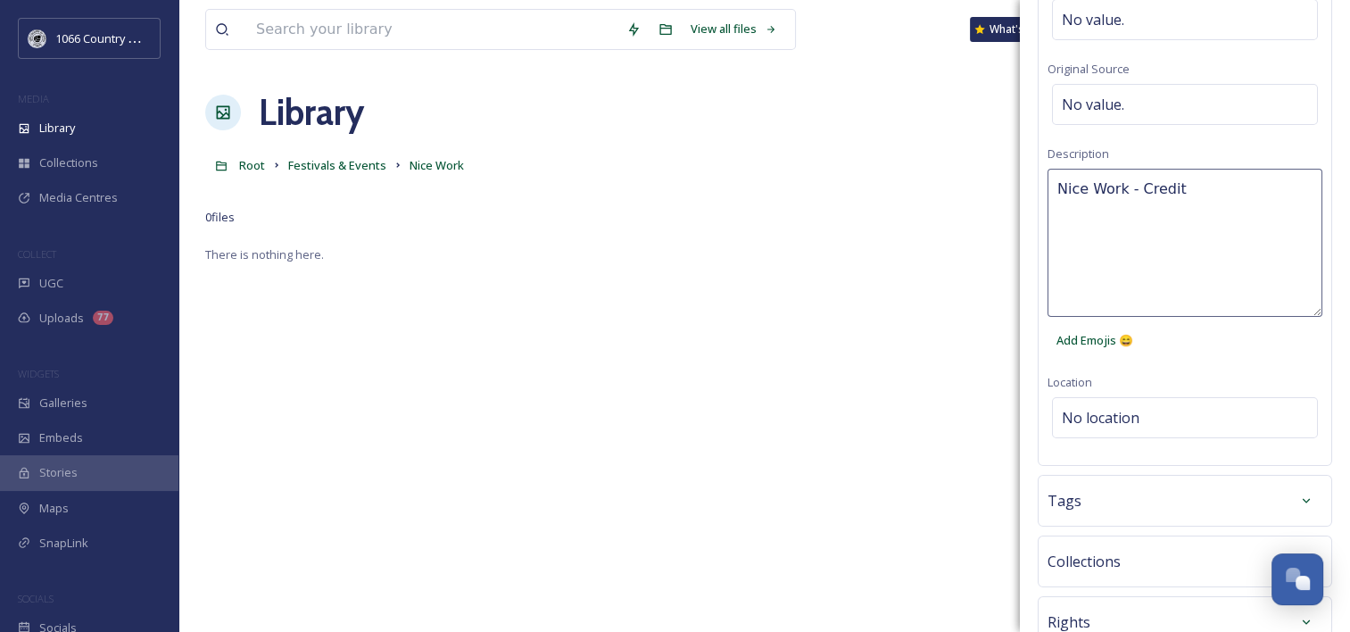
scroll to position [269, 0]
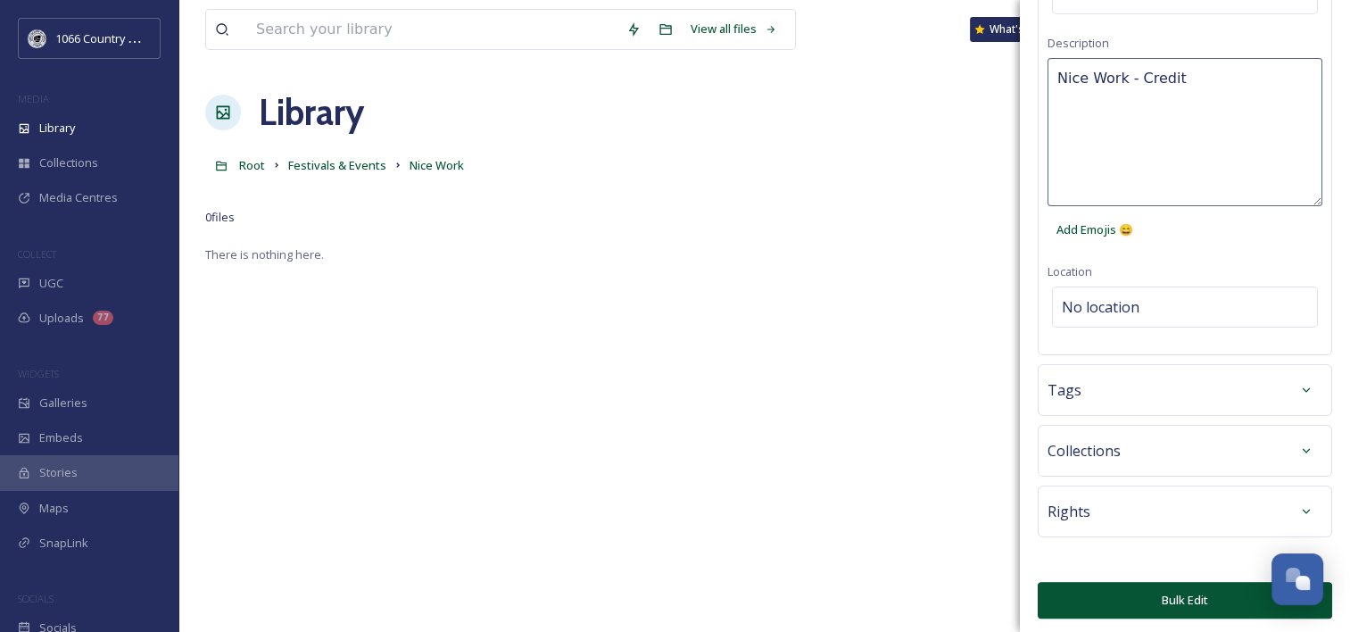
click at [1129, 590] on button "Bulk Edit" at bounding box center [1185, 600] width 294 height 37
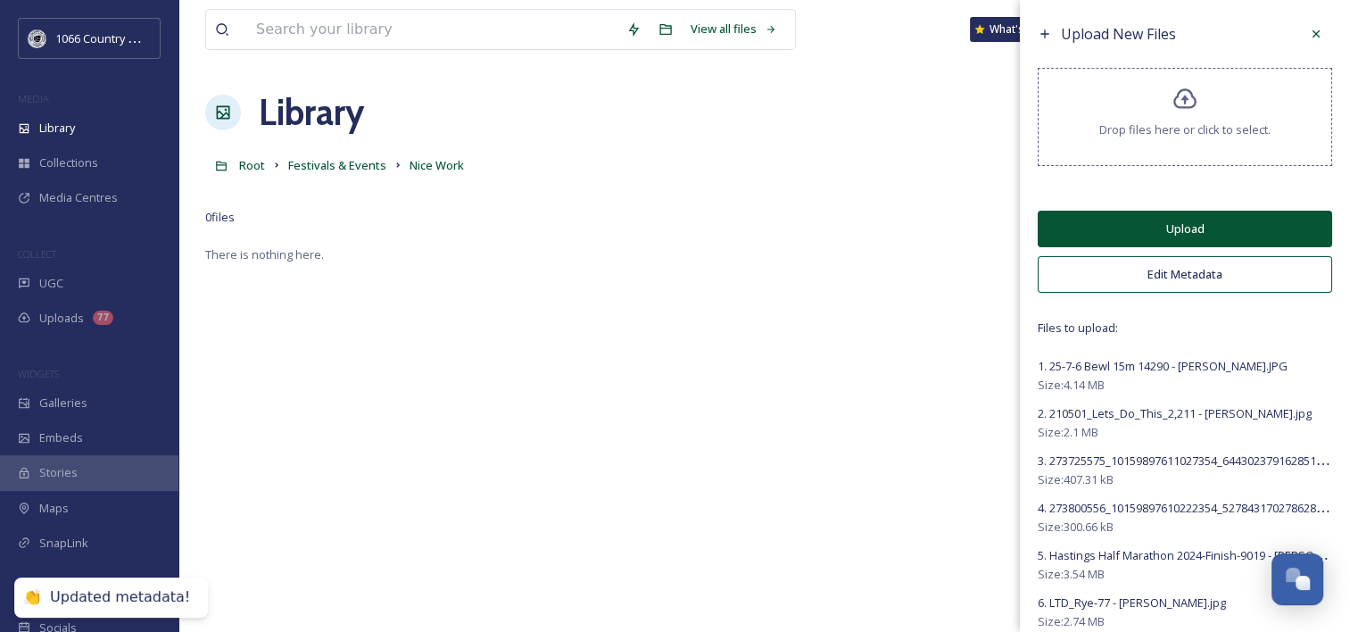
click at [1238, 213] on button "Upload" at bounding box center [1185, 229] width 294 height 37
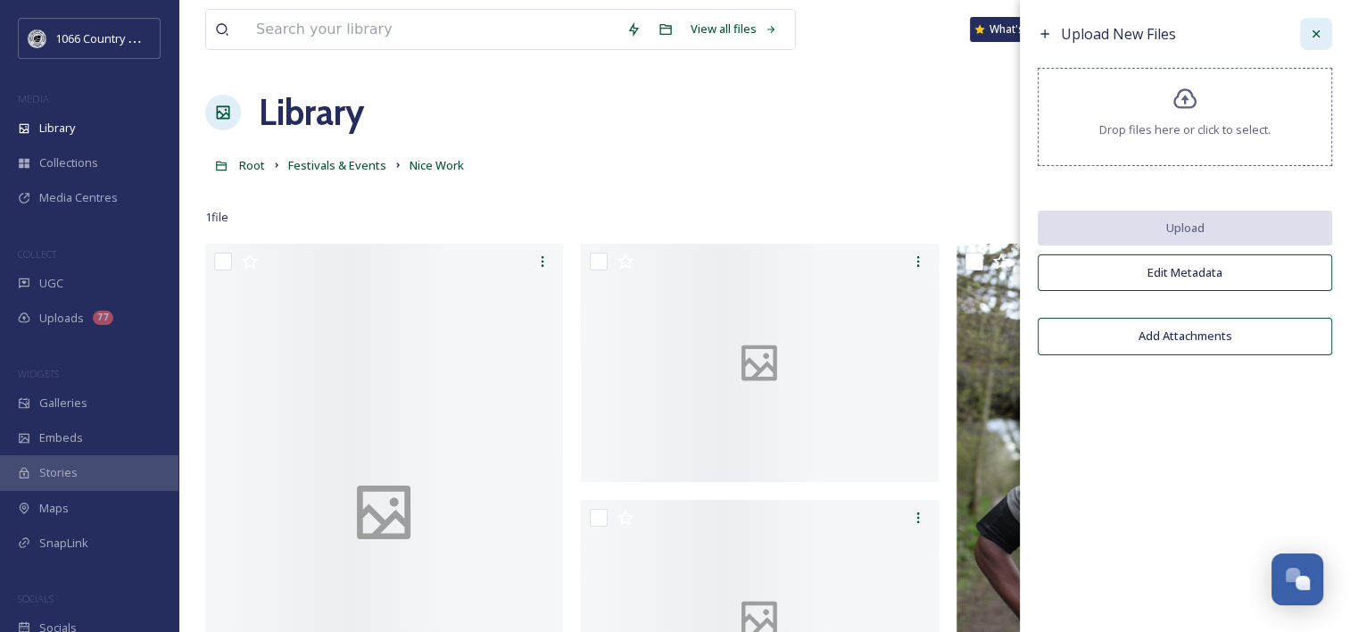
click at [1303, 28] on div at bounding box center [1316, 34] width 32 height 32
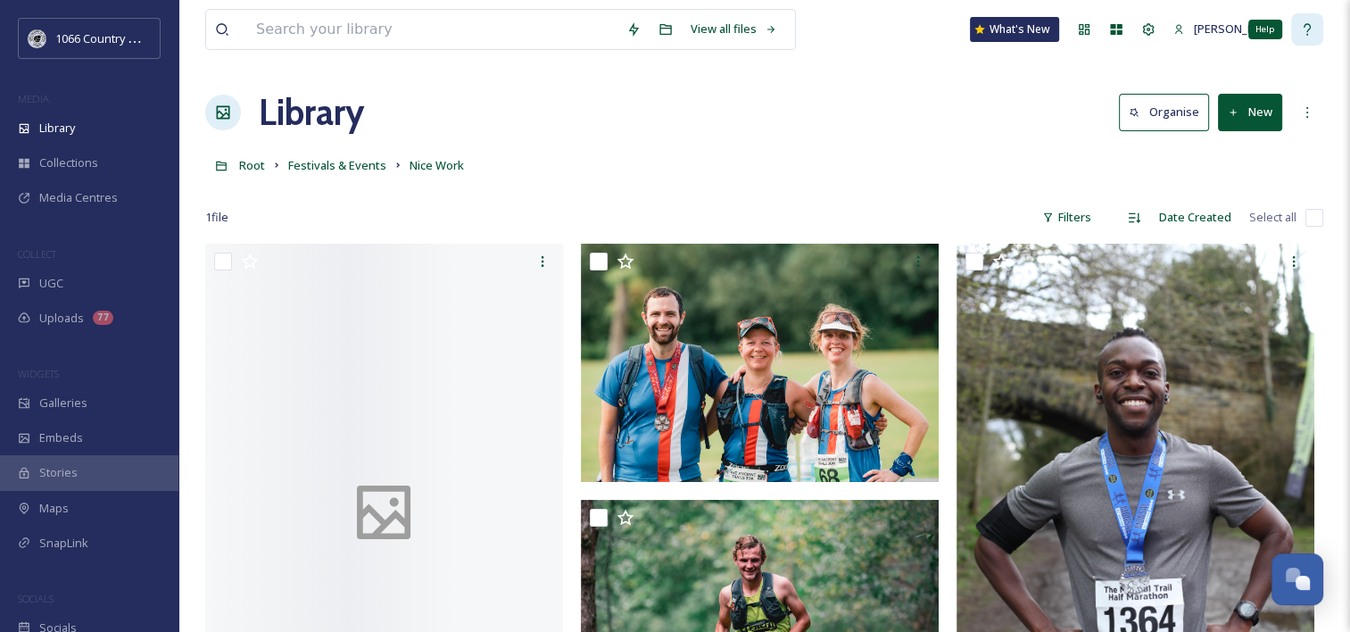
click at [1312, 32] on icon at bounding box center [1307, 29] width 14 height 14
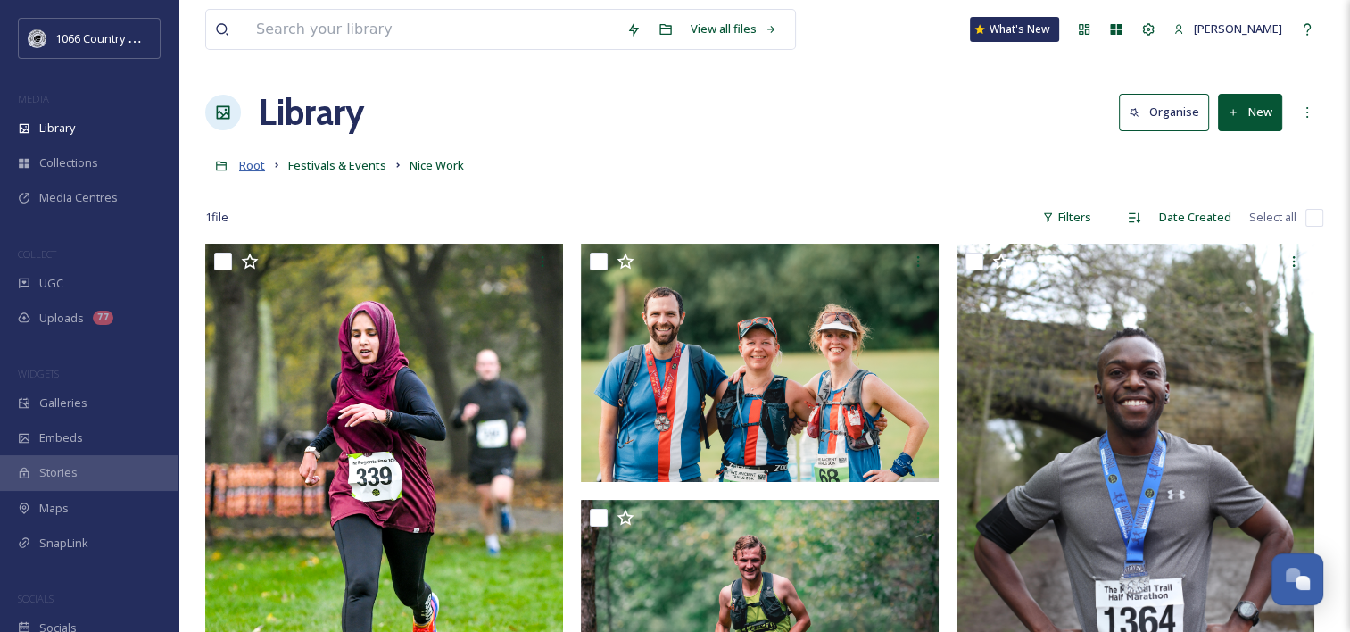
click at [254, 168] on span "Root" at bounding box center [252, 165] width 26 height 16
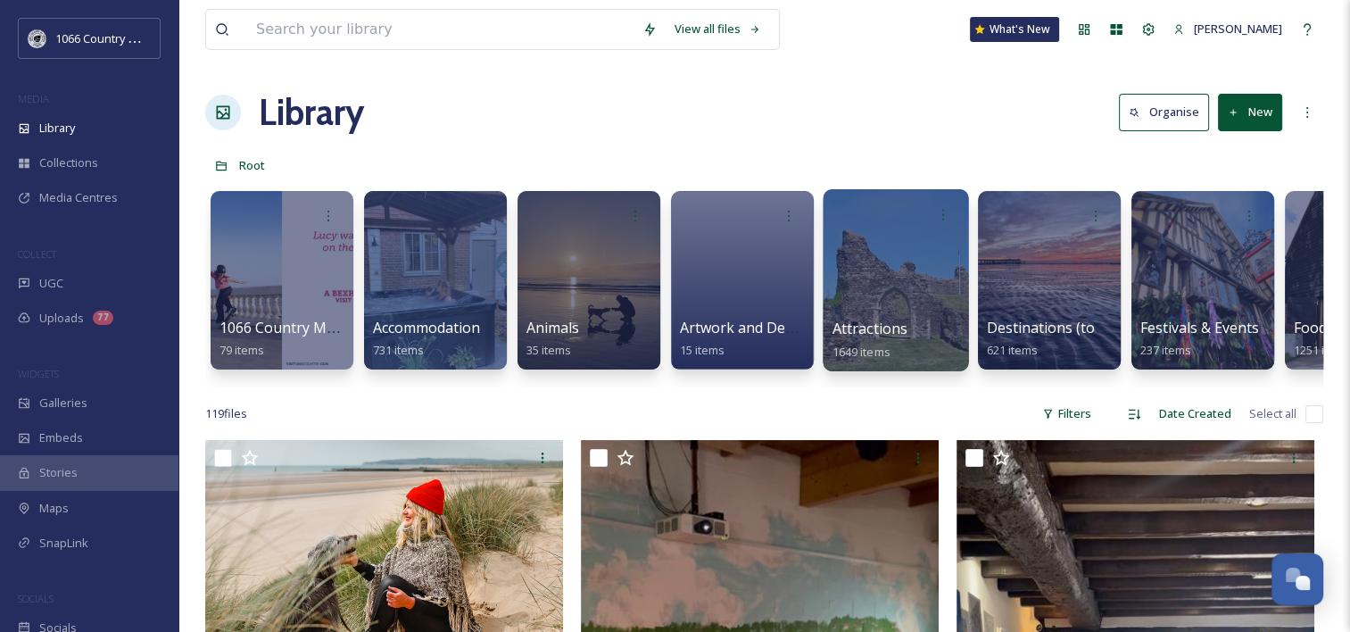
click at [895, 278] on div at bounding box center [895, 280] width 145 height 182
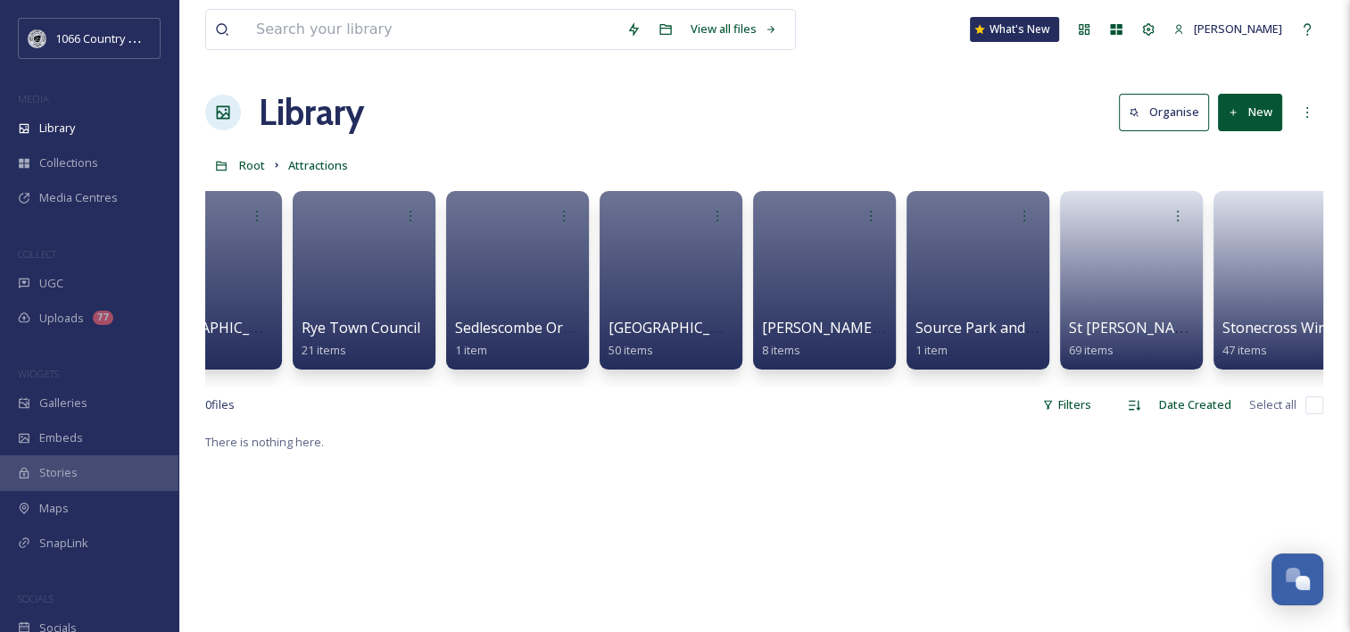
scroll to position [0, 7322]
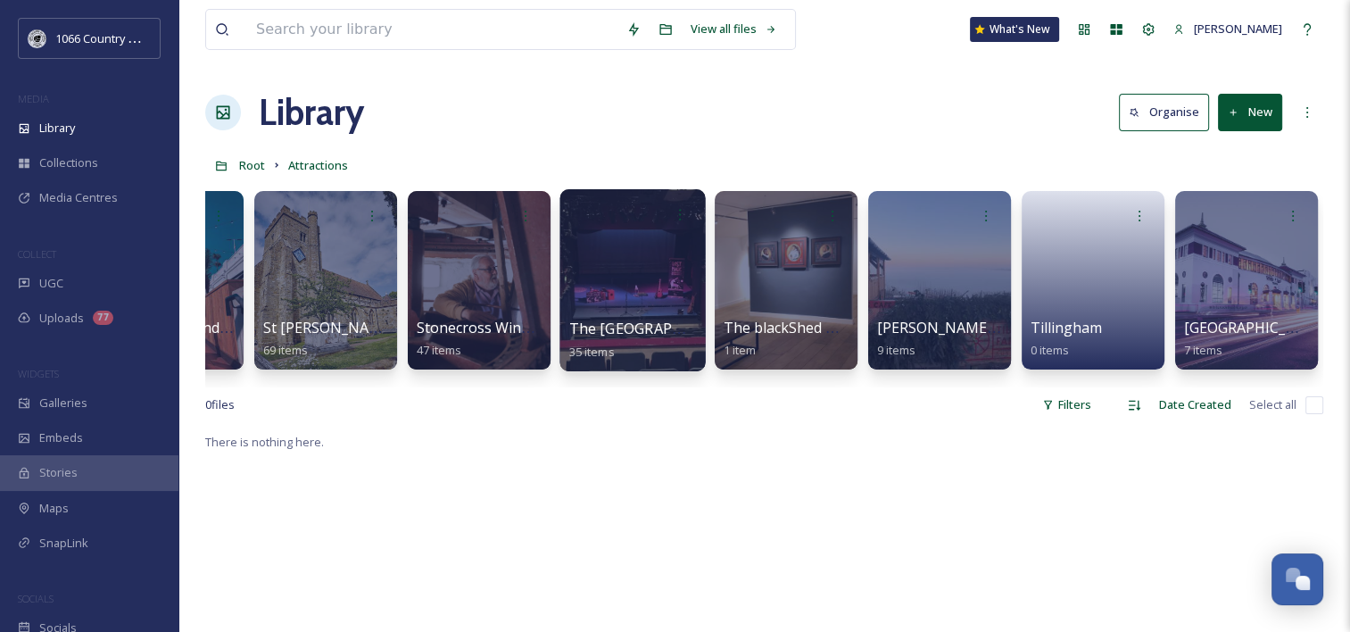
click at [621, 263] on div at bounding box center [631, 280] width 145 height 182
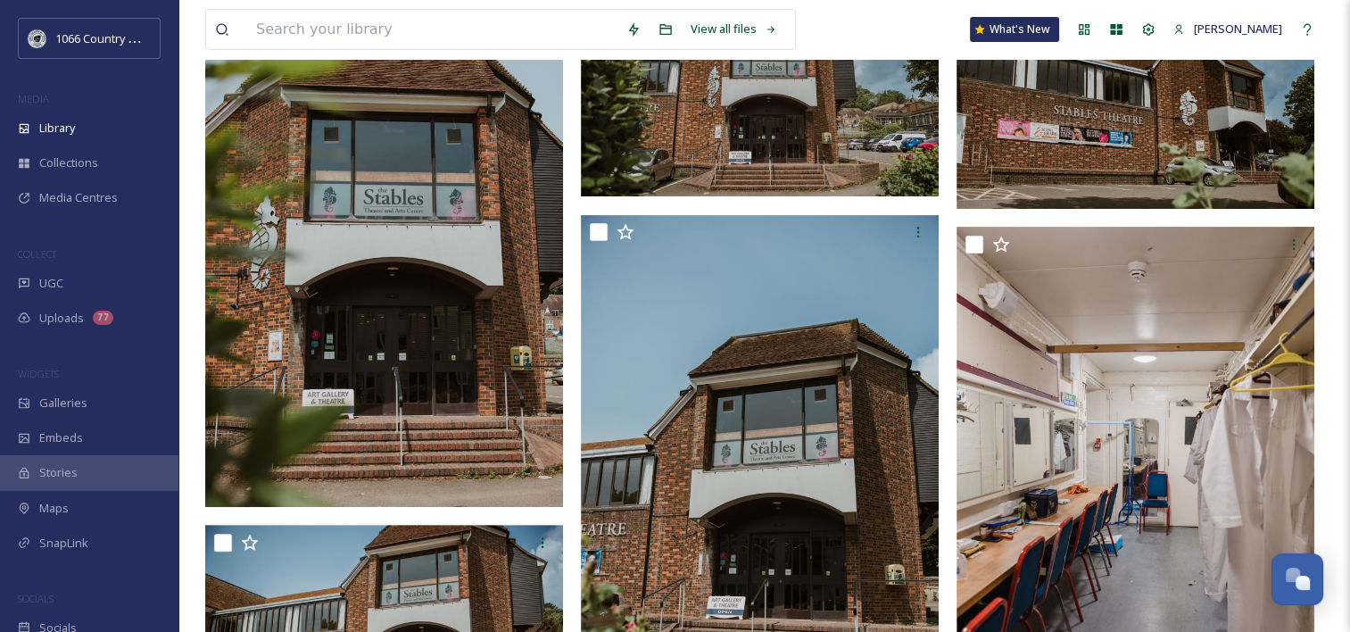
scroll to position [624, 0]
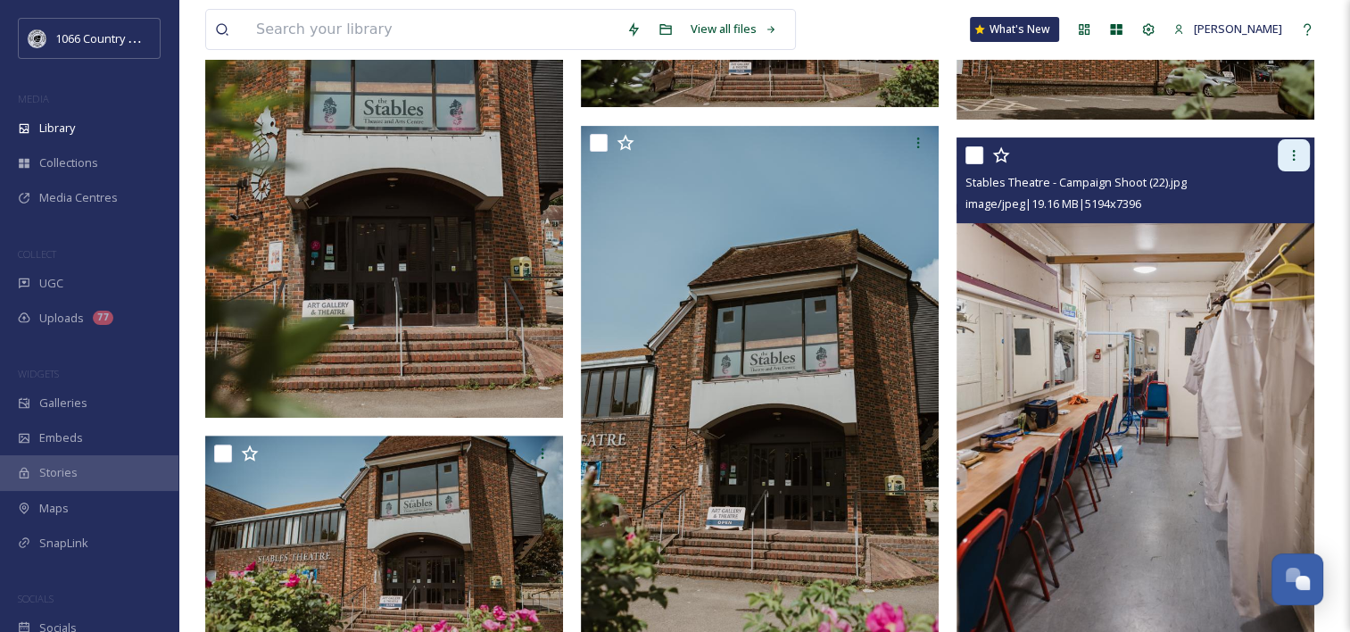
click at [1286, 155] on icon at bounding box center [1293, 155] width 14 height 14
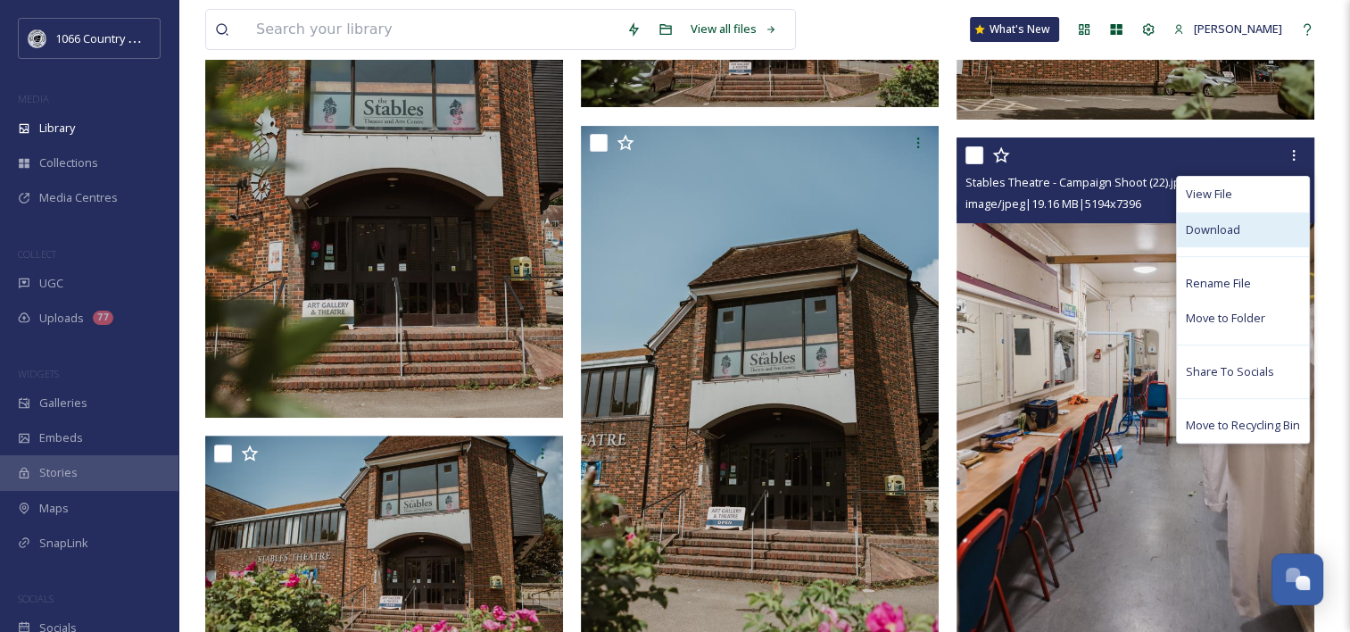
click at [1225, 227] on span "Download" at bounding box center [1213, 229] width 54 height 17
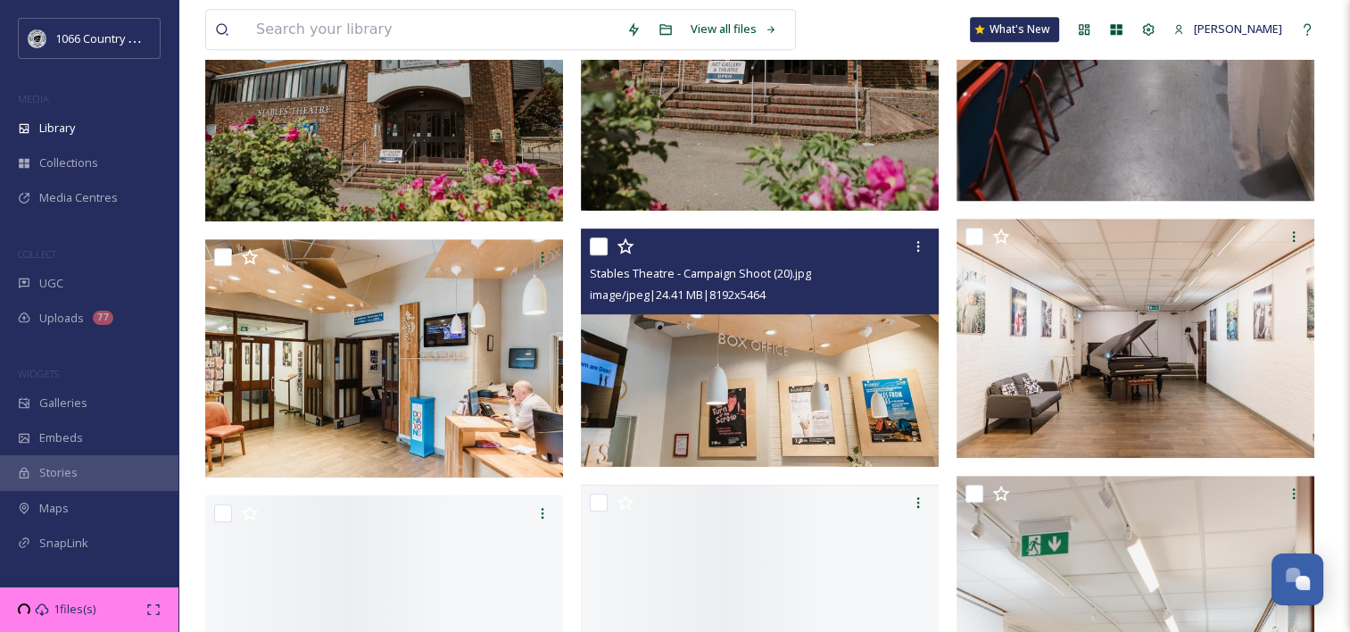
scroll to position [1160, 0]
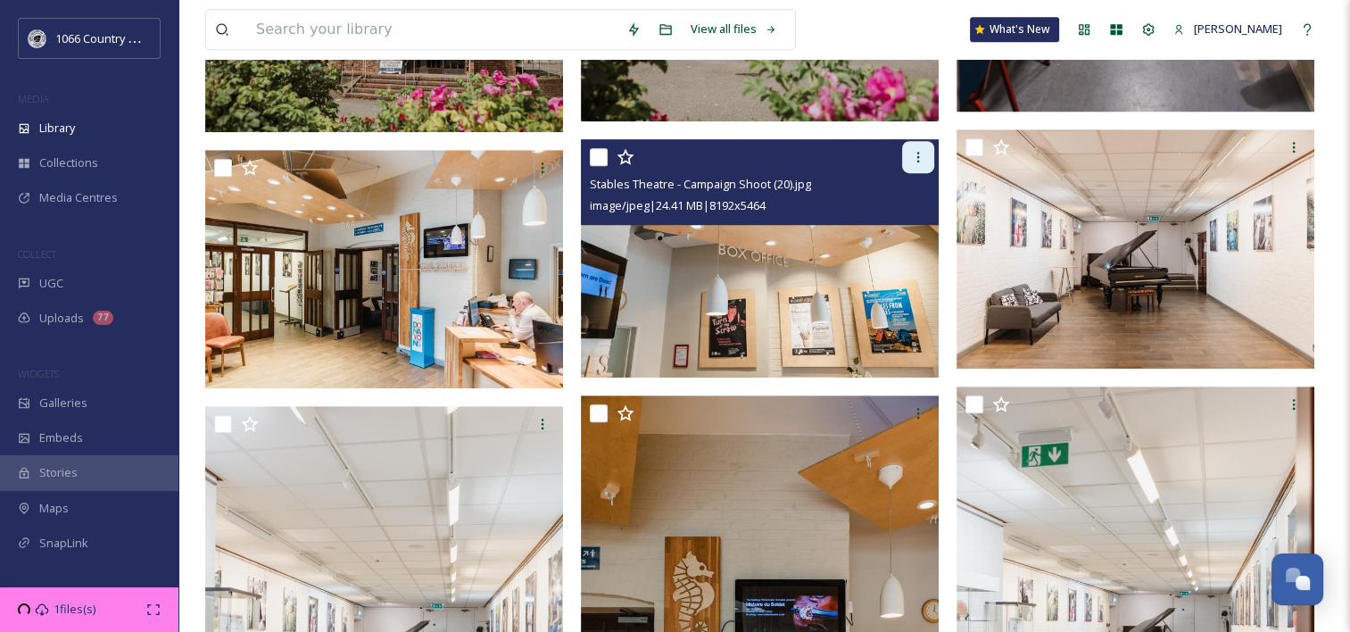
click at [916, 157] on icon at bounding box center [918, 157] width 14 height 14
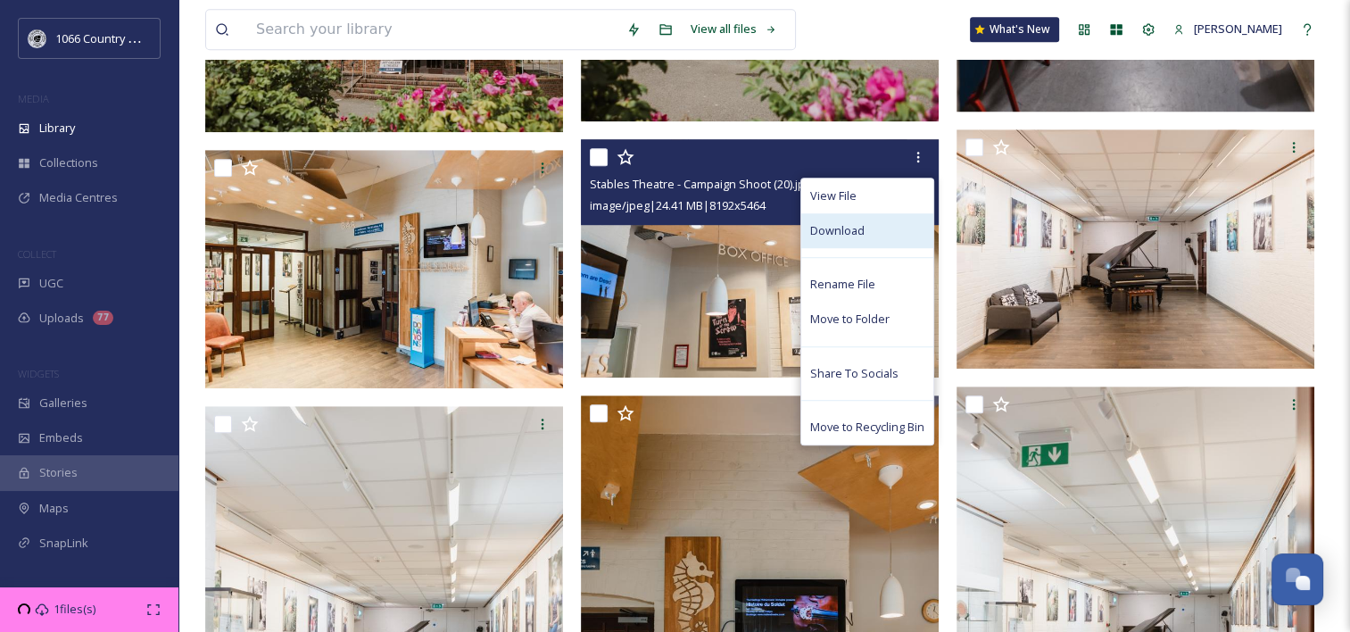
click at [872, 228] on div "Download" at bounding box center [867, 230] width 132 height 35
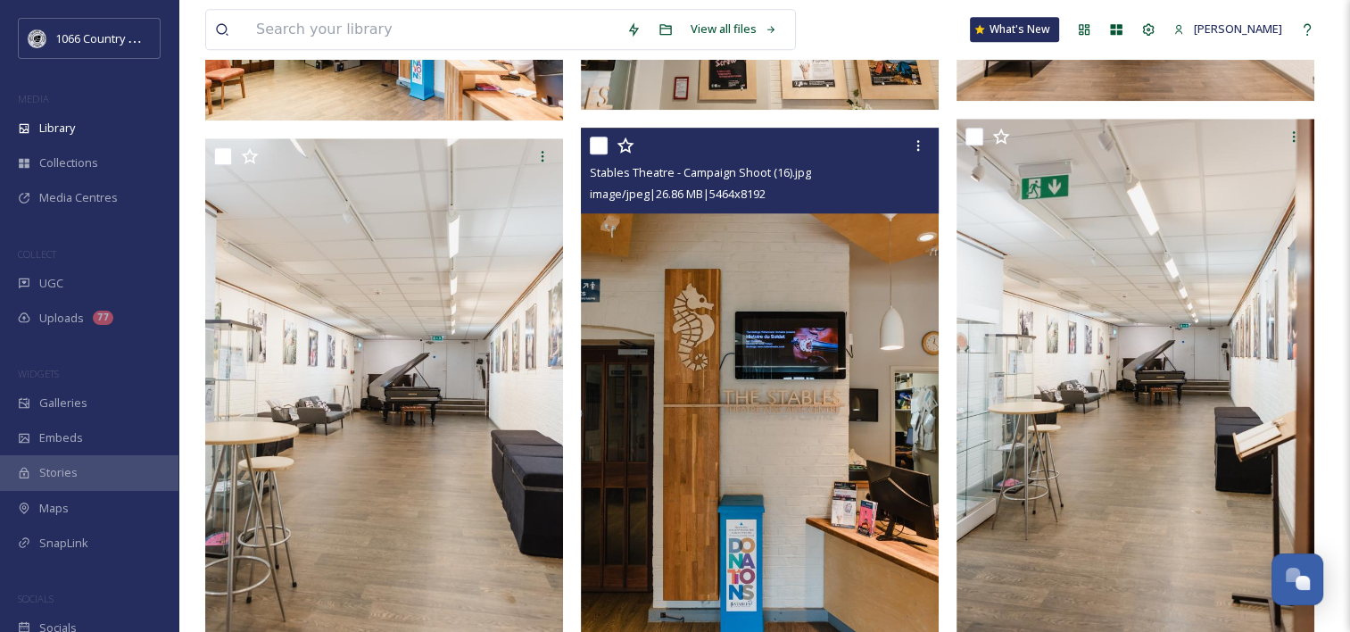
click at [956, 141] on img at bounding box center [1135, 380] width 358 height 522
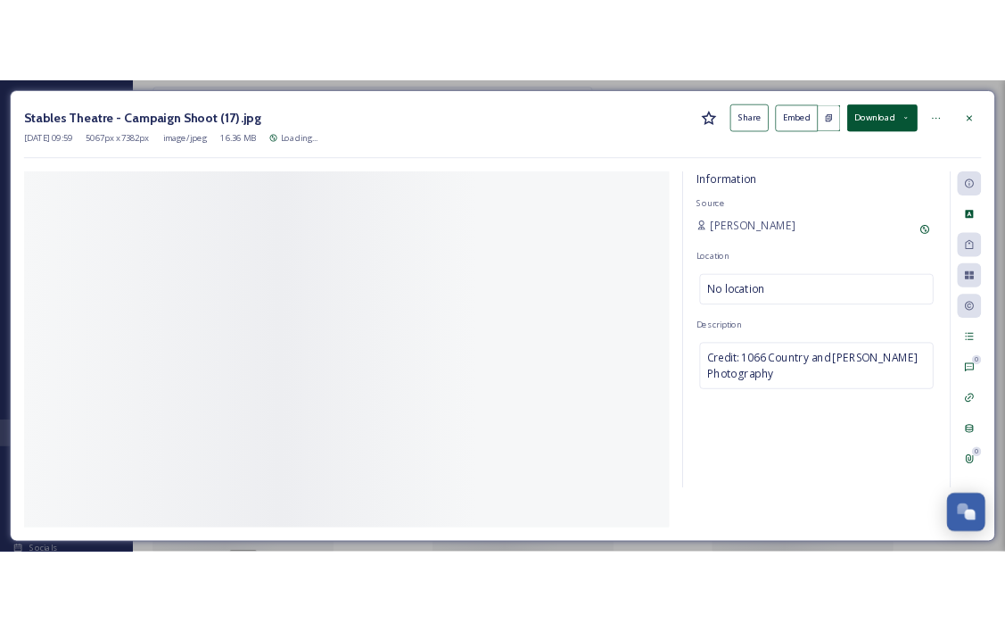
scroll to position [1102, 0]
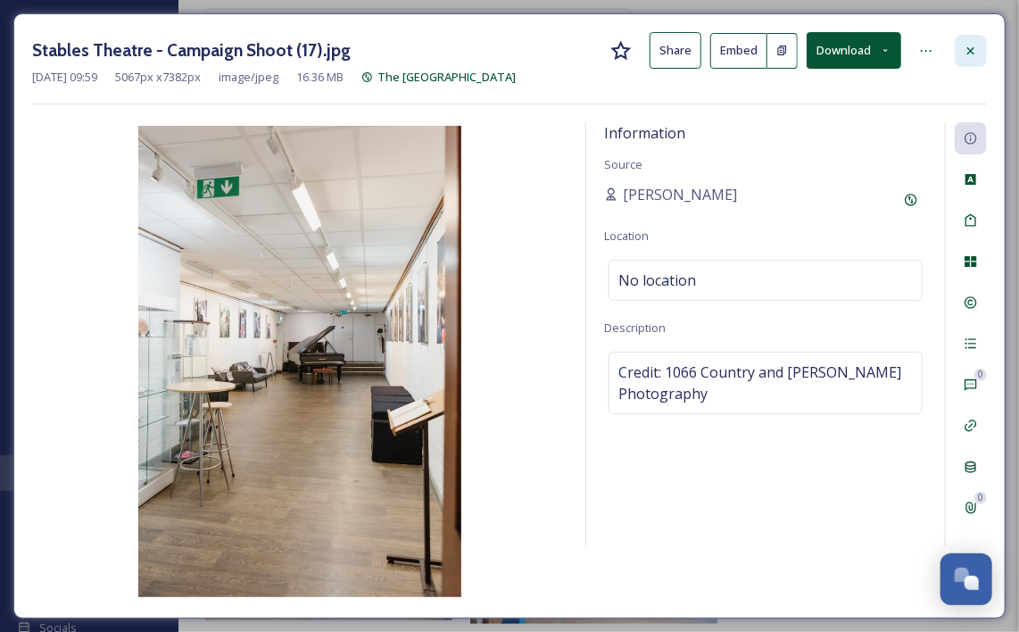
click at [962, 46] on div at bounding box center [971, 51] width 32 height 32
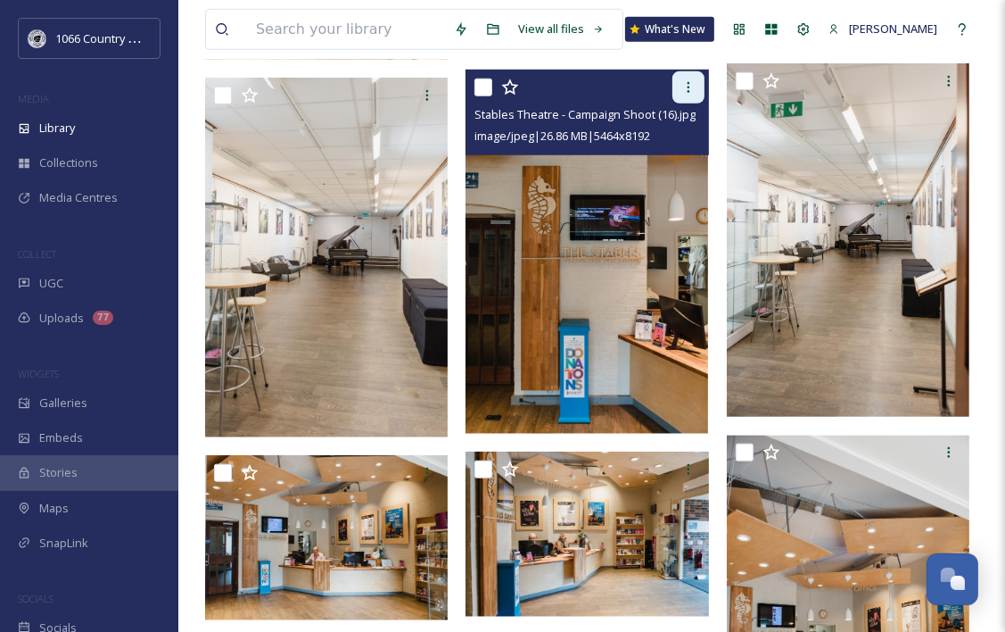
click at [689, 90] on icon at bounding box center [689, 87] width 14 height 14
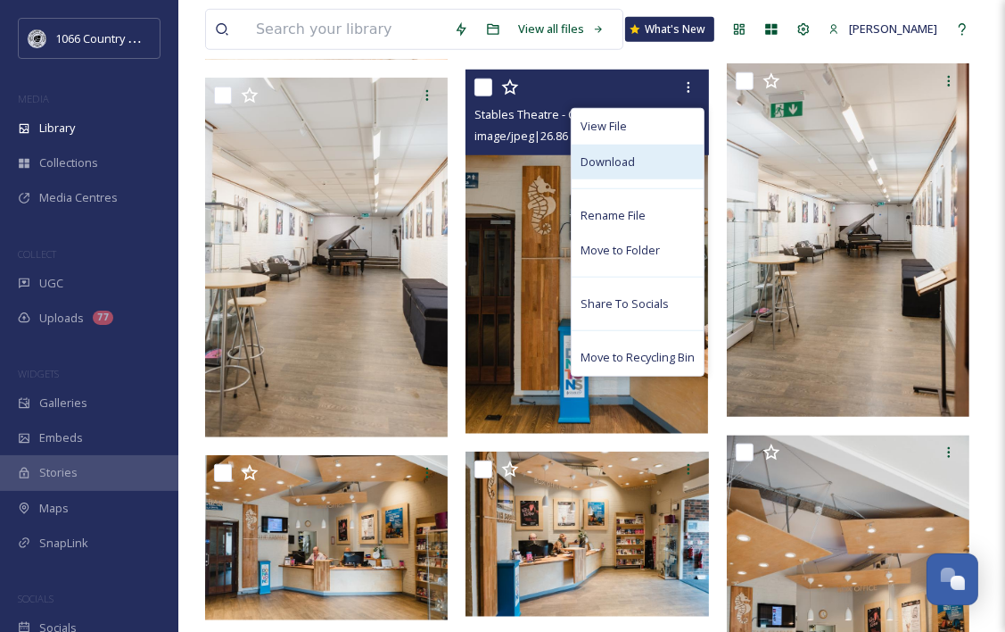
click at [641, 168] on div "Download" at bounding box center [638, 162] width 132 height 35
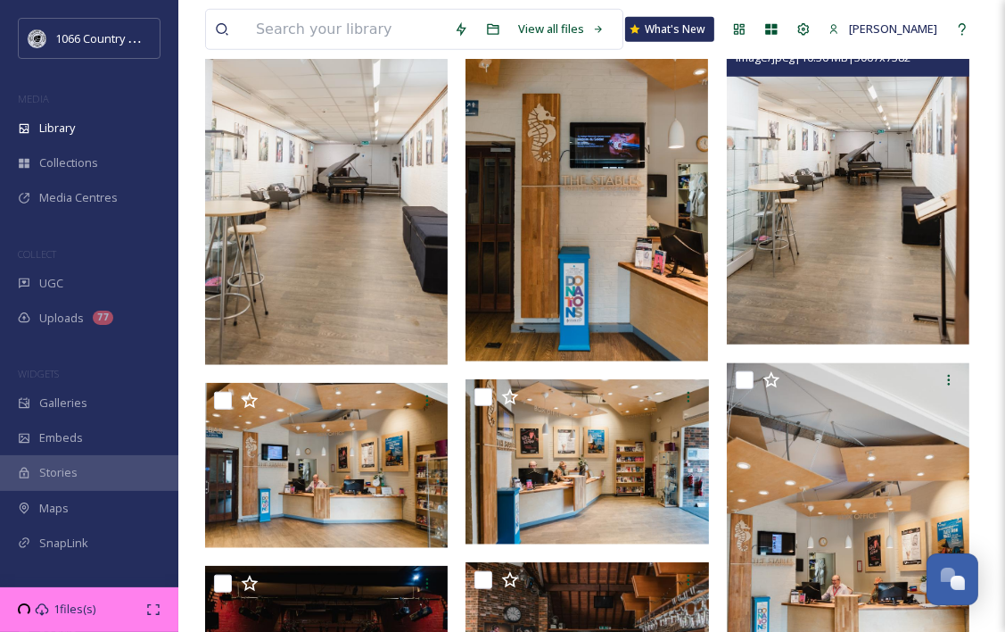
scroll to position [1280, 0]
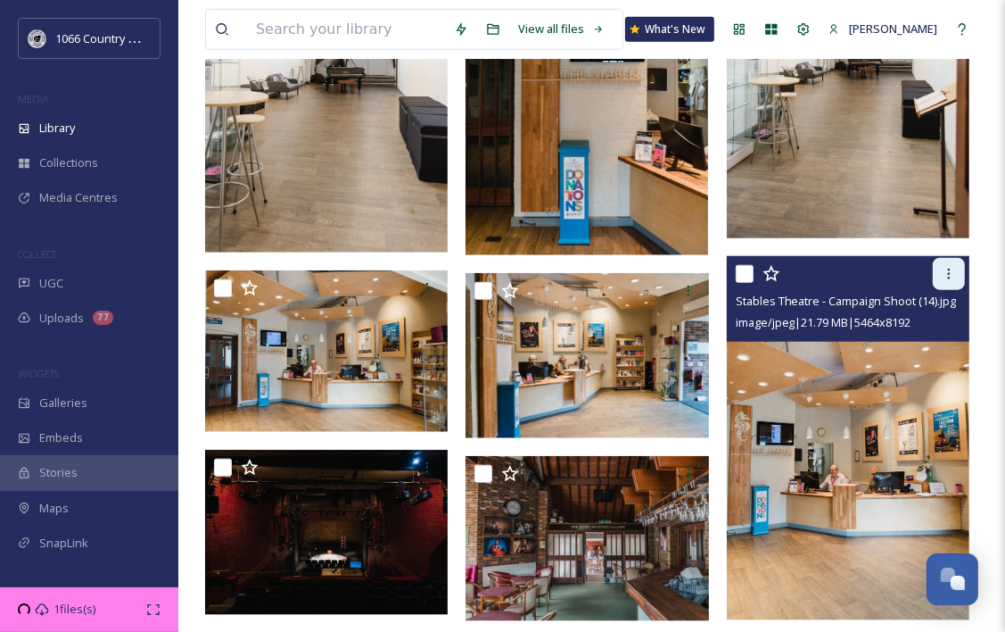
click at [955, 276] on icon at bounding box center [949, 274] width 14 height 14
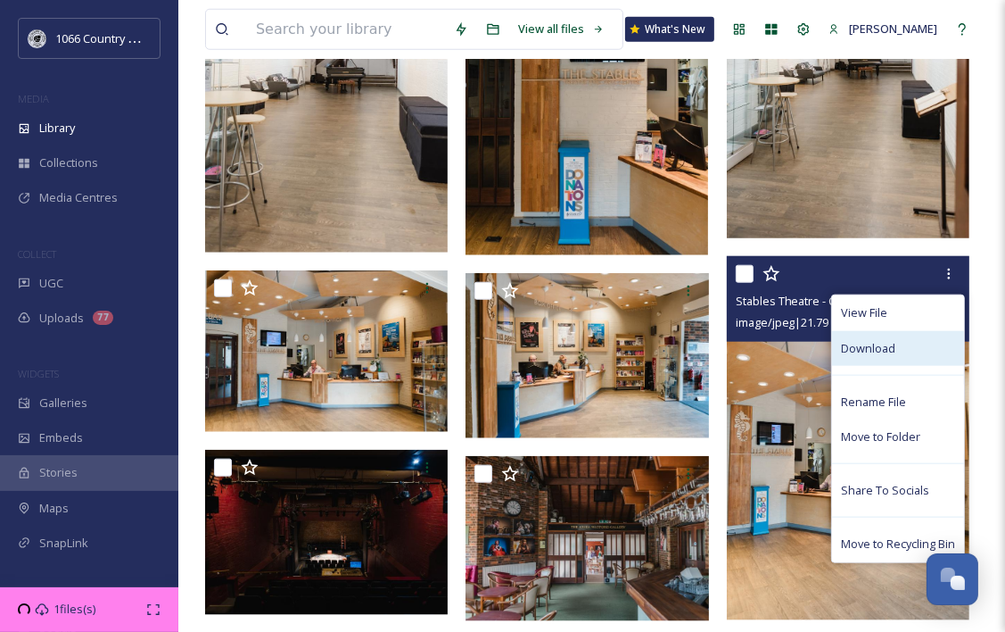
click at [908, 346] on div "Download" at bounding box center [898, 348] width 132 height 35
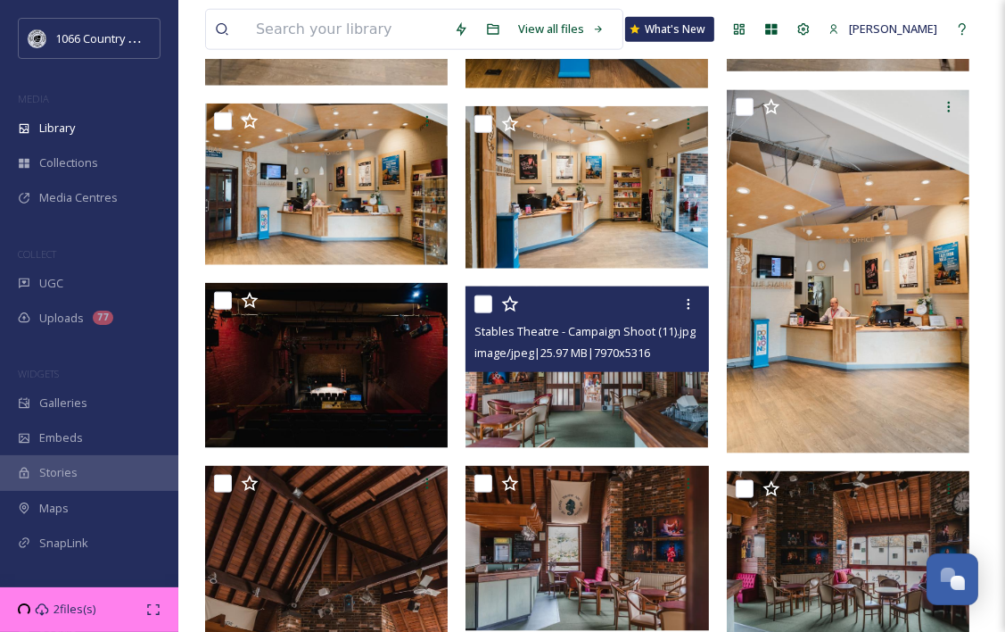
scroll to position [1459, 0]
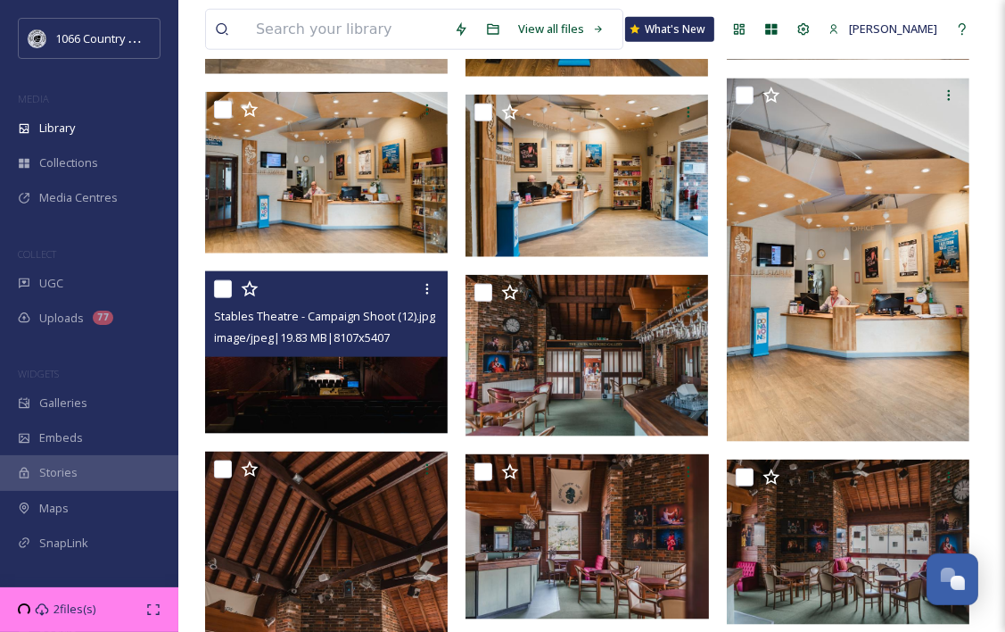
click at [364, 380] on img at bounding box center [326, 351] width 243 height 161
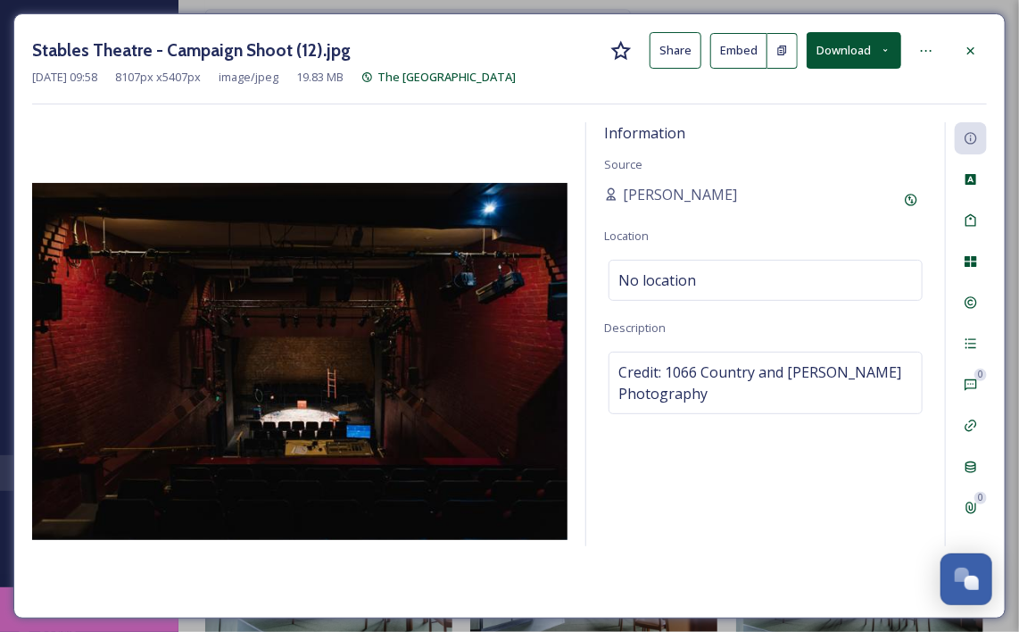
click at [857, 45] on button "Download" at bounding box center [853, 50] width 95 height 37
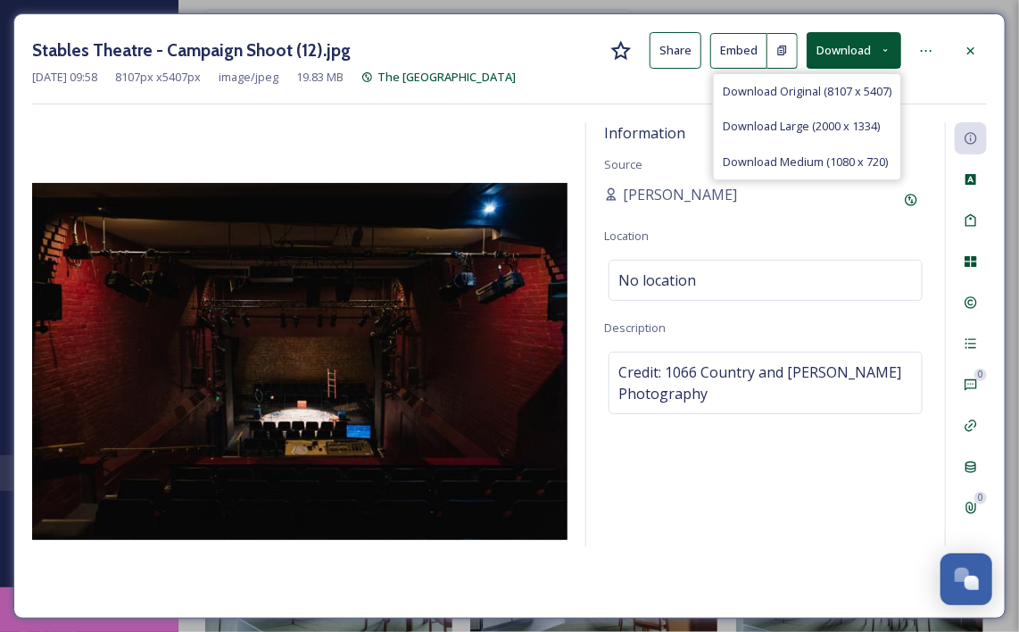
click at [849, 89] on span "Download Original (8107 x 5407)" at bounding box center [807, 91] width 169 height 17
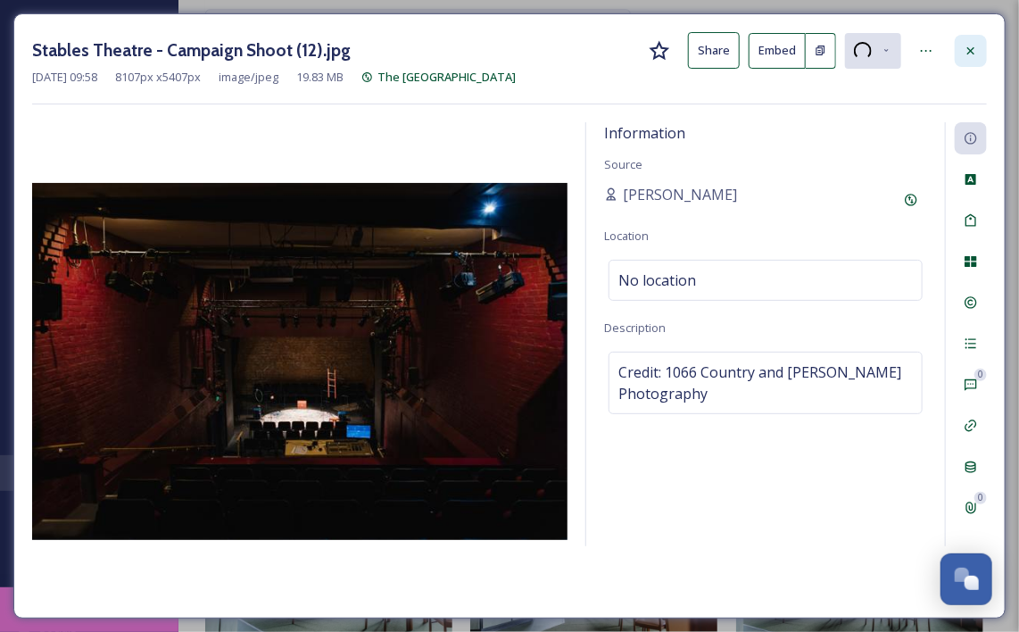
click at [978, 54] on icon at bounding box center [970, 51] width 14 height 14
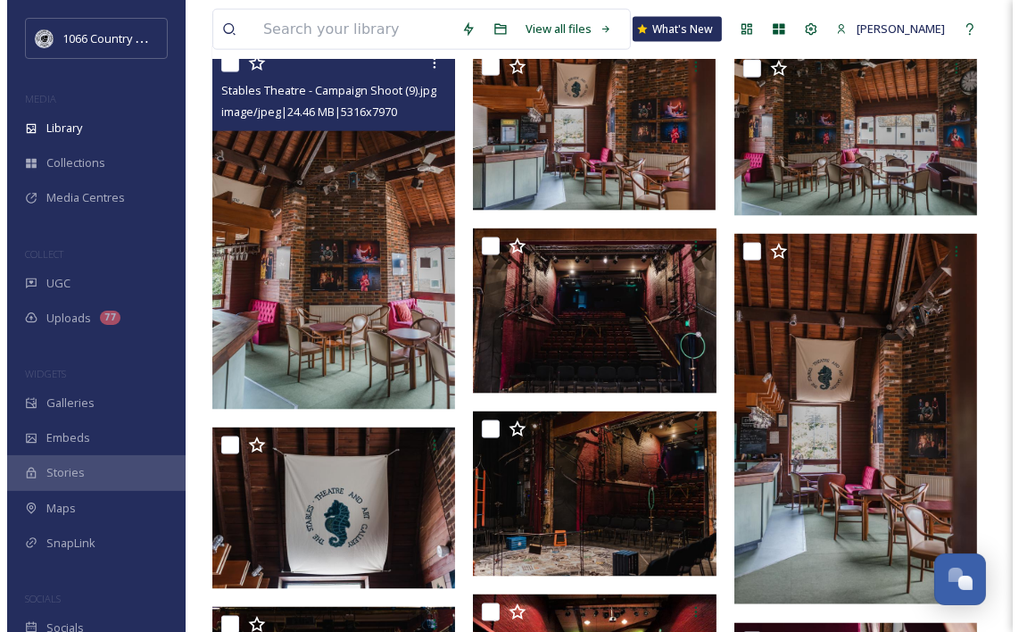
scroll to position [1905, 0]
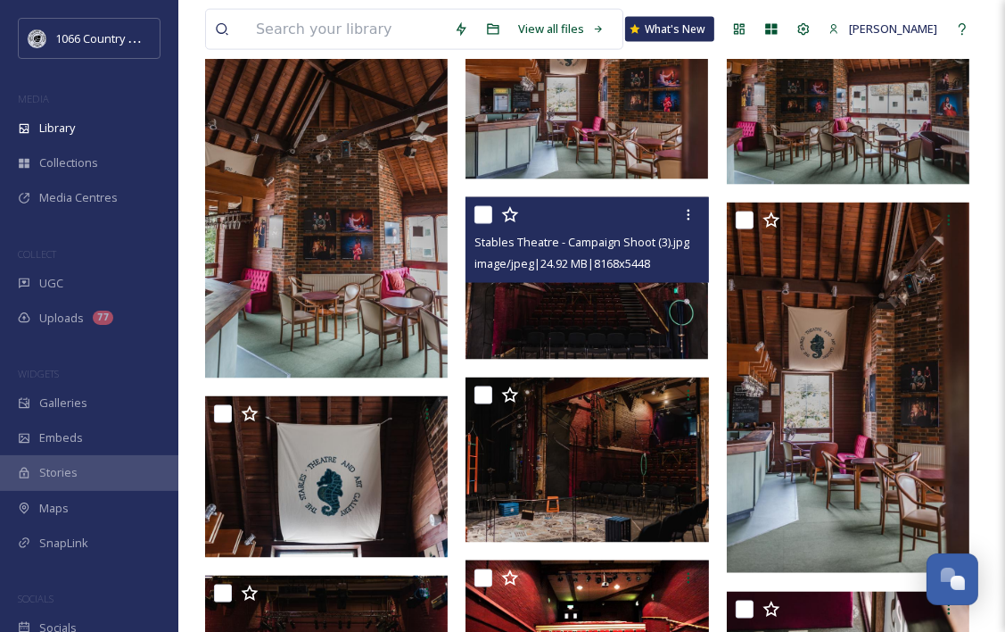
click at [566, 296] on img at bounding box center [587, 277] width 243 height 161
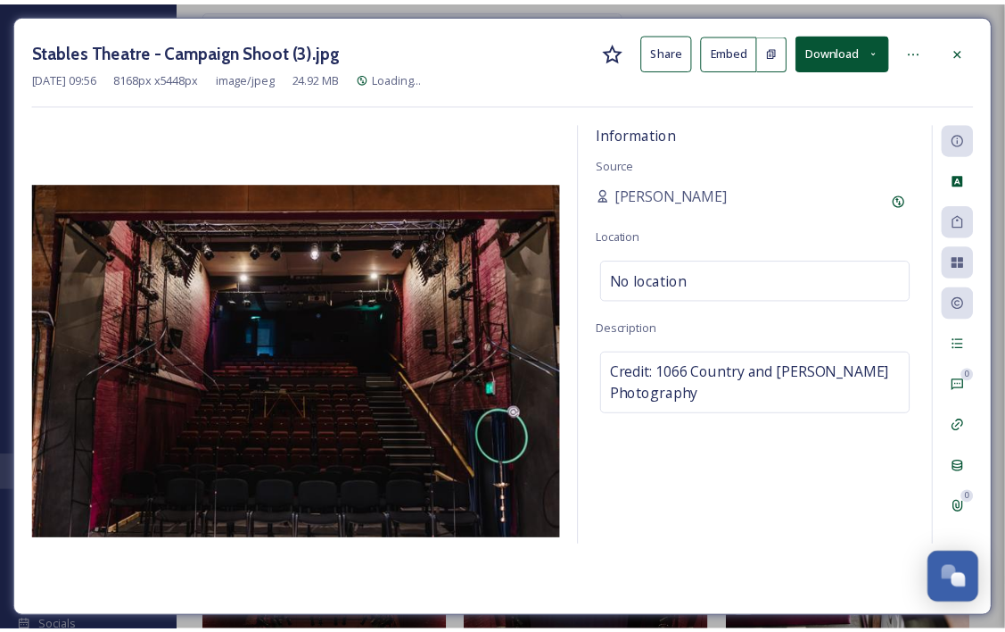
scroll to position [1907, 0]
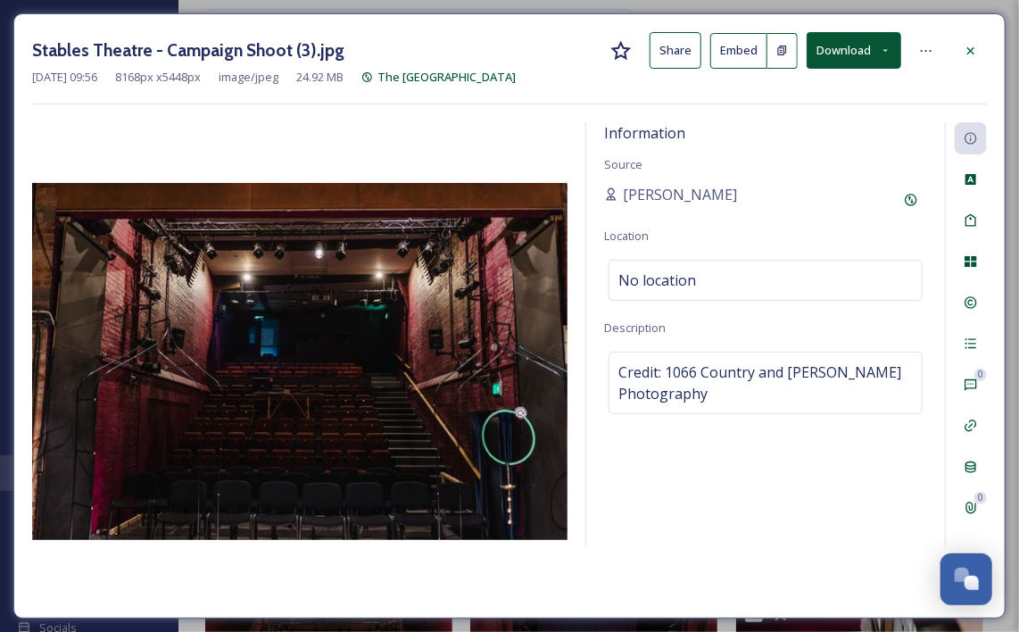
click at [865, 44] on button "Download" at bounding box center [853, 50] width 95 height 37
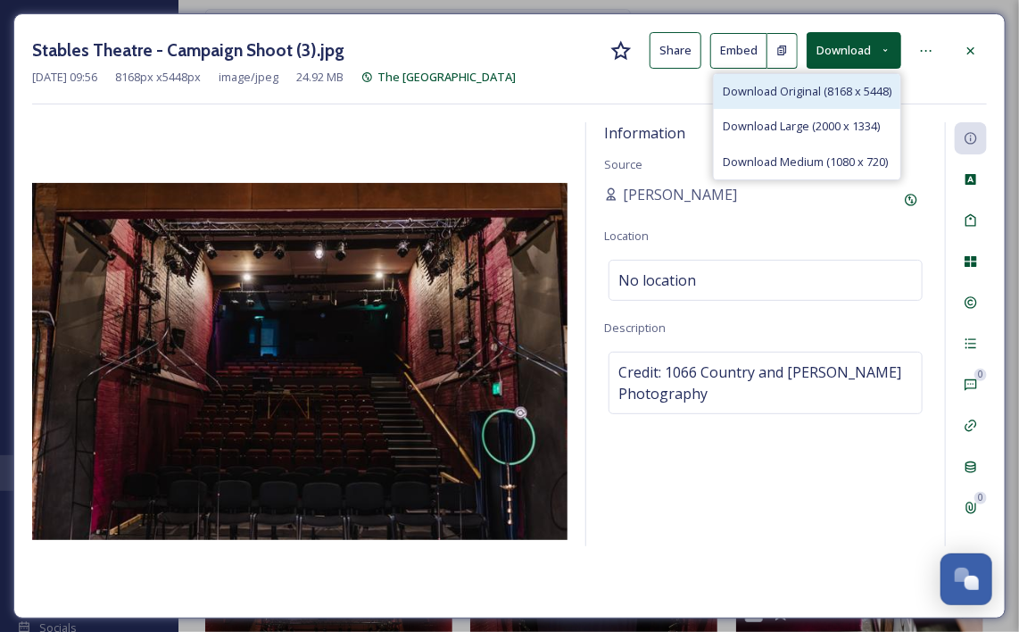
click at [810, 95] on span "Download Original (8168 x 5448)" at bounding box center [807, 91] width 169 height 17
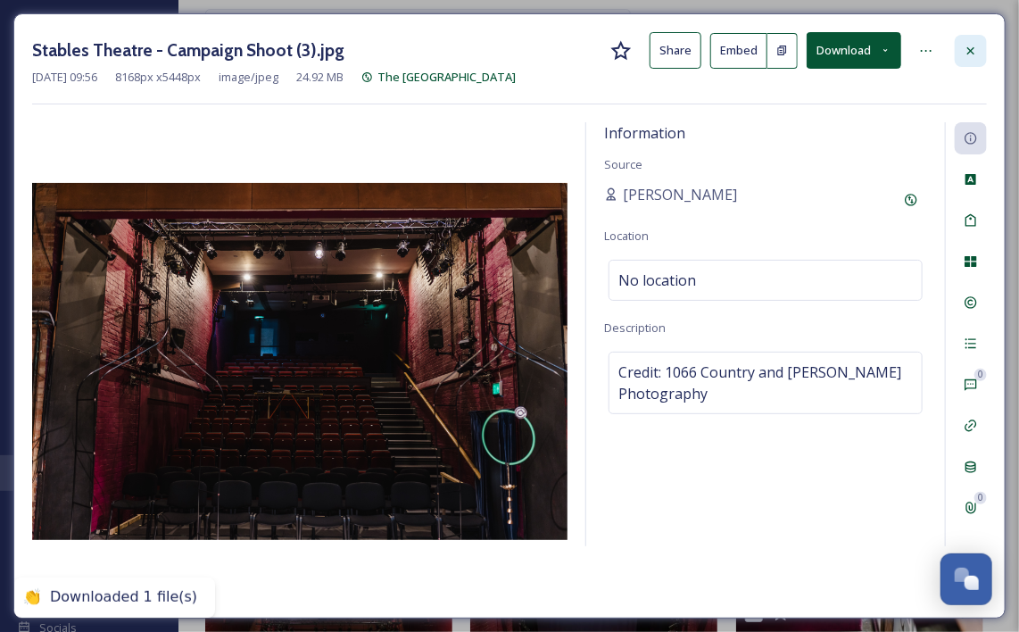
click at [974, 55] on icon at bounding box center [970, 51] width 14 height 14
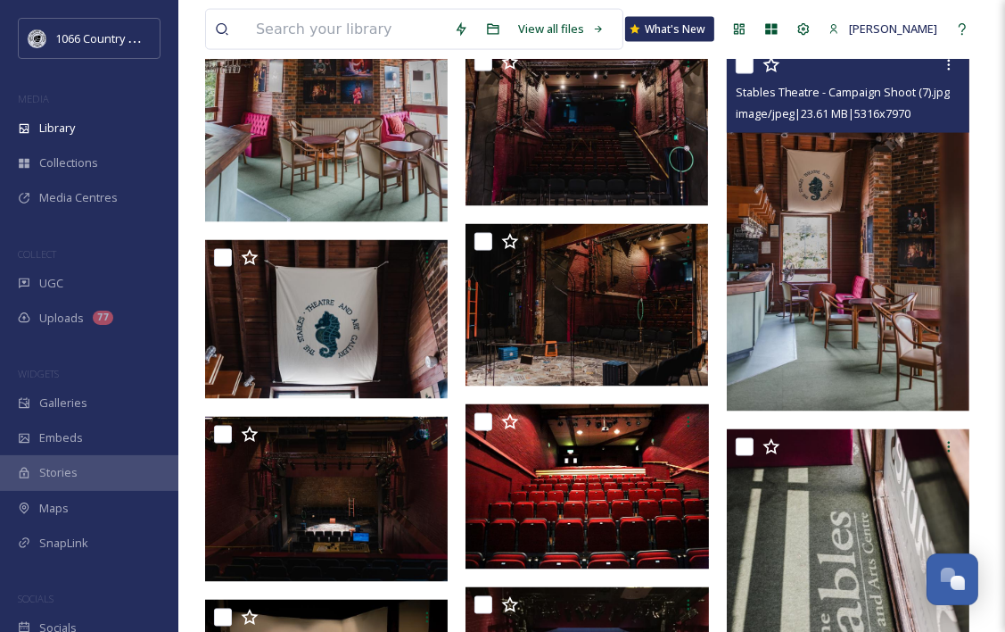
scroll to position [1907, 0]
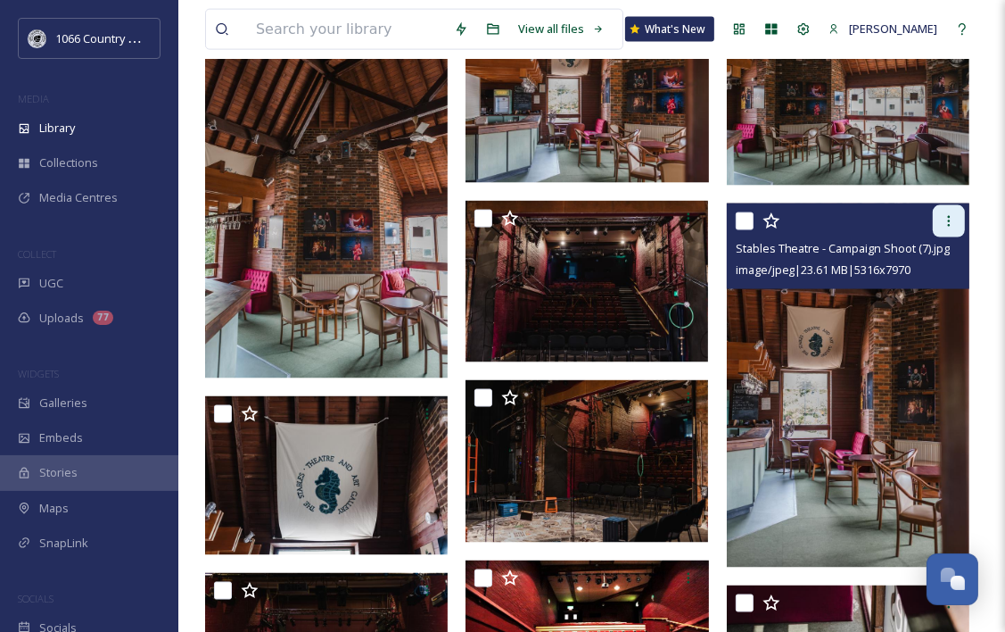
click at [940, 215] on div at bounding box center [949, 221] width 32 height 32
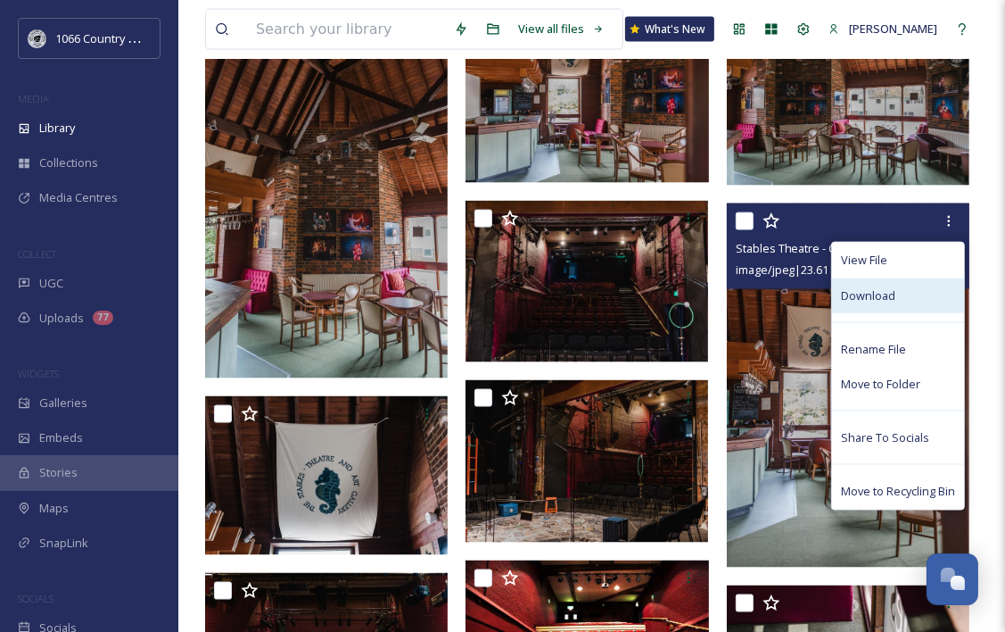
click at [868, 288] on span "Download" at bounding box center [868, 295] width 54 height 17
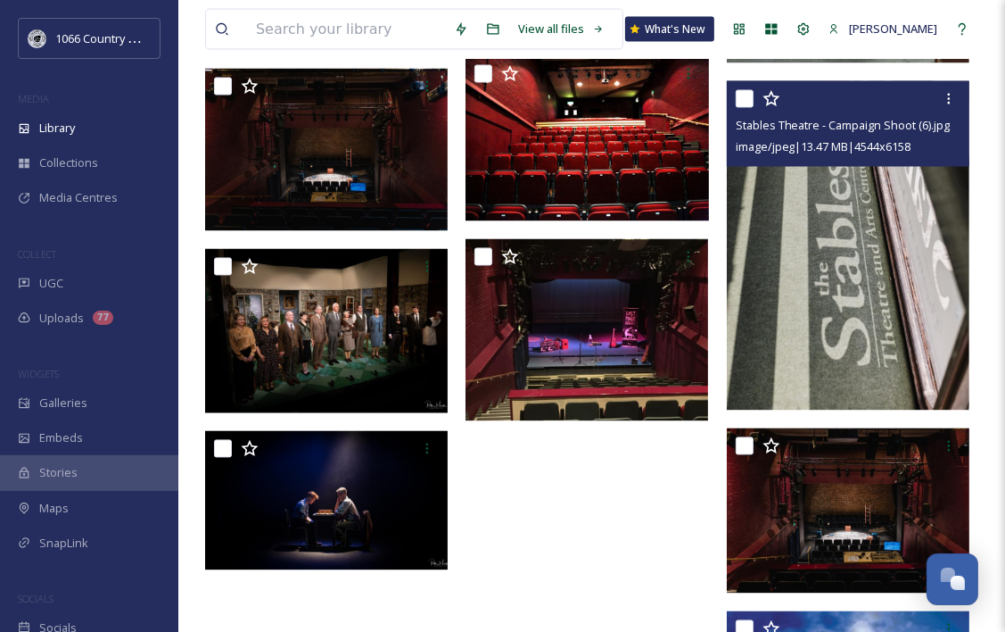
scroll to position [2443, 0]
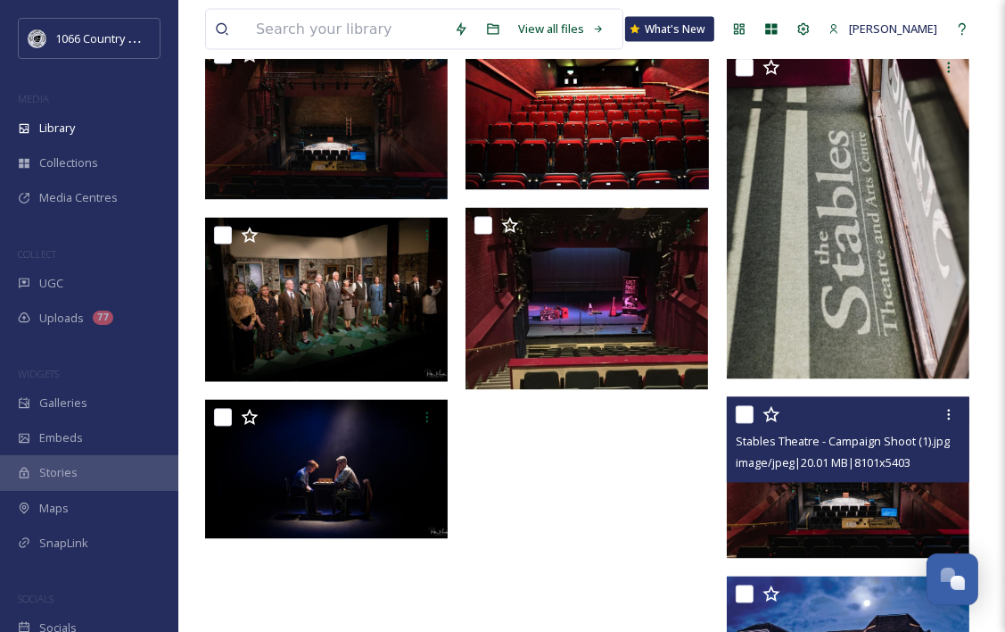
click at [847, 517] on img at bounding box center [848, 477] width 243 height 161
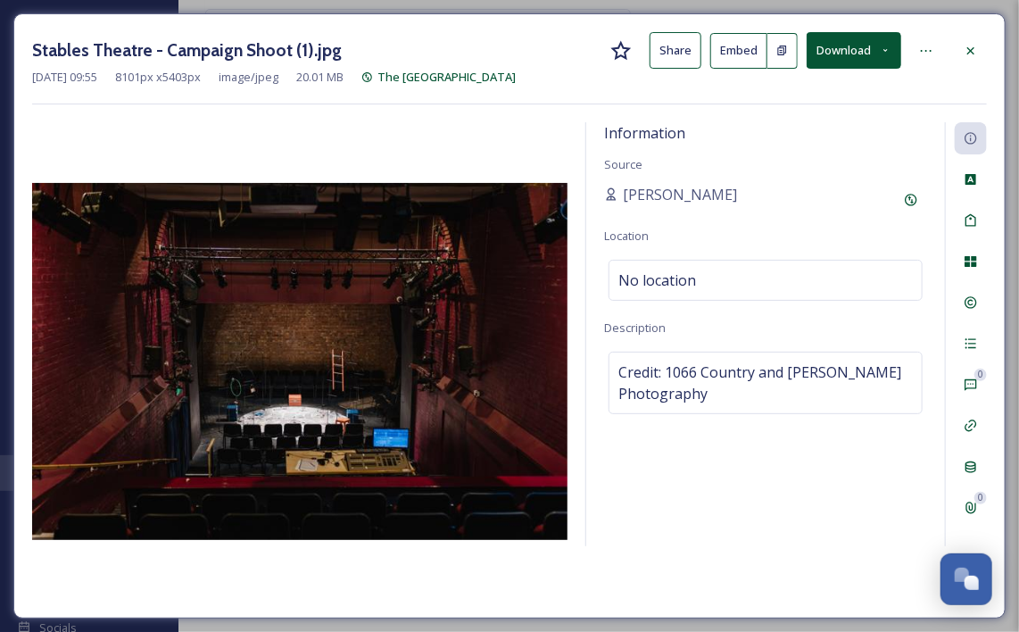
click at [869, 42] on button "Download" at bounding box center [853, 50] width 95 height 37
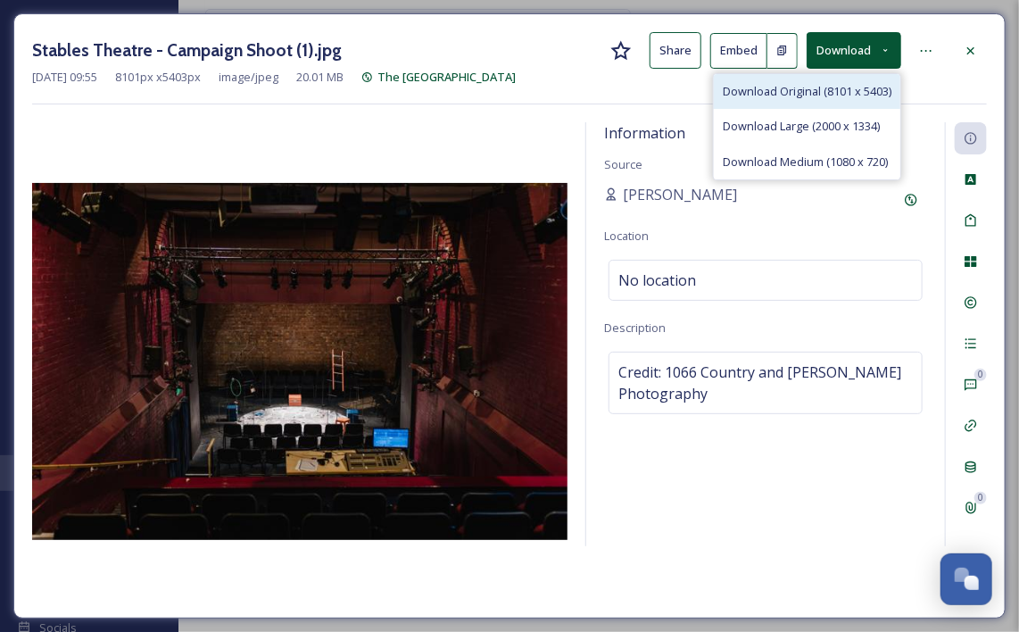
click at [828, 86] on span "Download Original (8101 x 5403)" at bounding box center [807, 91] width 169 height 17
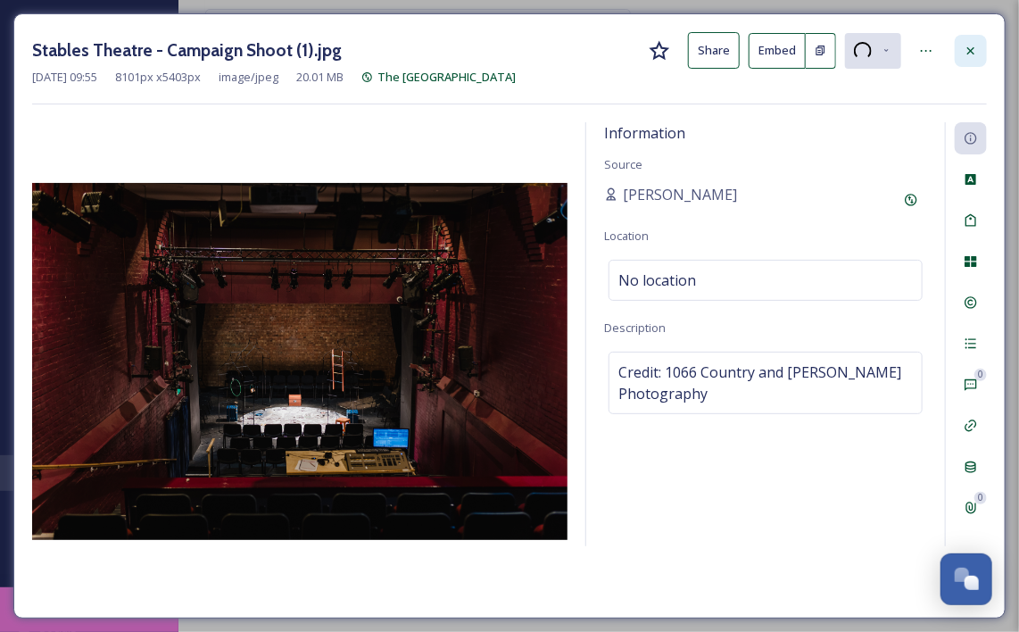
click at [972, 44] on icon at bounding box center [970, 51] width 14 height 14
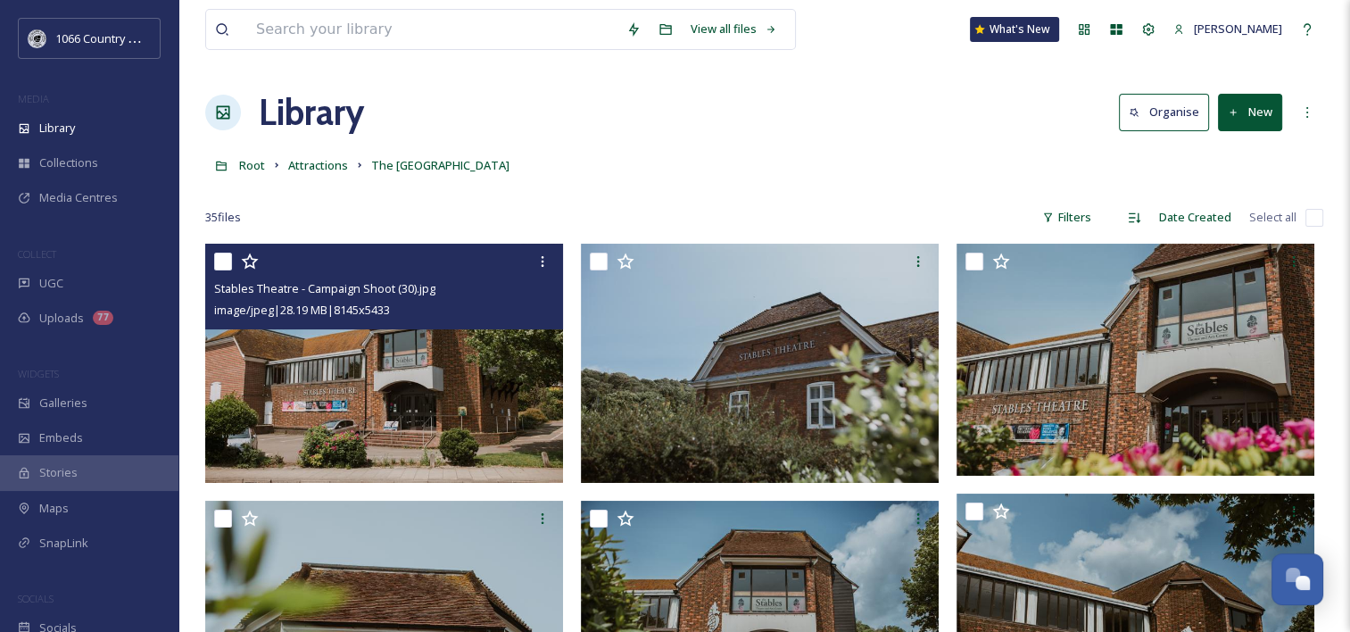
click at [385, 422] on img at bounding box center [384, 363] width 358 height 239
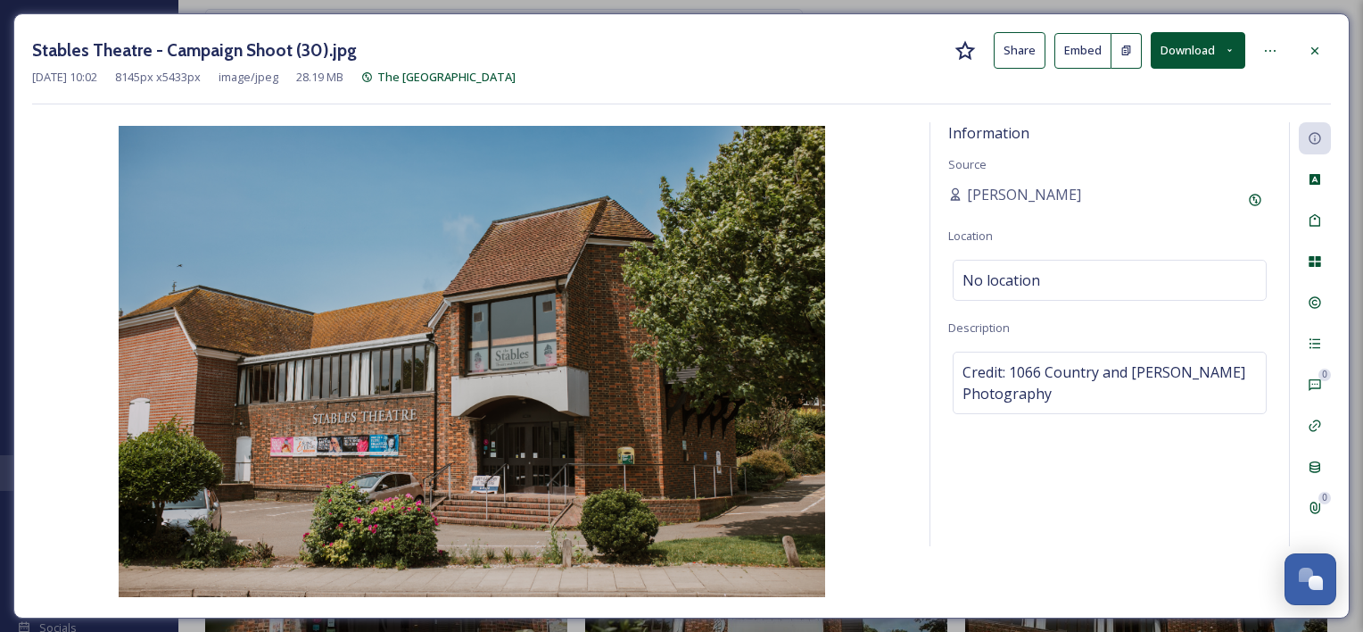
click at [1220, 54] on button "Download" at bounding box center [1198, 50] width 95 height 37
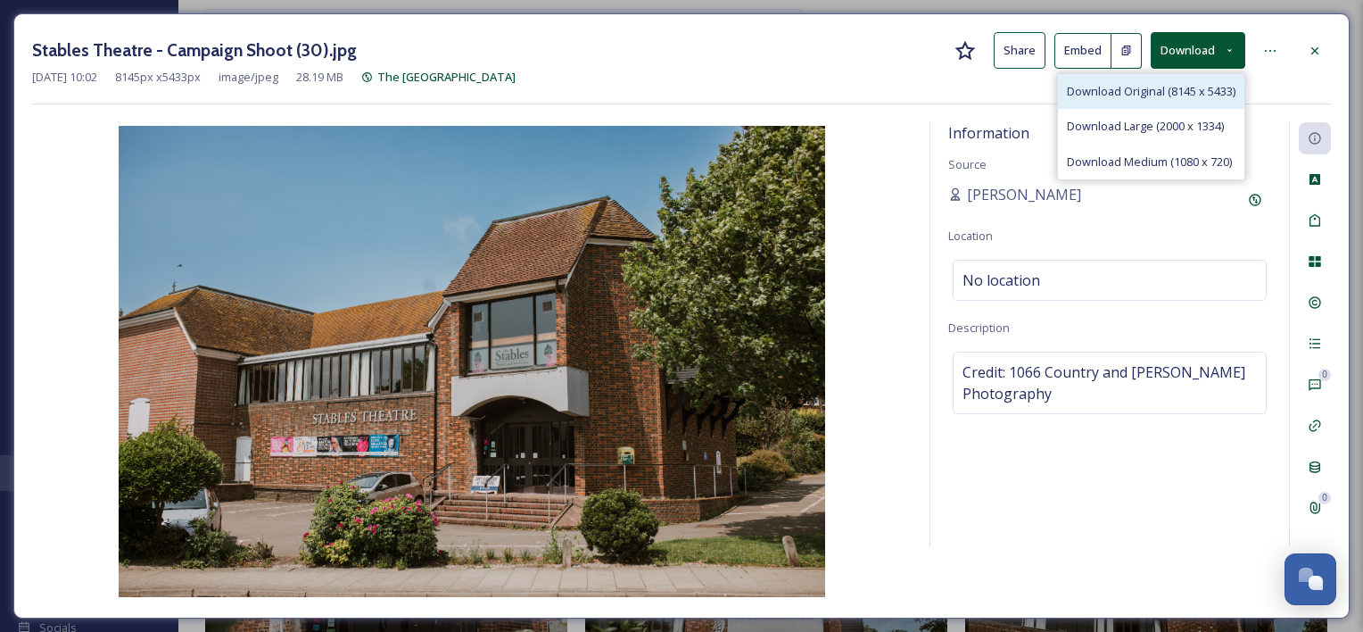
click at [1112, 90] on span "Download Original (8145 x 5433)" at bounding box center [1151, 91] width 169 height 17
